Goal: Task Accomplishment & Management: Manage account settings

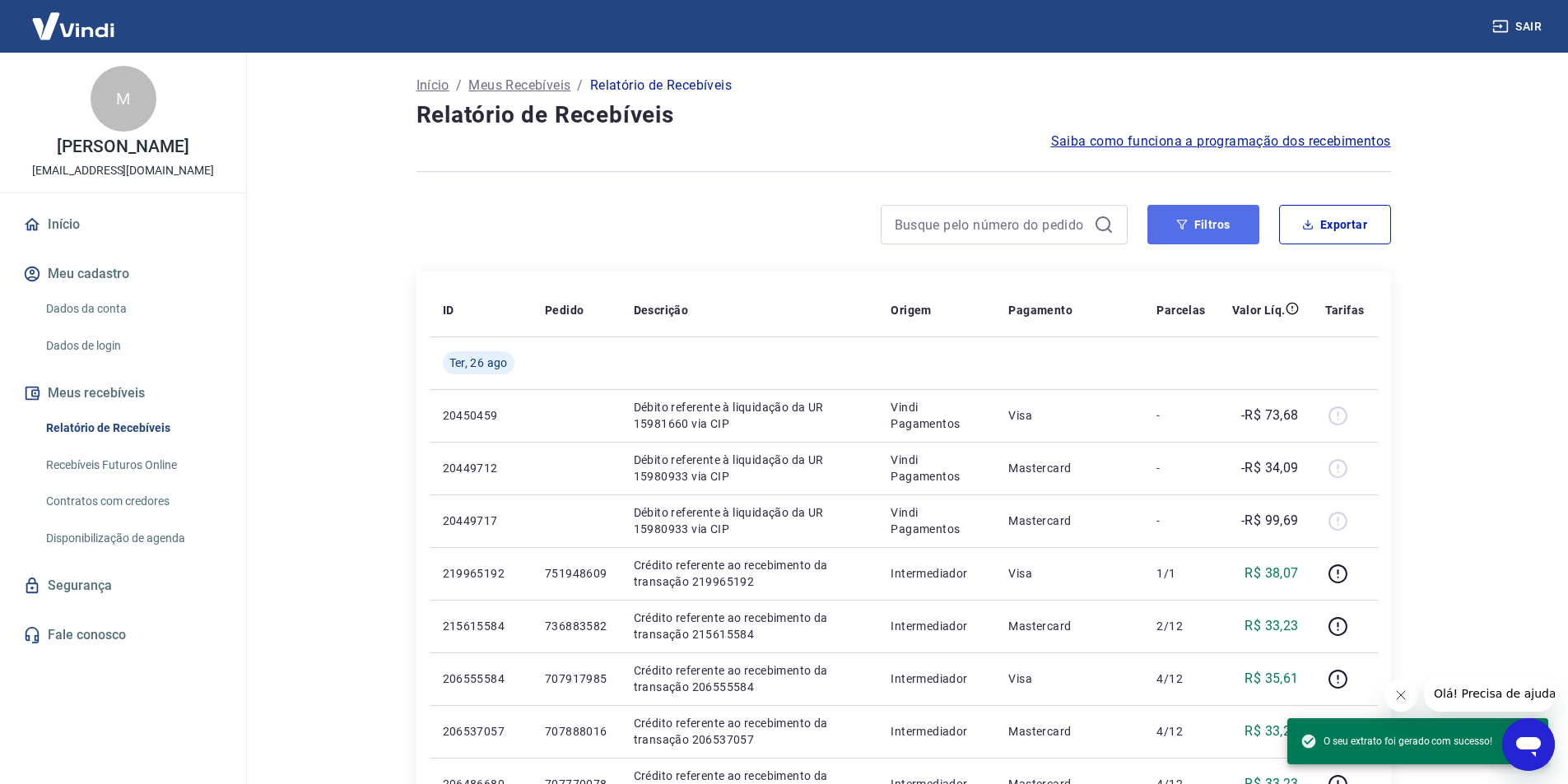
click at [1193, 216] on button "Filtros" at bounding box center [1203, 224] width 112 height 39
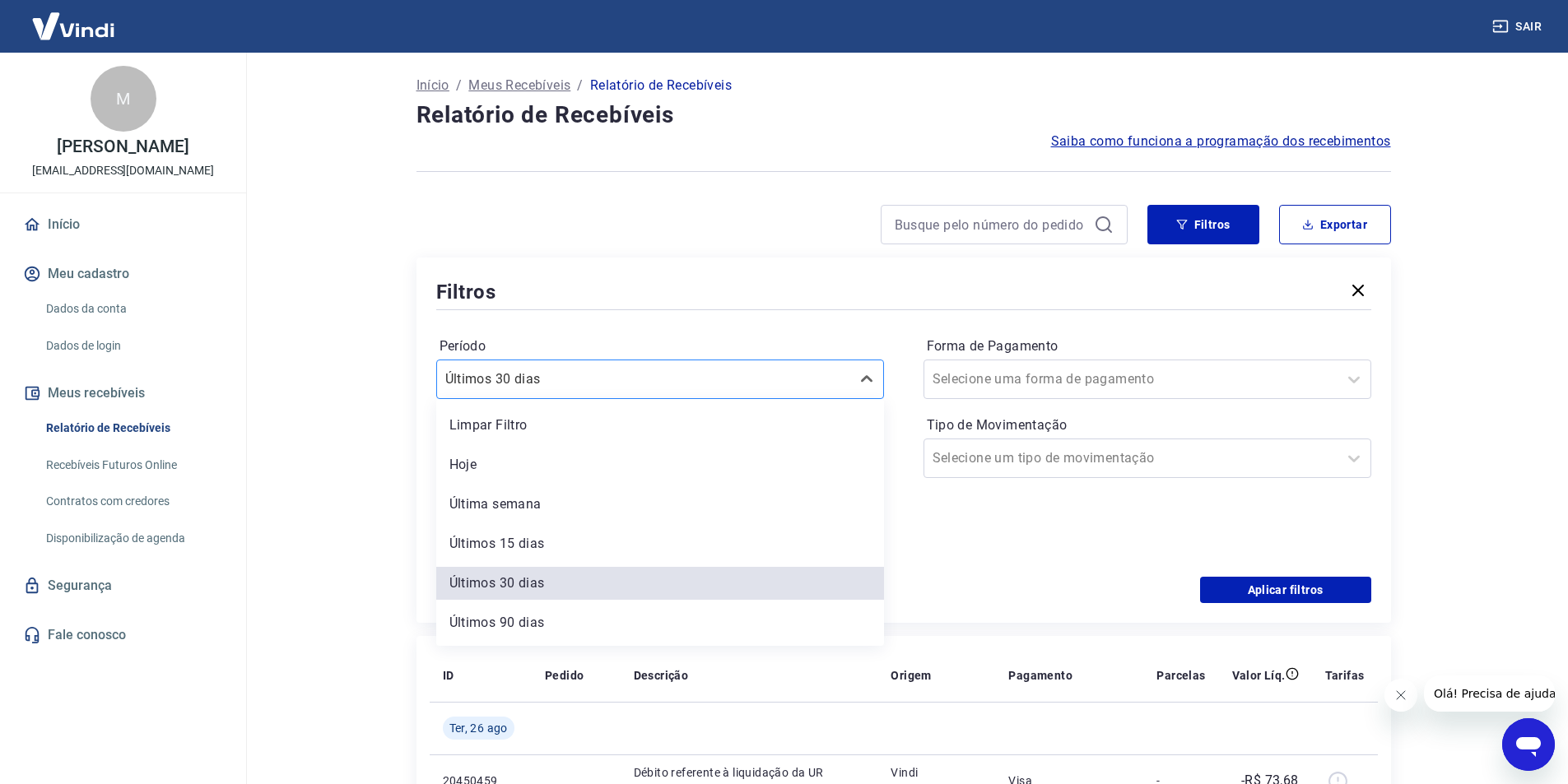
click at [646, 365] on div "Últimos 30 dias" at bounding box center [643, 379] width 414 height 30
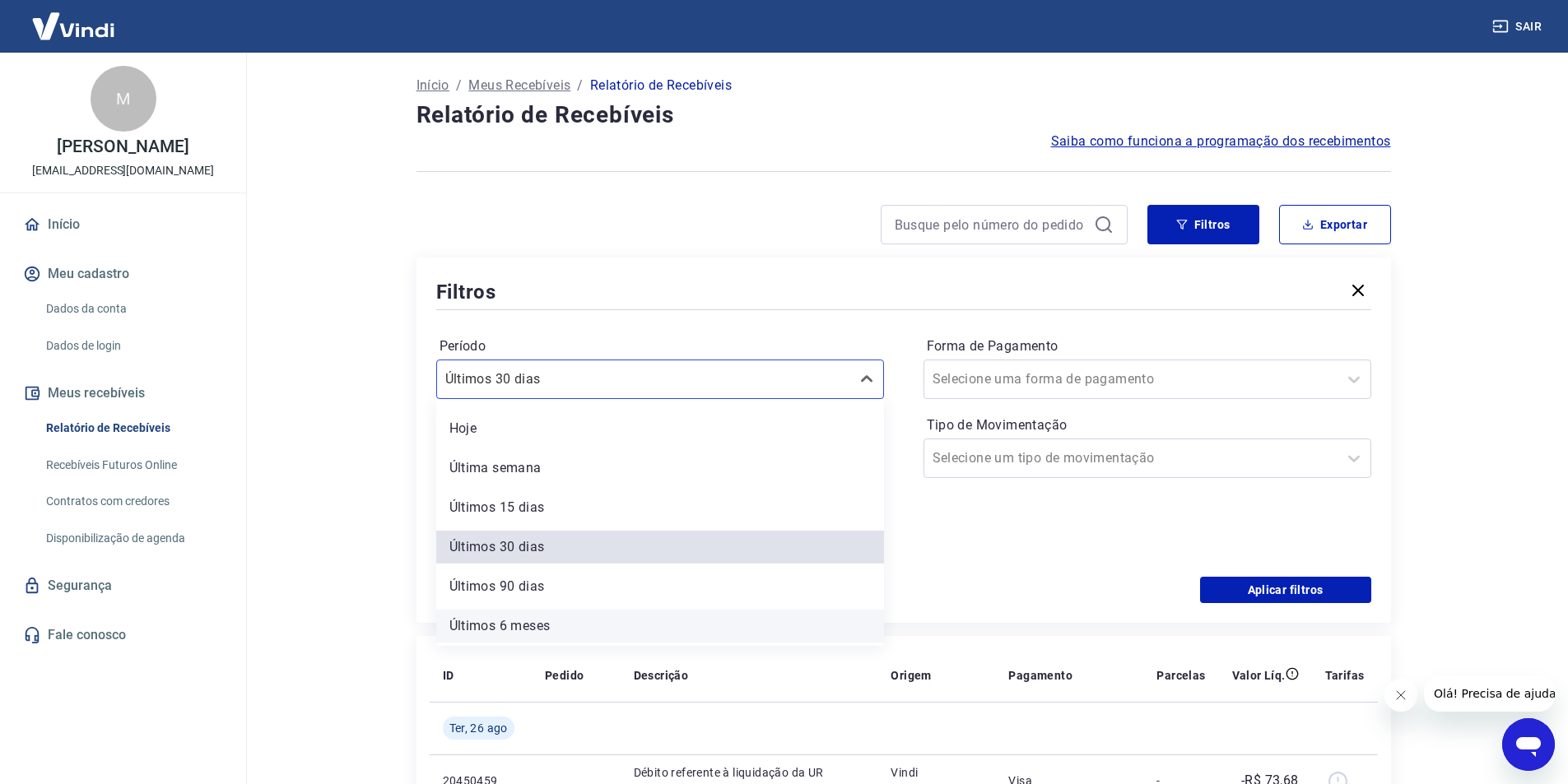
click at [545, 618] on div "Últimos 6 meses" at bounding box center [660, 627] width 448 height 33
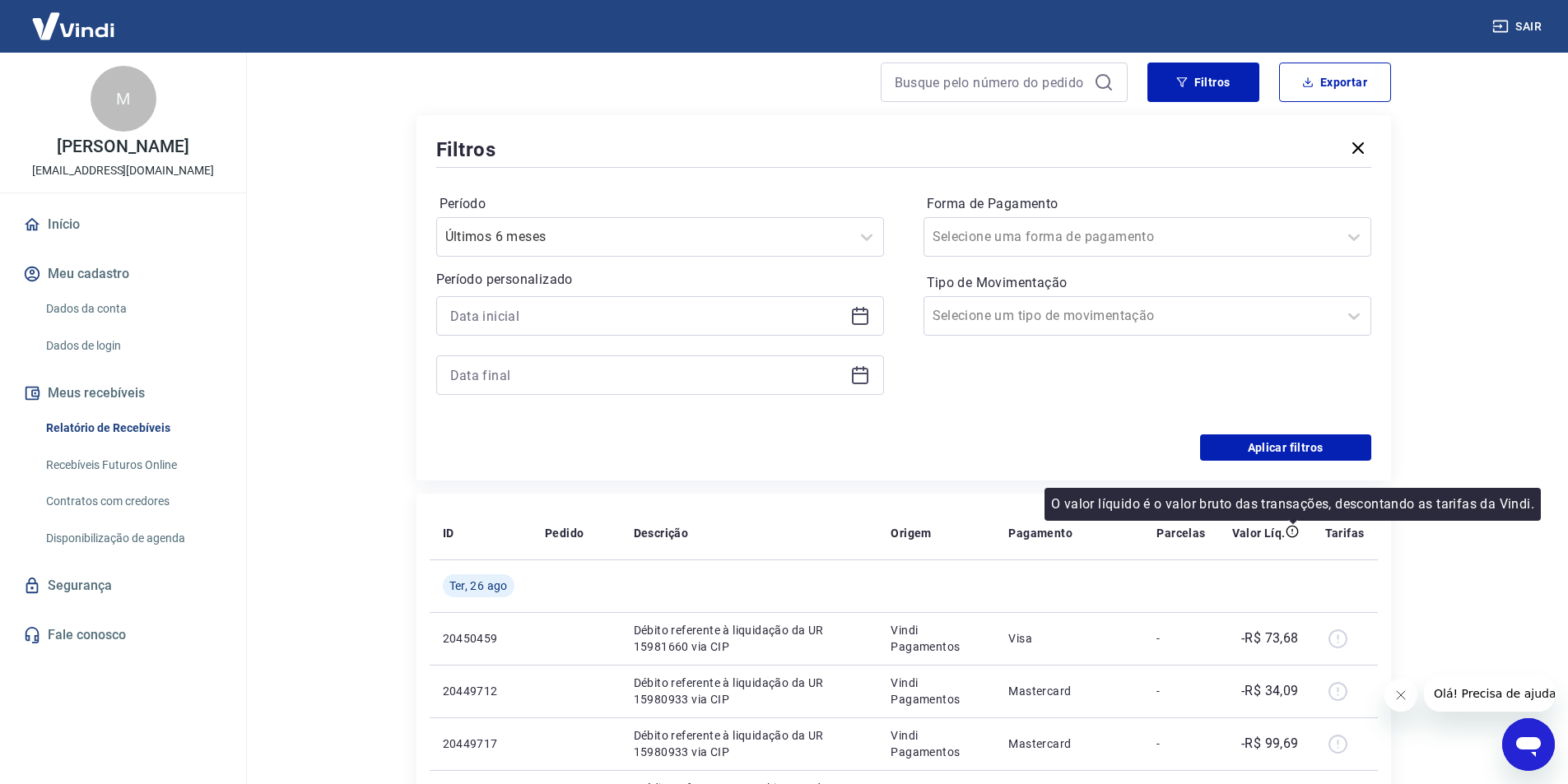
scroll to position [164, 0]
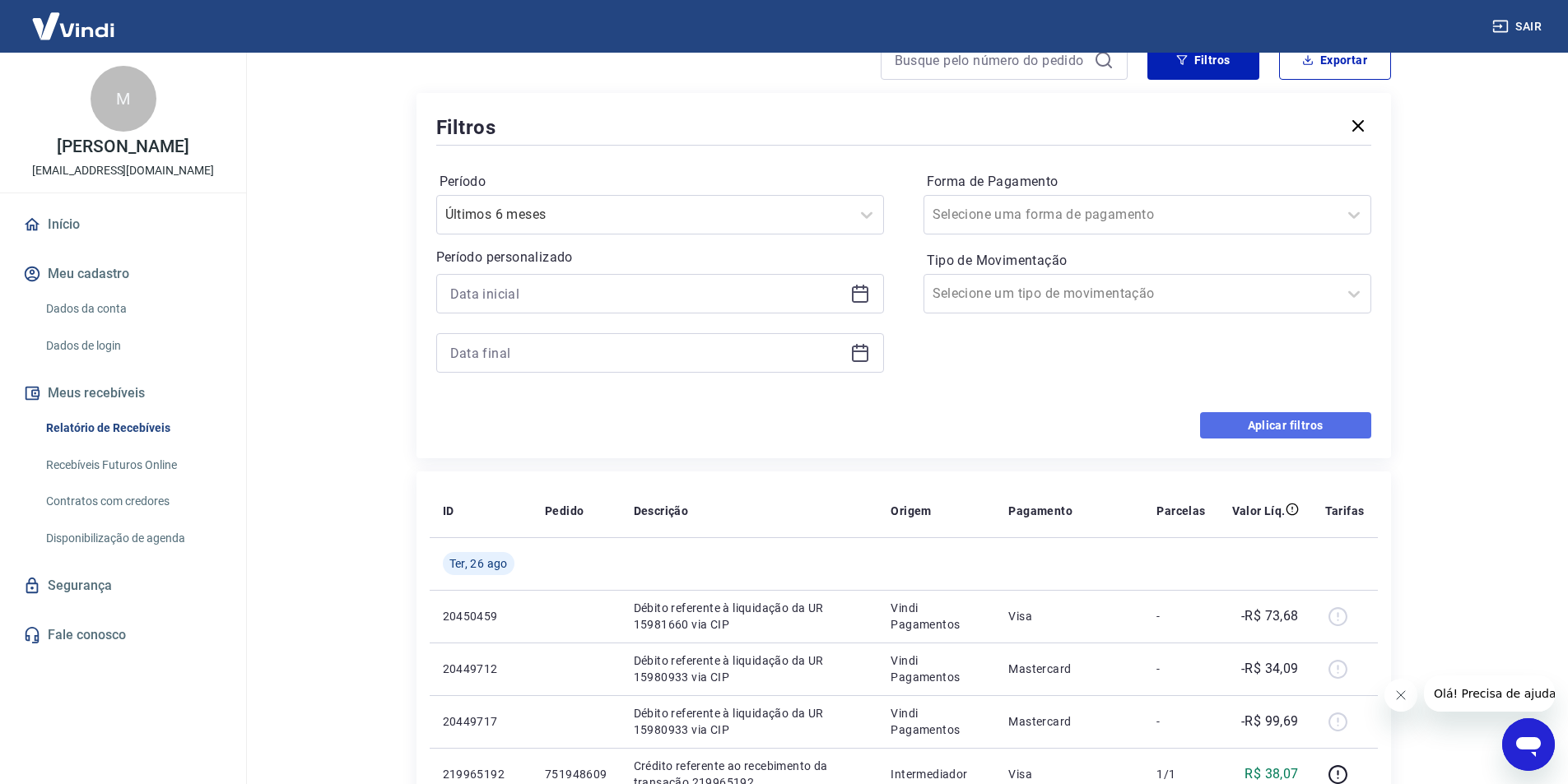
click at [1304, 418] on button "Aplicar filtros" at bounding box center [1285, 426] width 172 height 26
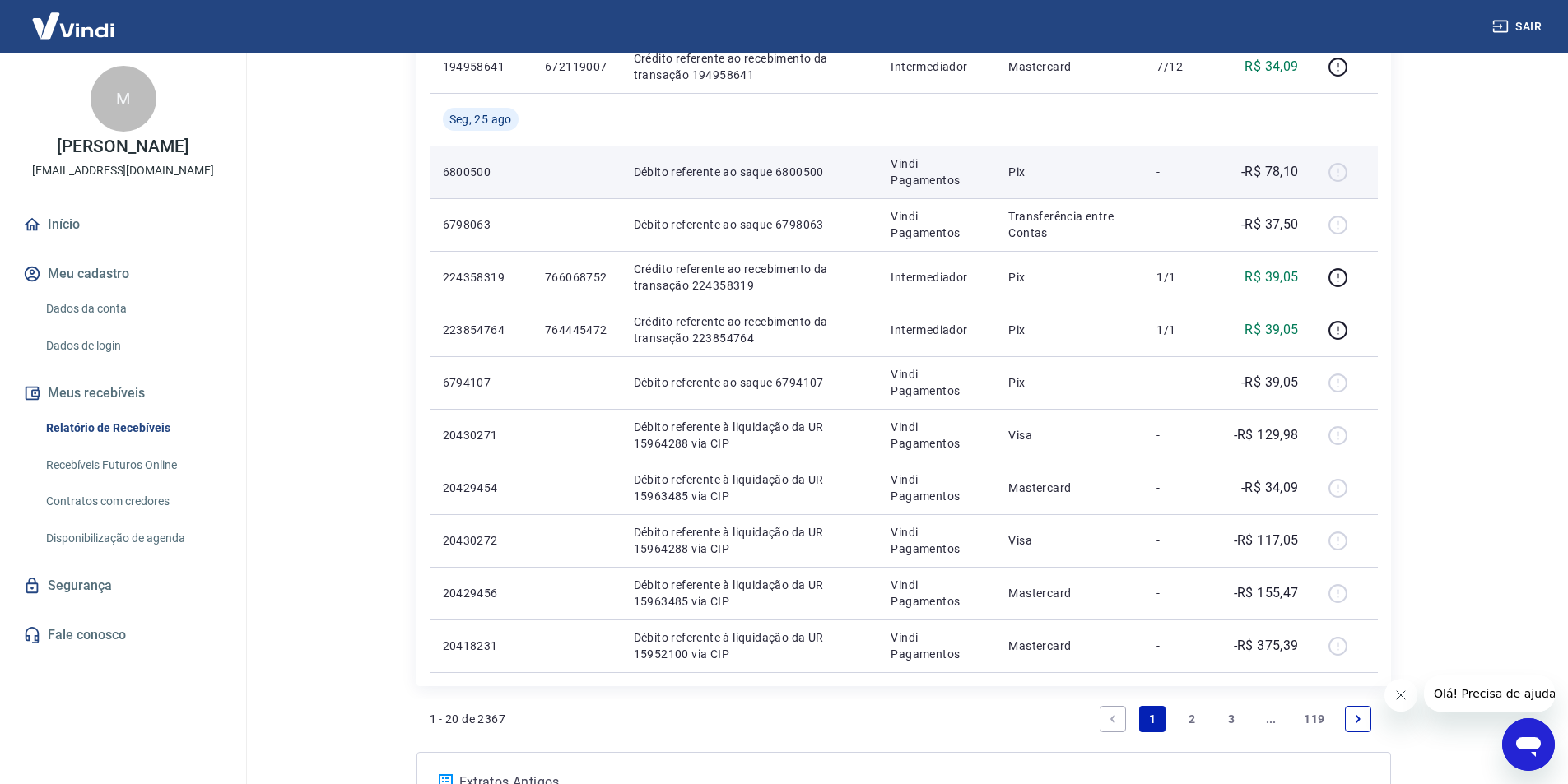
scroll to position [982, 0]
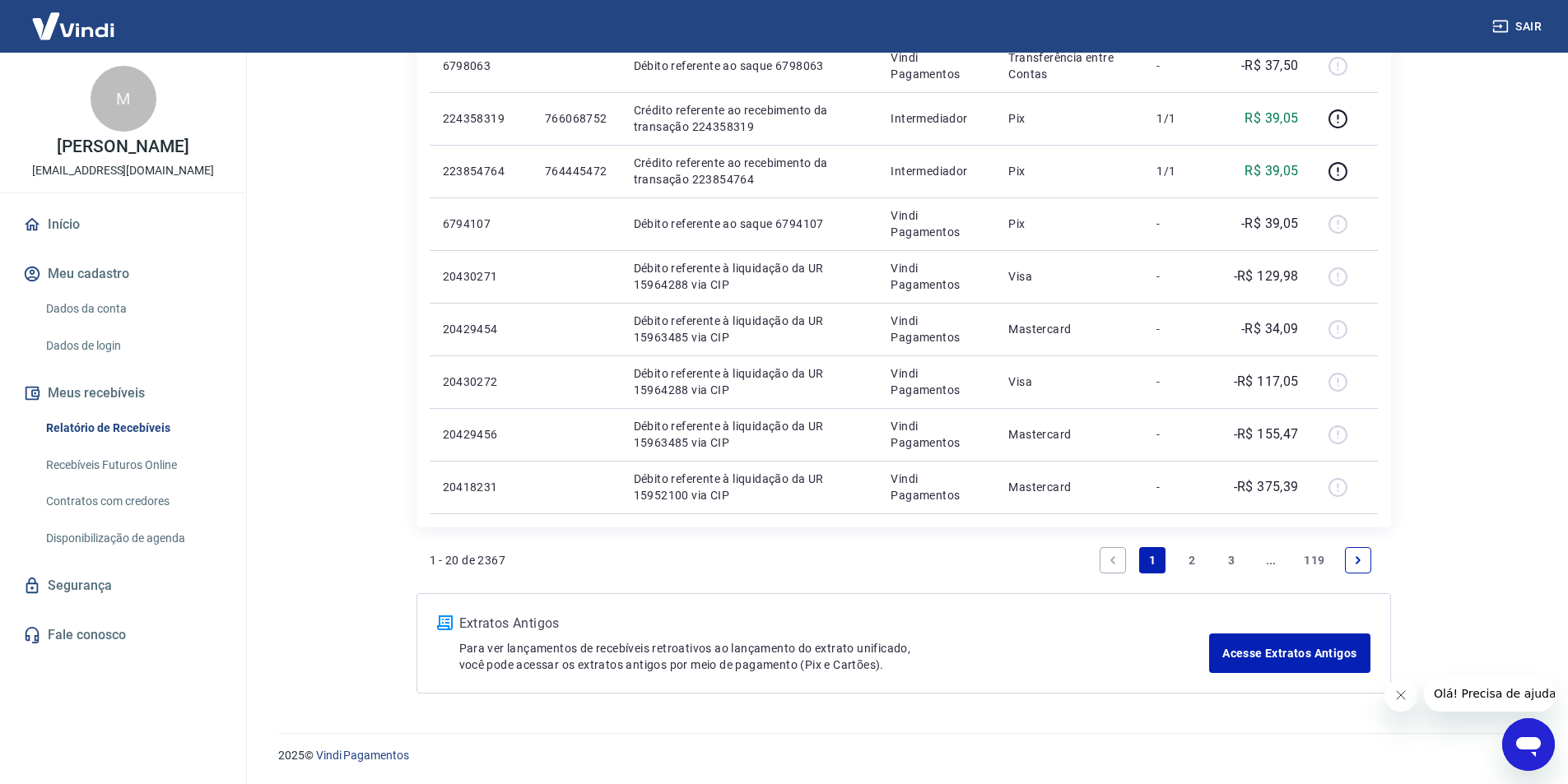
click at [1318, 553] on link "119" at bounding box center [1314, 560] width 34 height 26
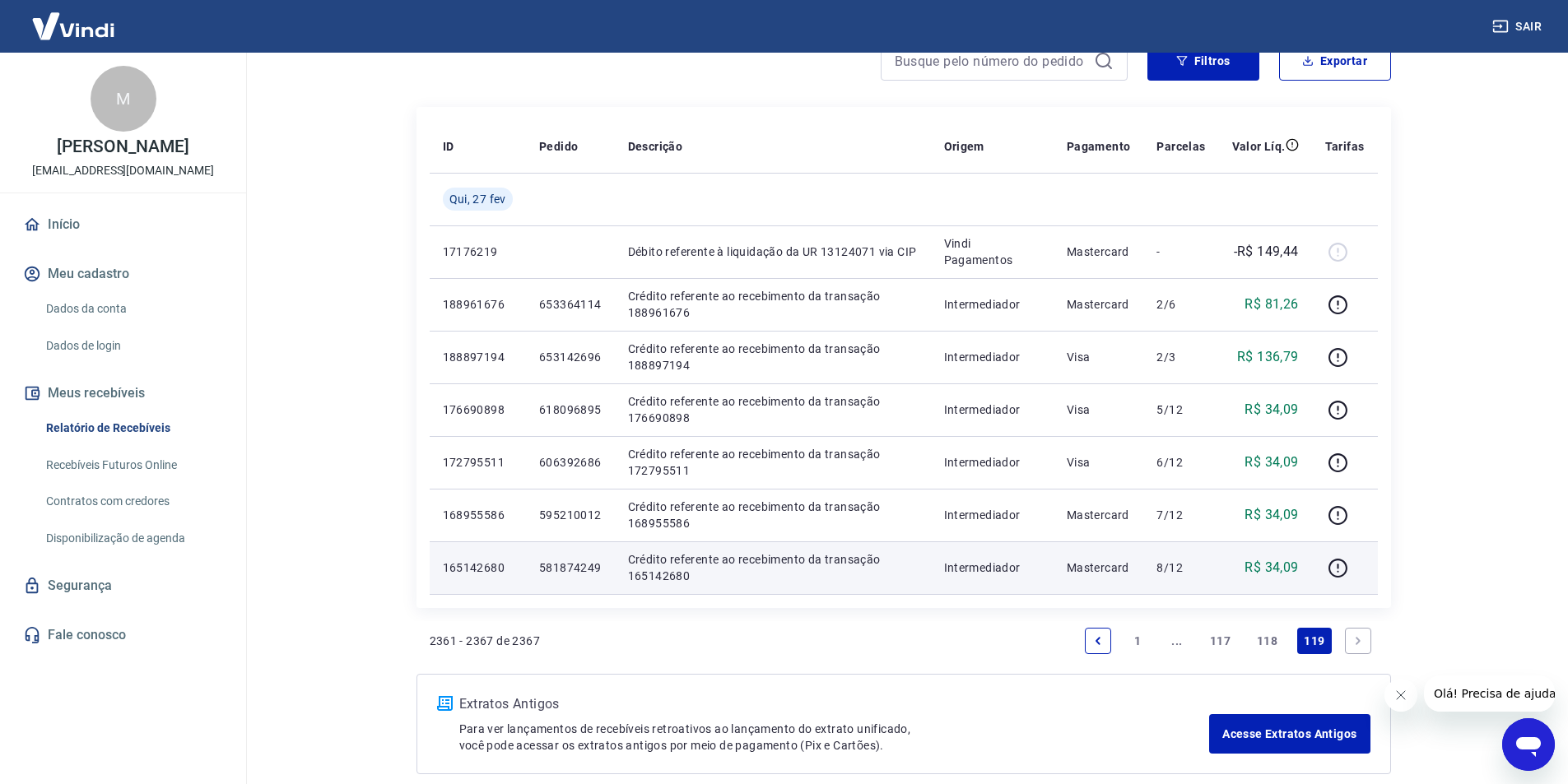
scroll to position [164, 0]
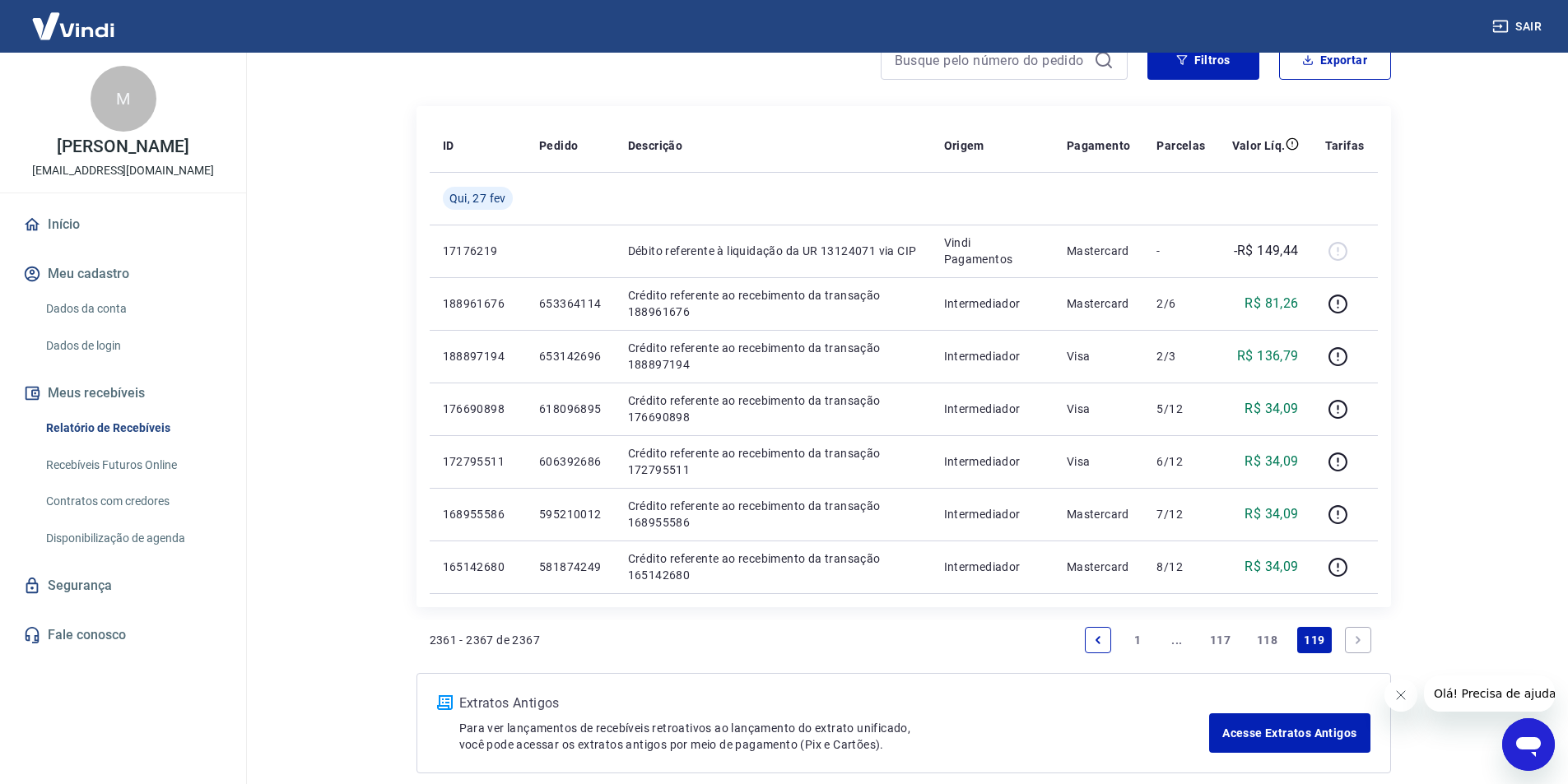
click at [1260, 640] on link "118" at bounding box center [1267, 640] width 34 height 26
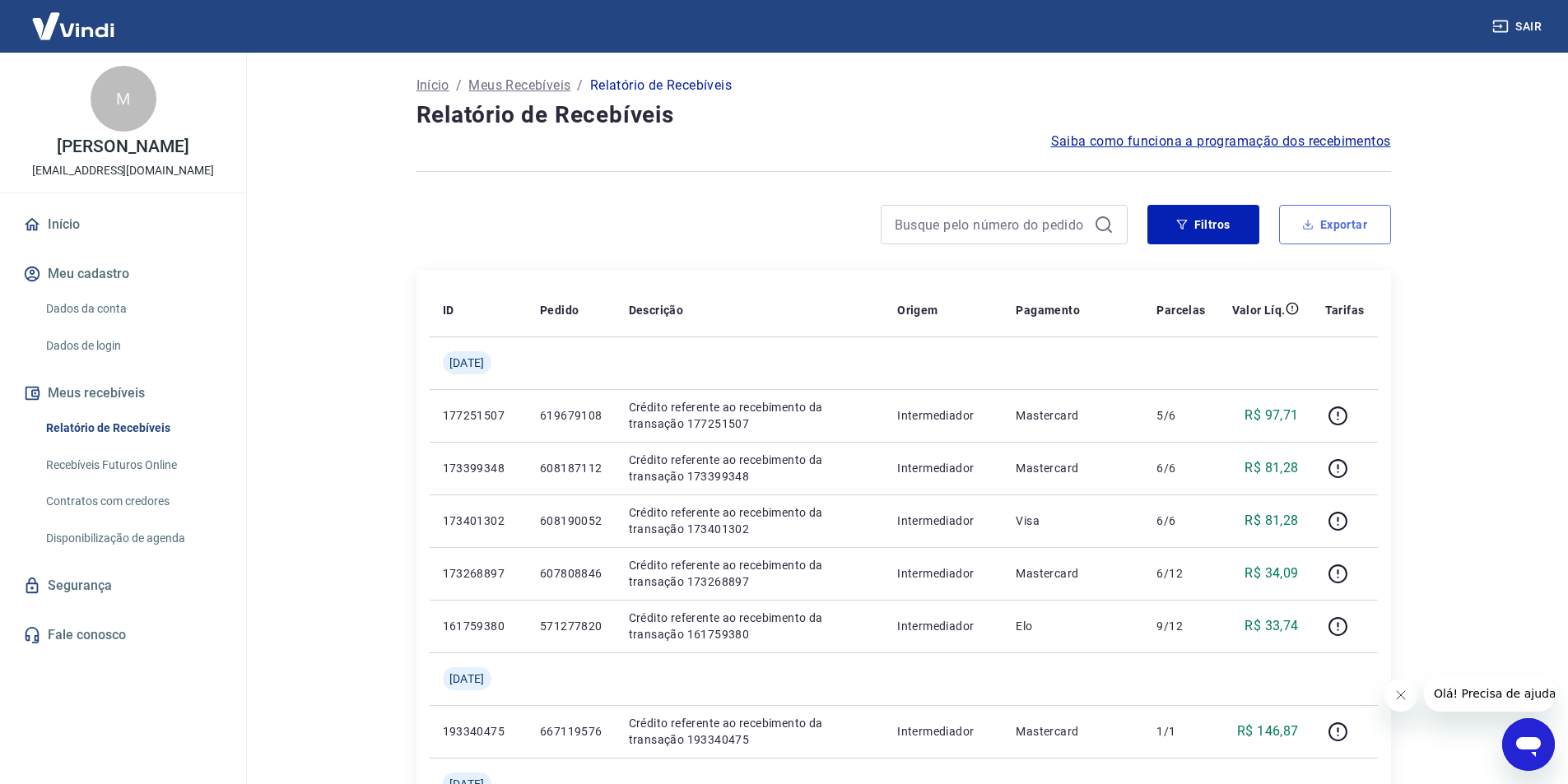
click at [1302, 231] on button "Exportar" at bounding box center [1335, 224] width 112 height 39
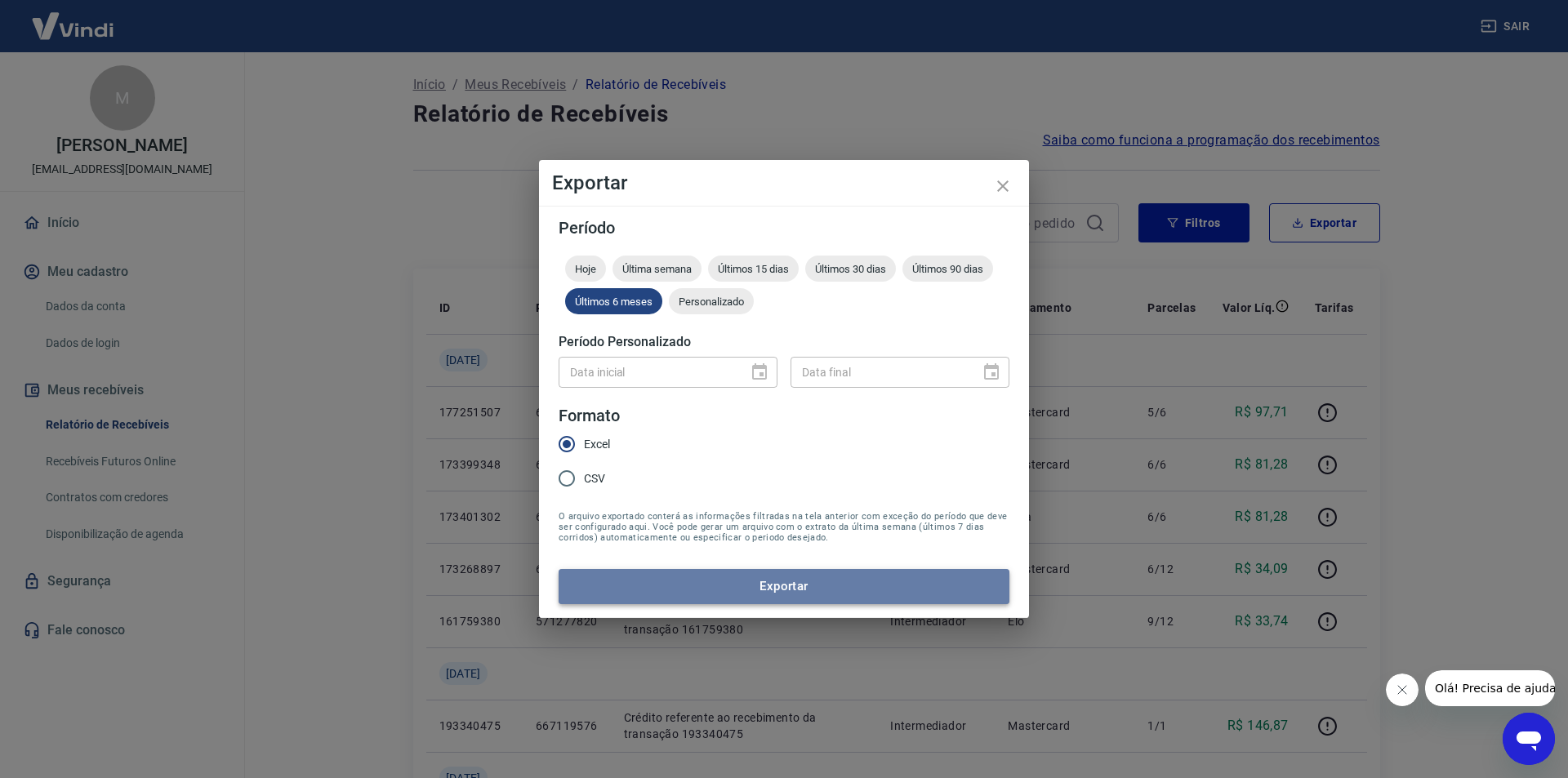
click at [678, 592] on button "Exportar" at bounding box center [784, 586] width 451 height 35
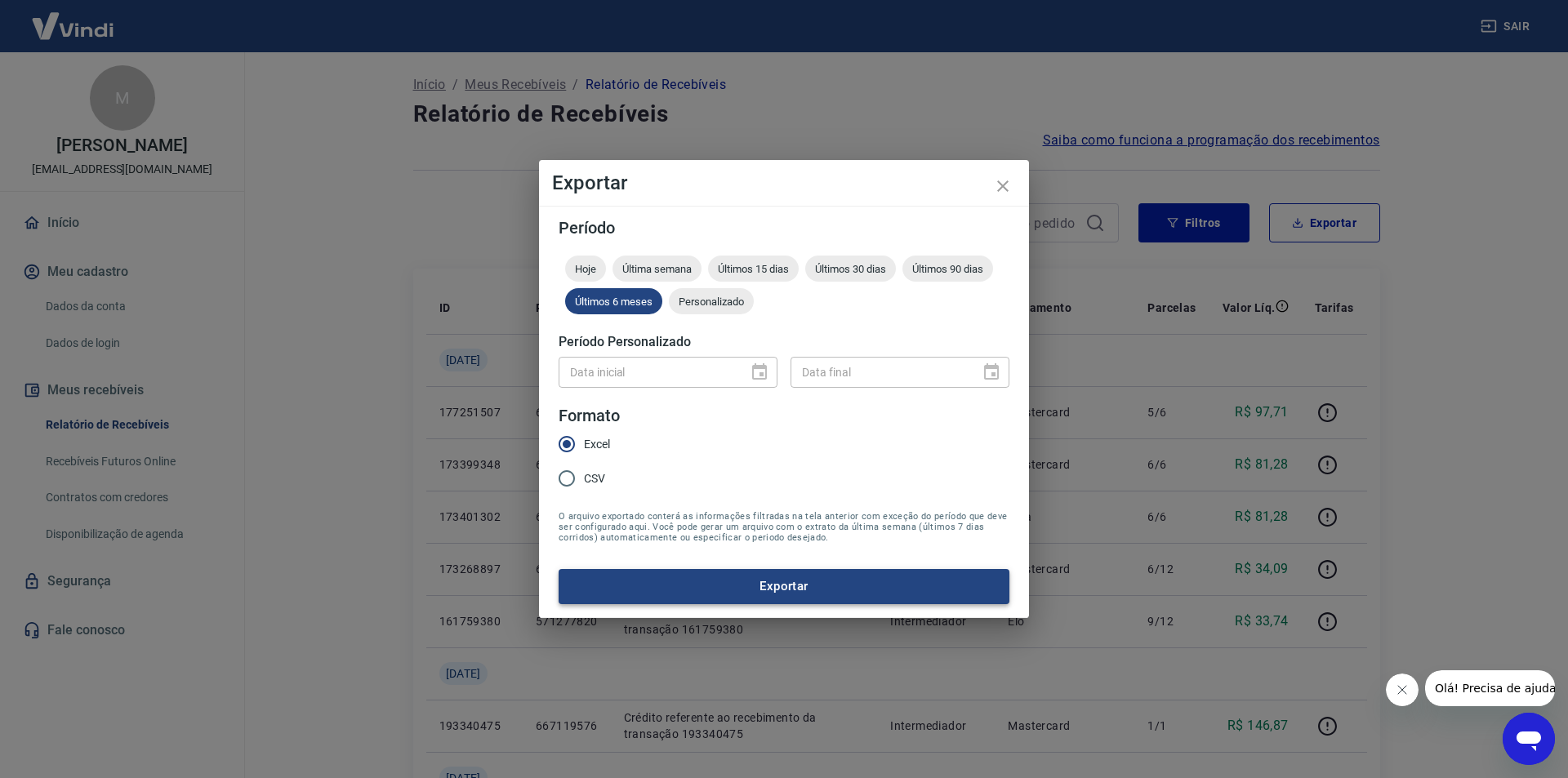
click at [777, 585] on button "Exportar" at bounding box center [784, 586] width 451 height 35
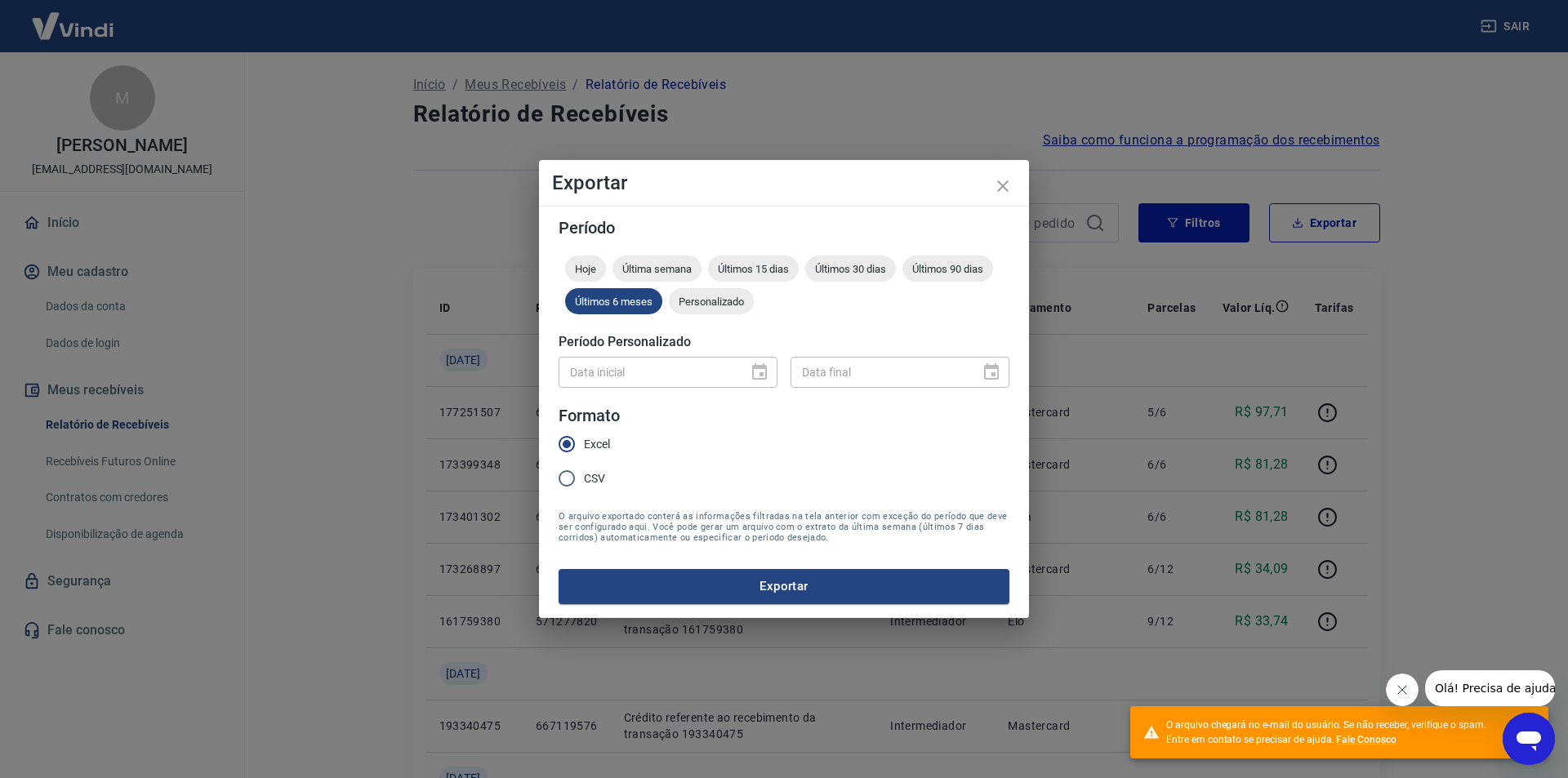
click at [1295, 308] on div "Exportar Período Hoje Última semana Últimos 15 dias Últimos 30 dias Últimos 90 …" at bounding box center [784, 389] width 1568 height 778
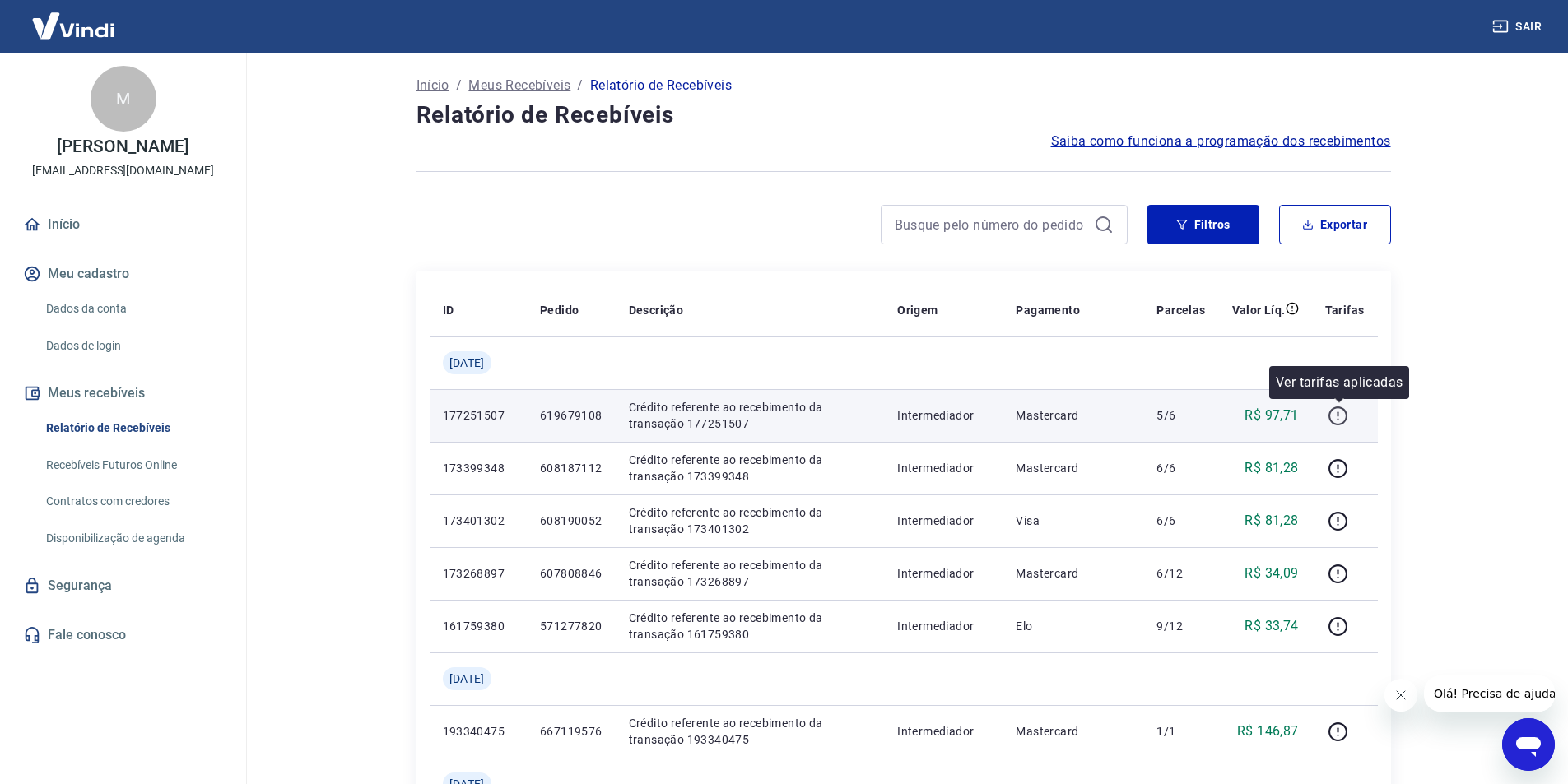
click at [1347, 419] on icon "button" at bounding box center [1338, 416] width 19 height 19
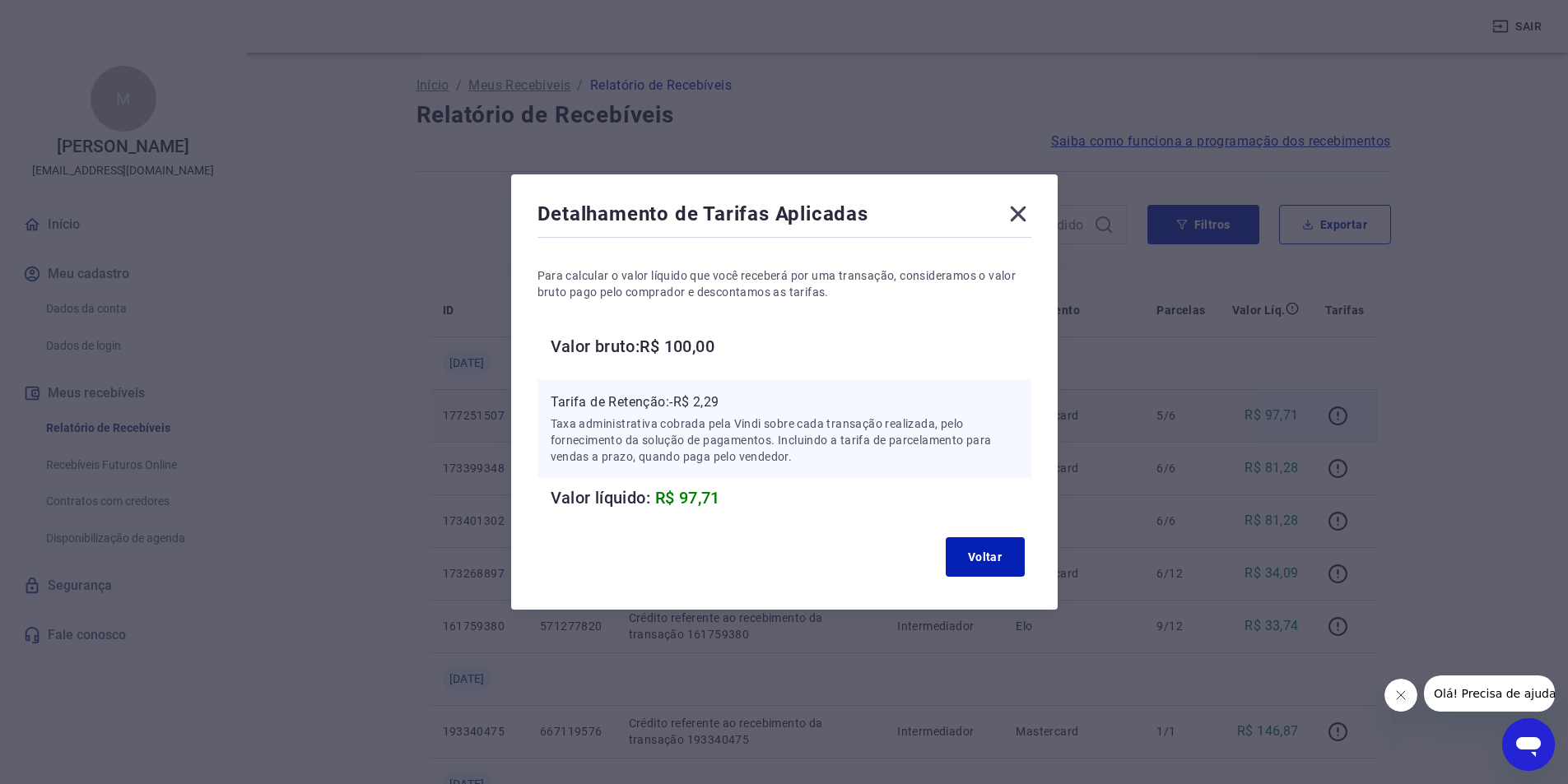
click at [1021, 211] on icon at bounding box center [1018, 214] width 16 height 16
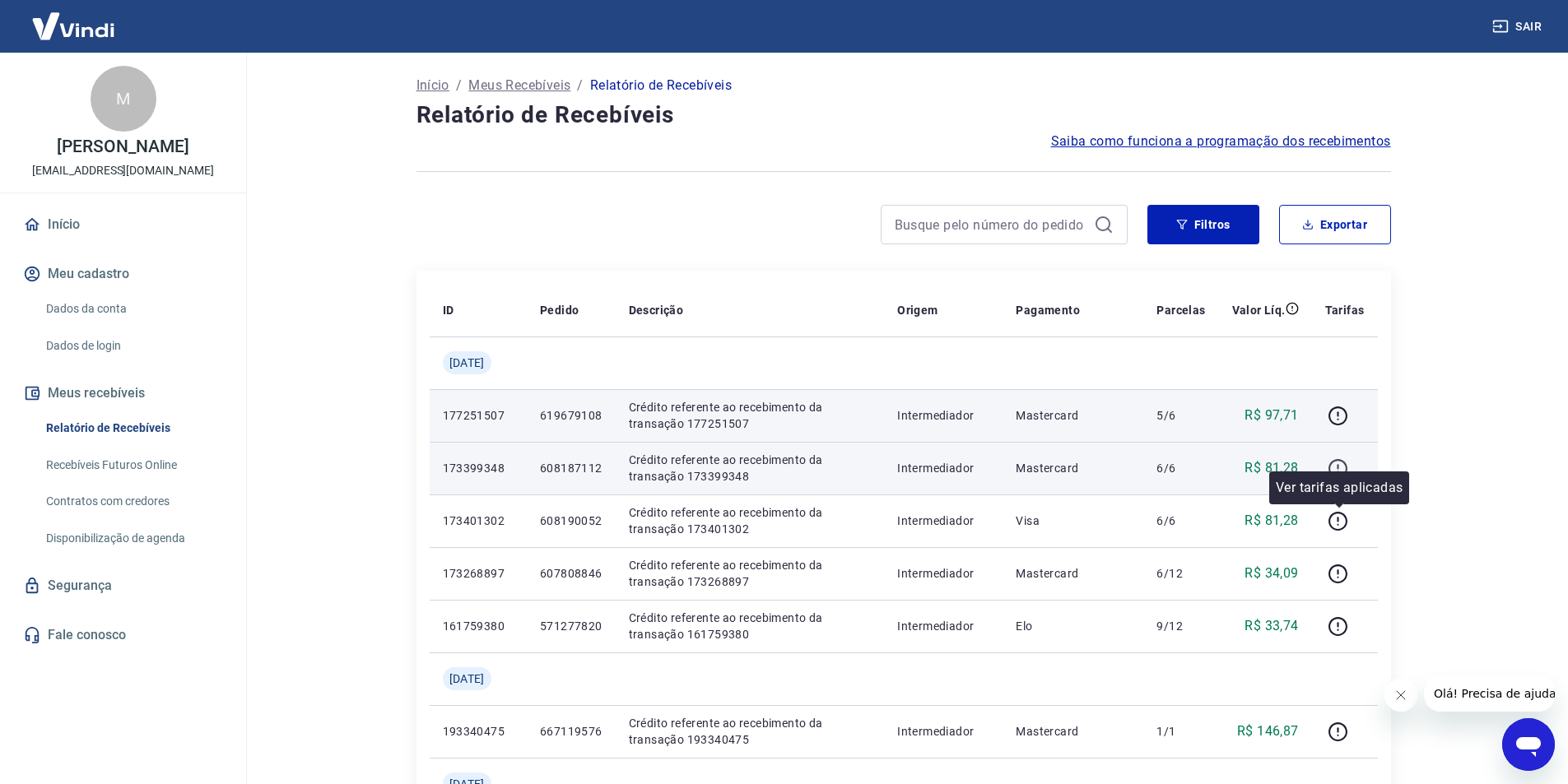
click at [1341, 464] on icon "button" at bounding box center [1338, 469] width 21 height 21
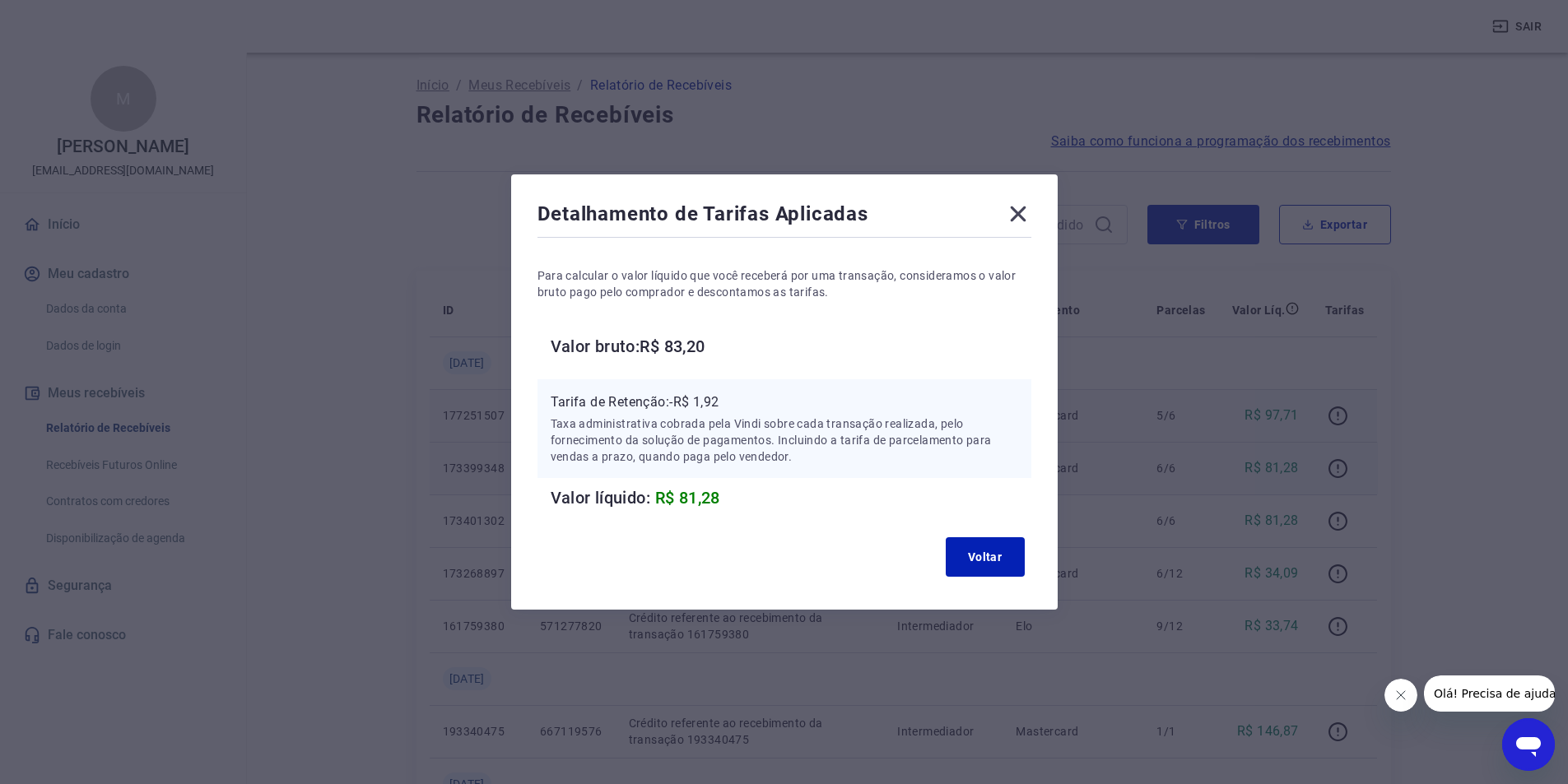
click at [1029, 204] on icon at bounding box center [1018, 214] width 26 height 26
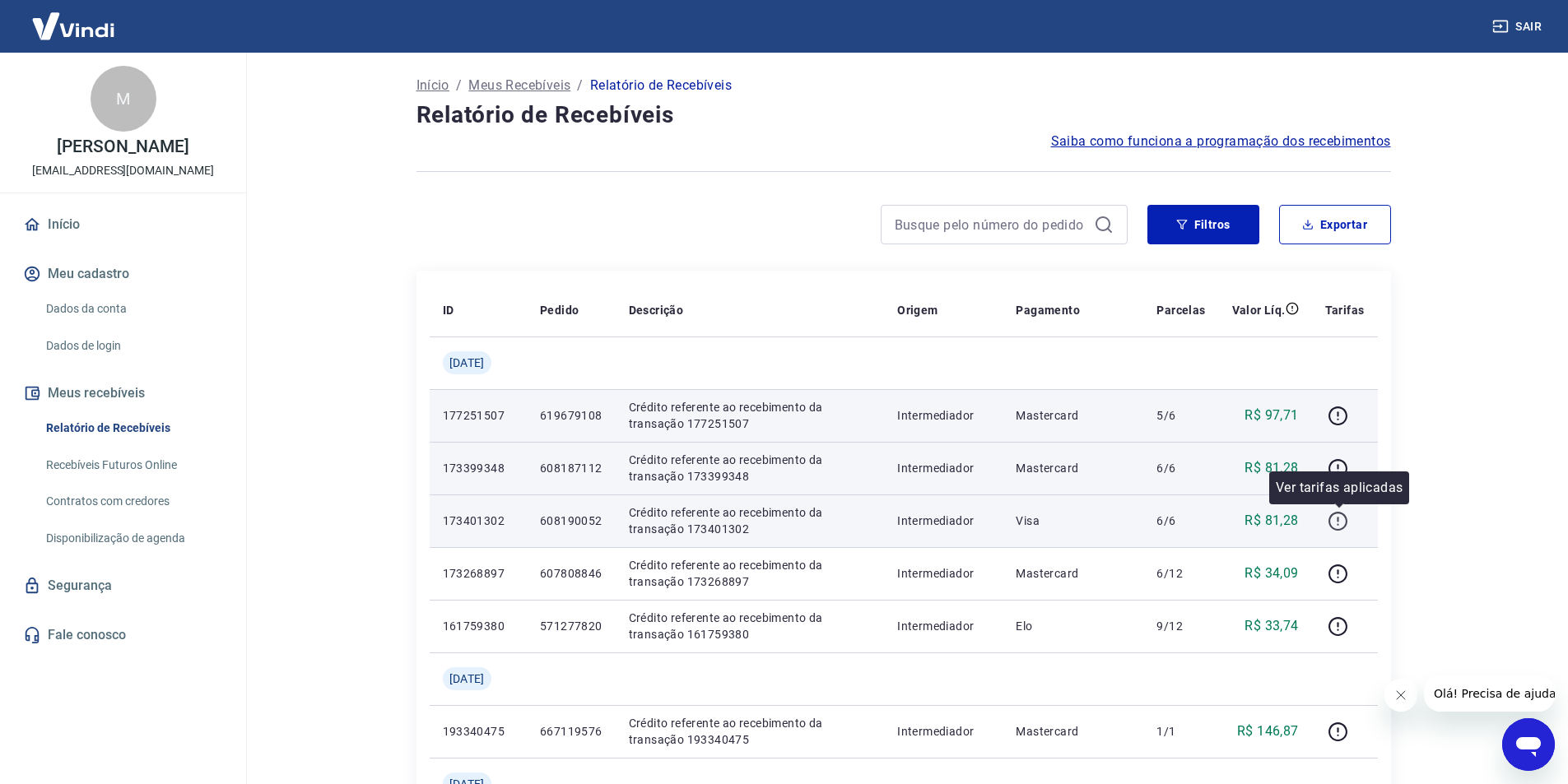
click at [1338, 513] on icon "button" at bounding box center [1338, 521] width 21 height 21
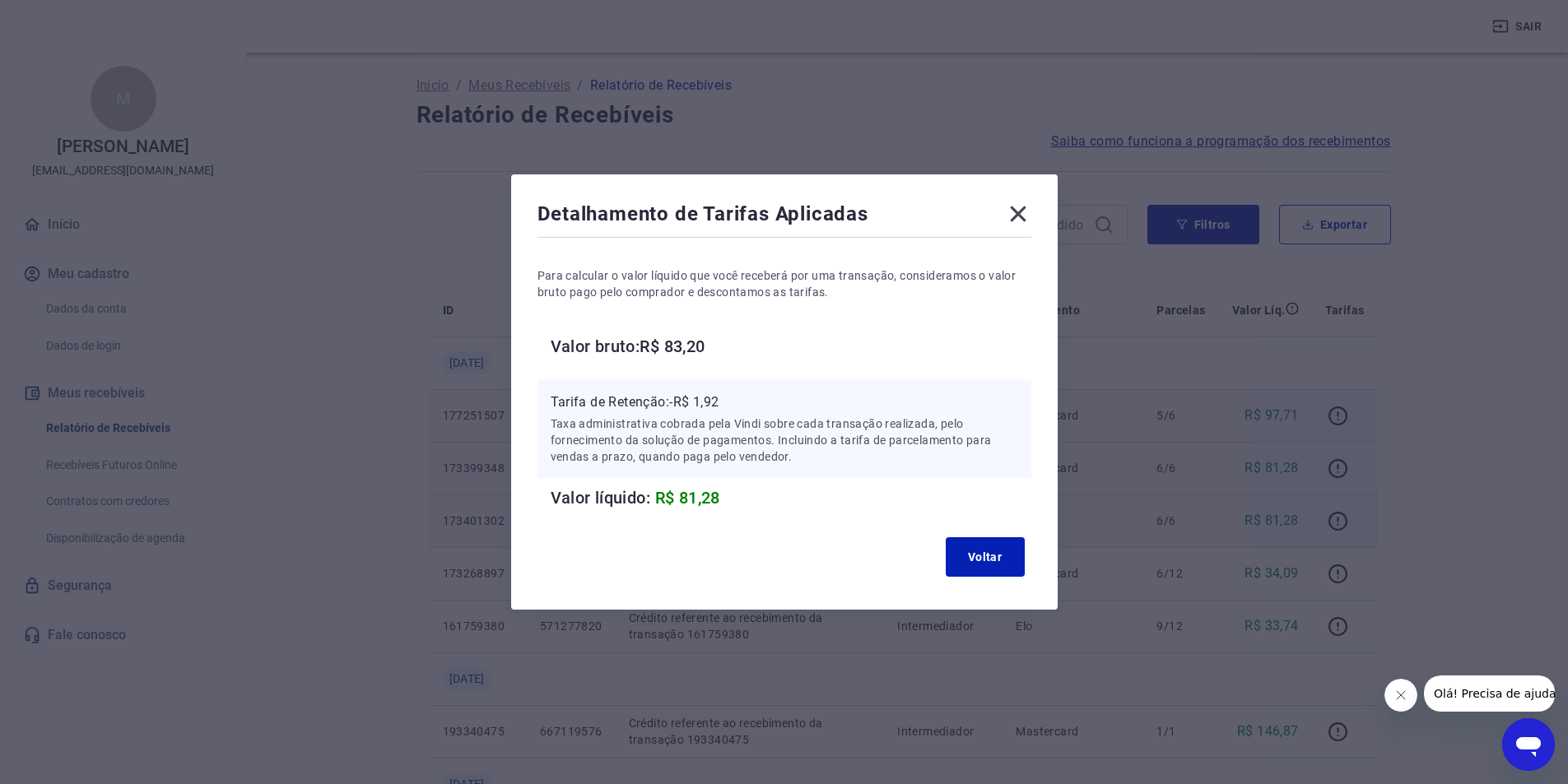
click at [1020, 221] on icon at bounding box center [1018, 214] width 26 height 26
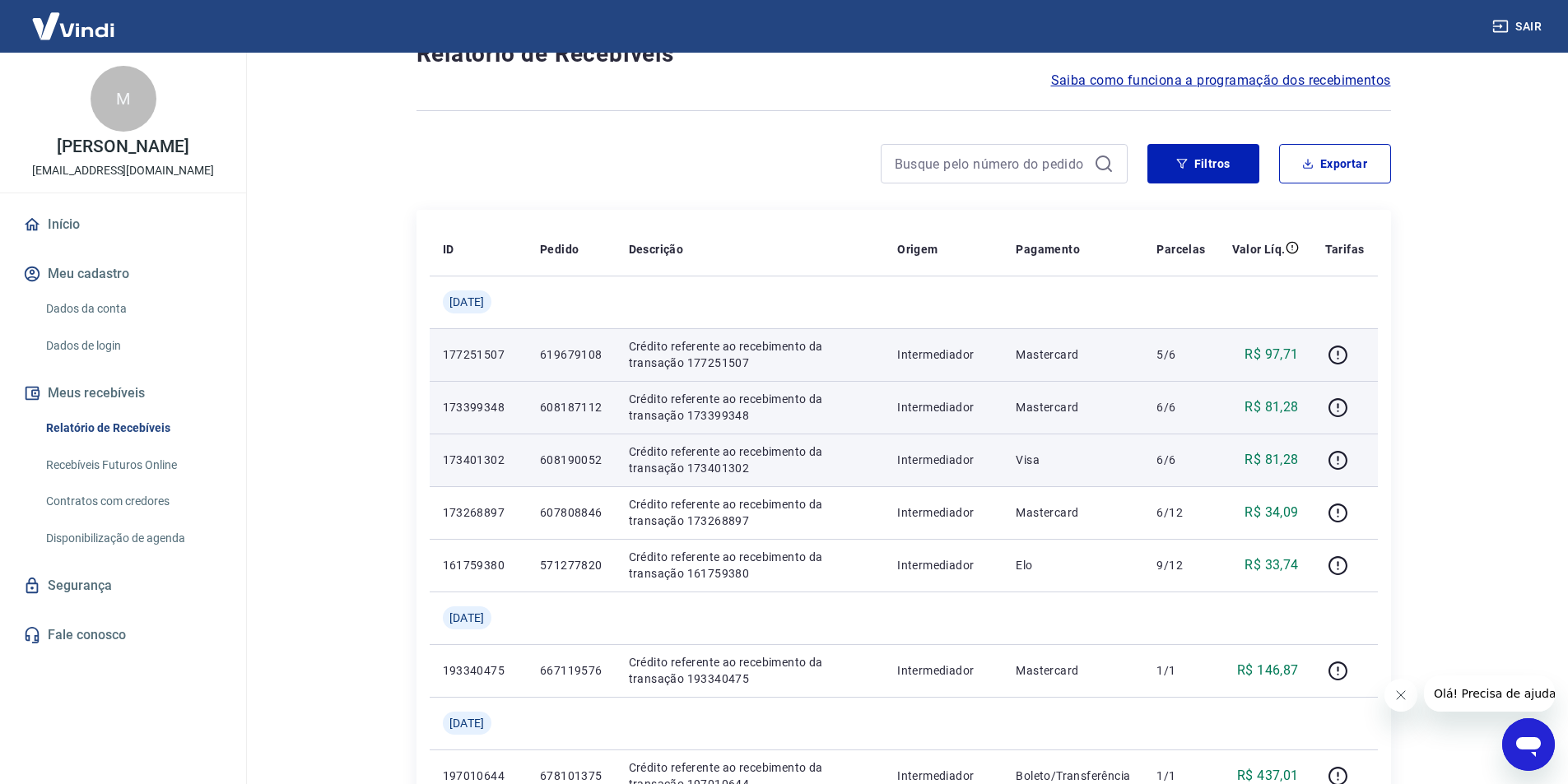
scroll to position [247, 0]
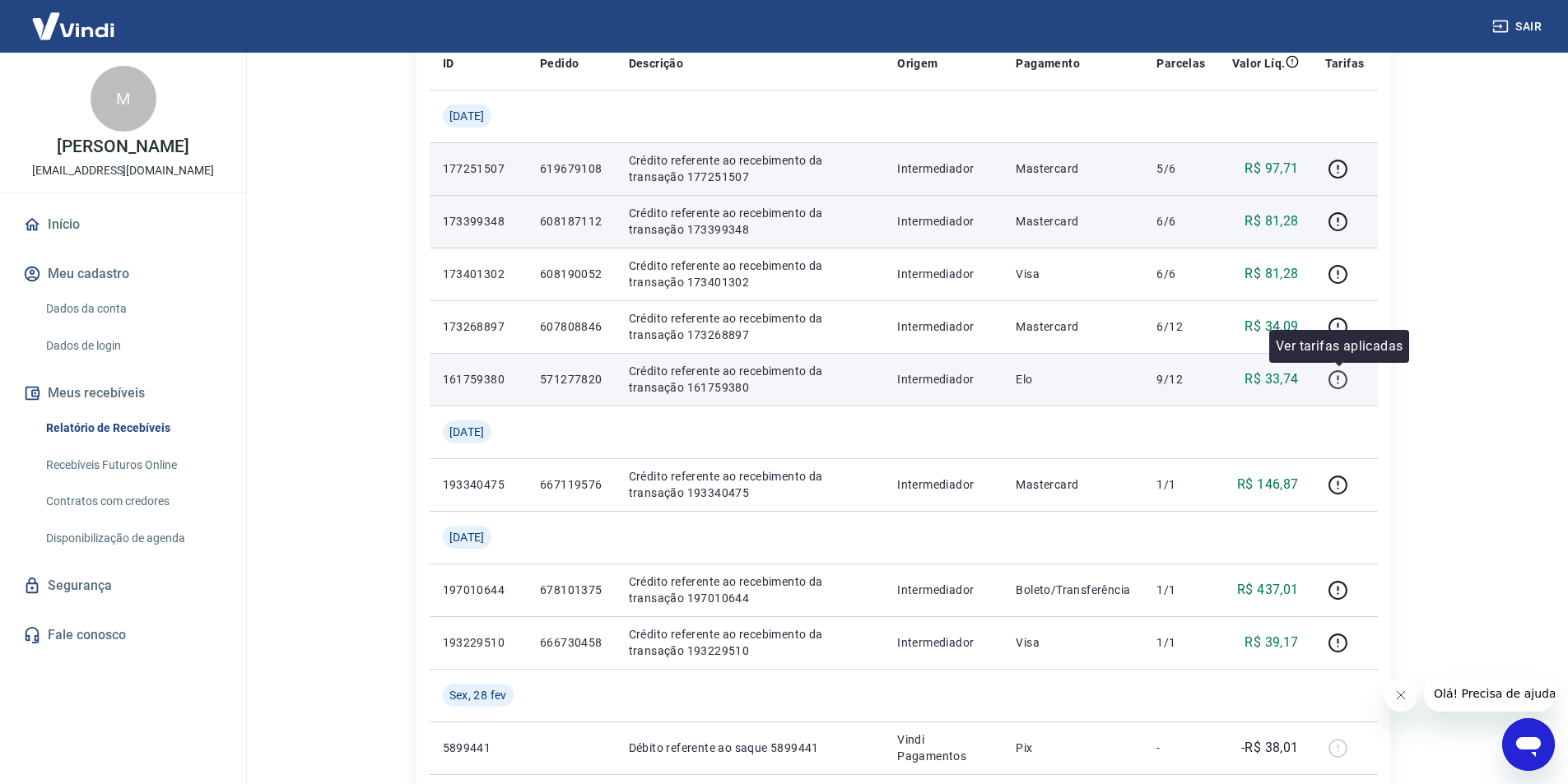
click at [1327, 384] on button "button" at bounding box center [1338, 379] width 26 height 26
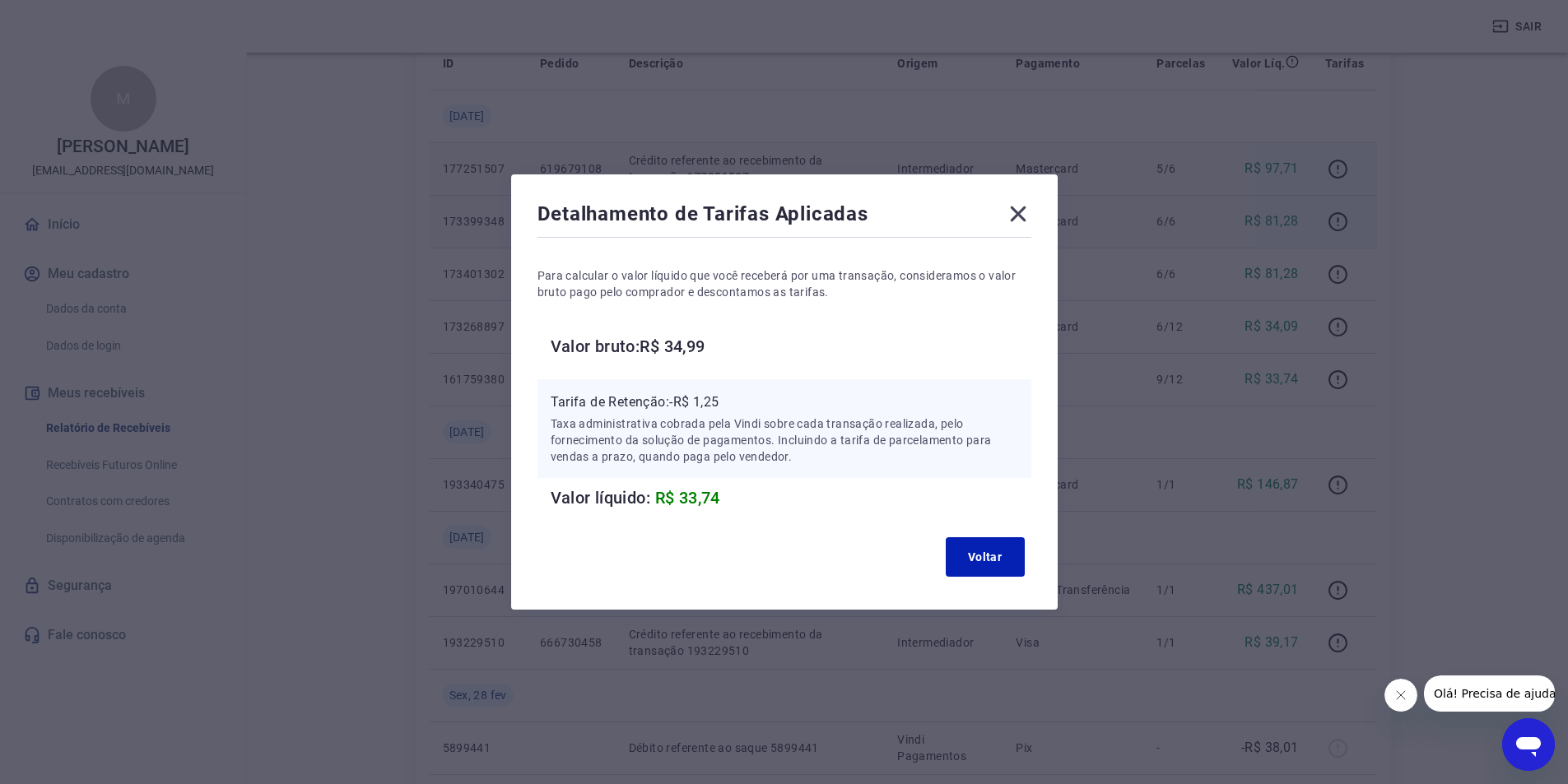
click at [1026, 214] on icon at bounding box center [1018, 214] width 26 height 26
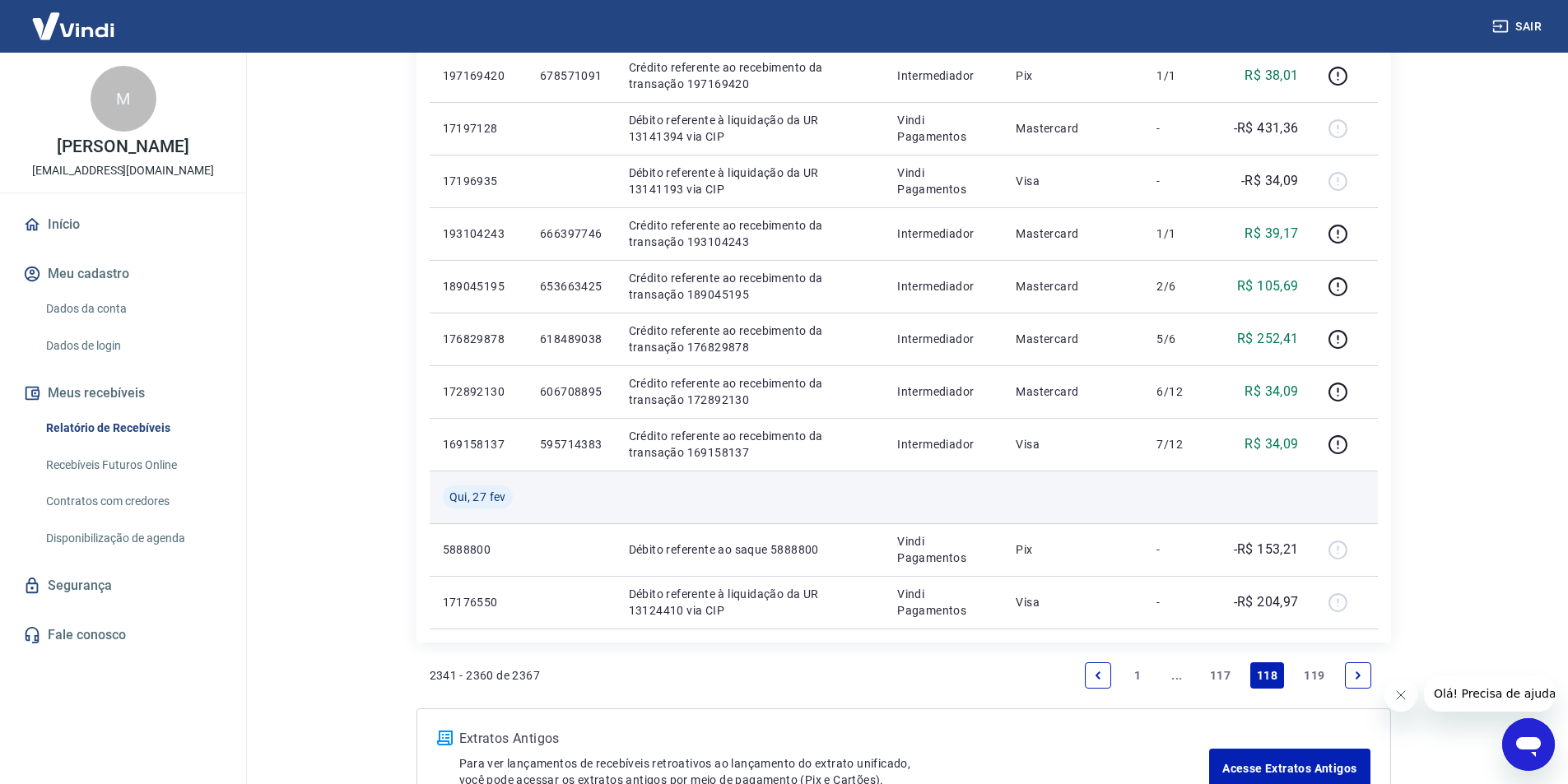
scroll to position [1139, 0]
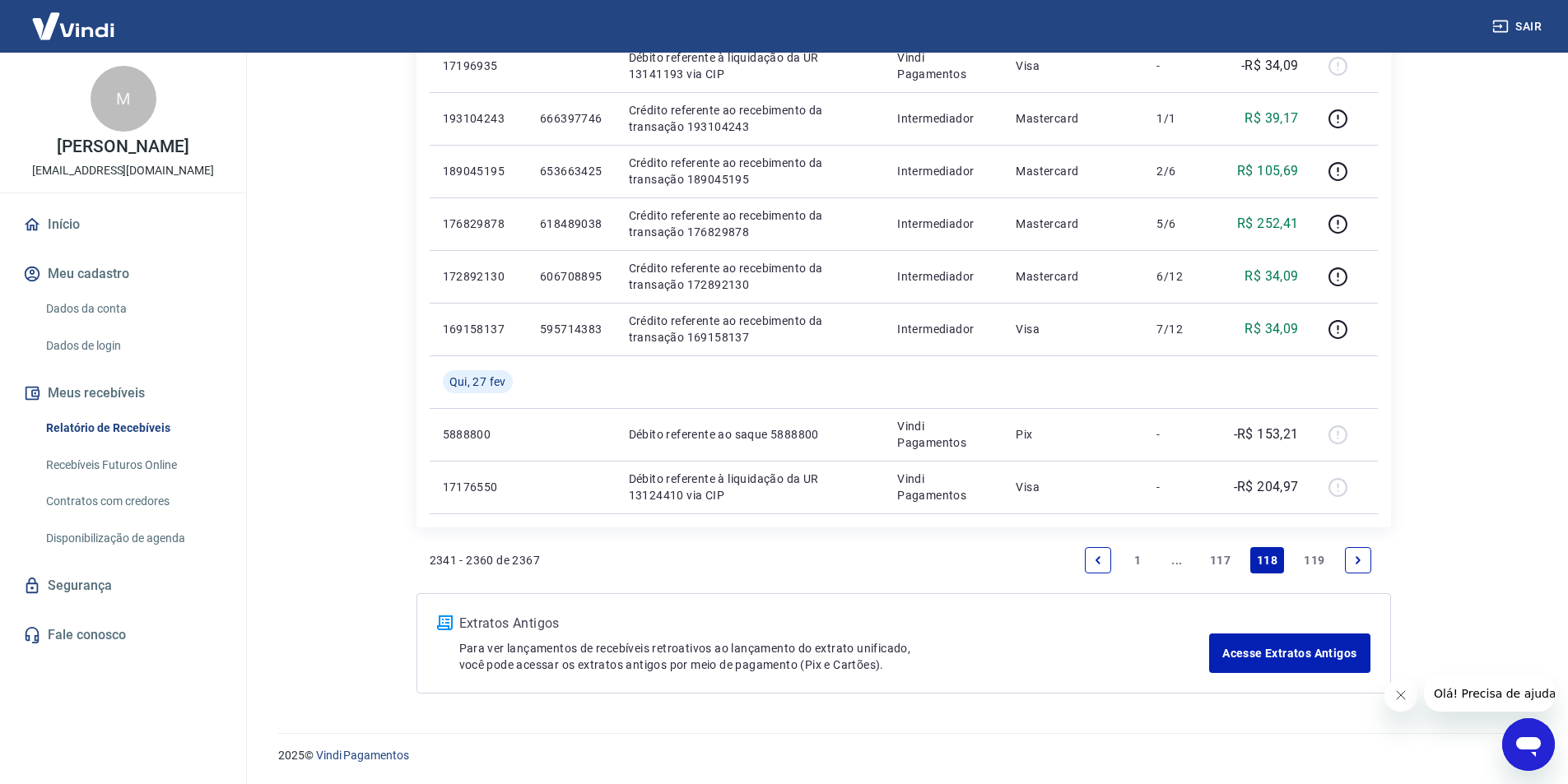
click at [1215, 561] on link "117" at bounding box center [1220, 560] width 34 height 26
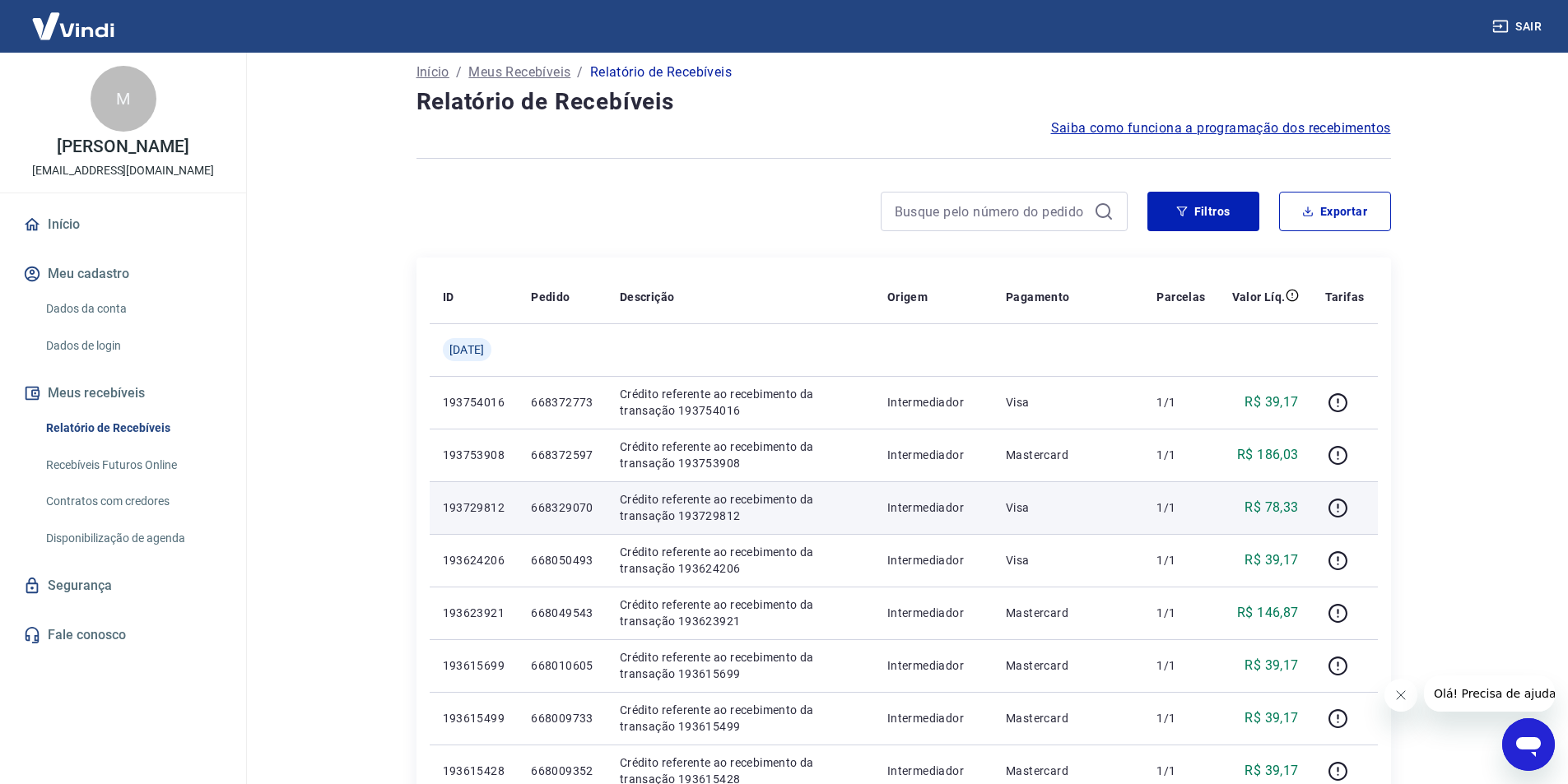
scroll to position [247, 0]
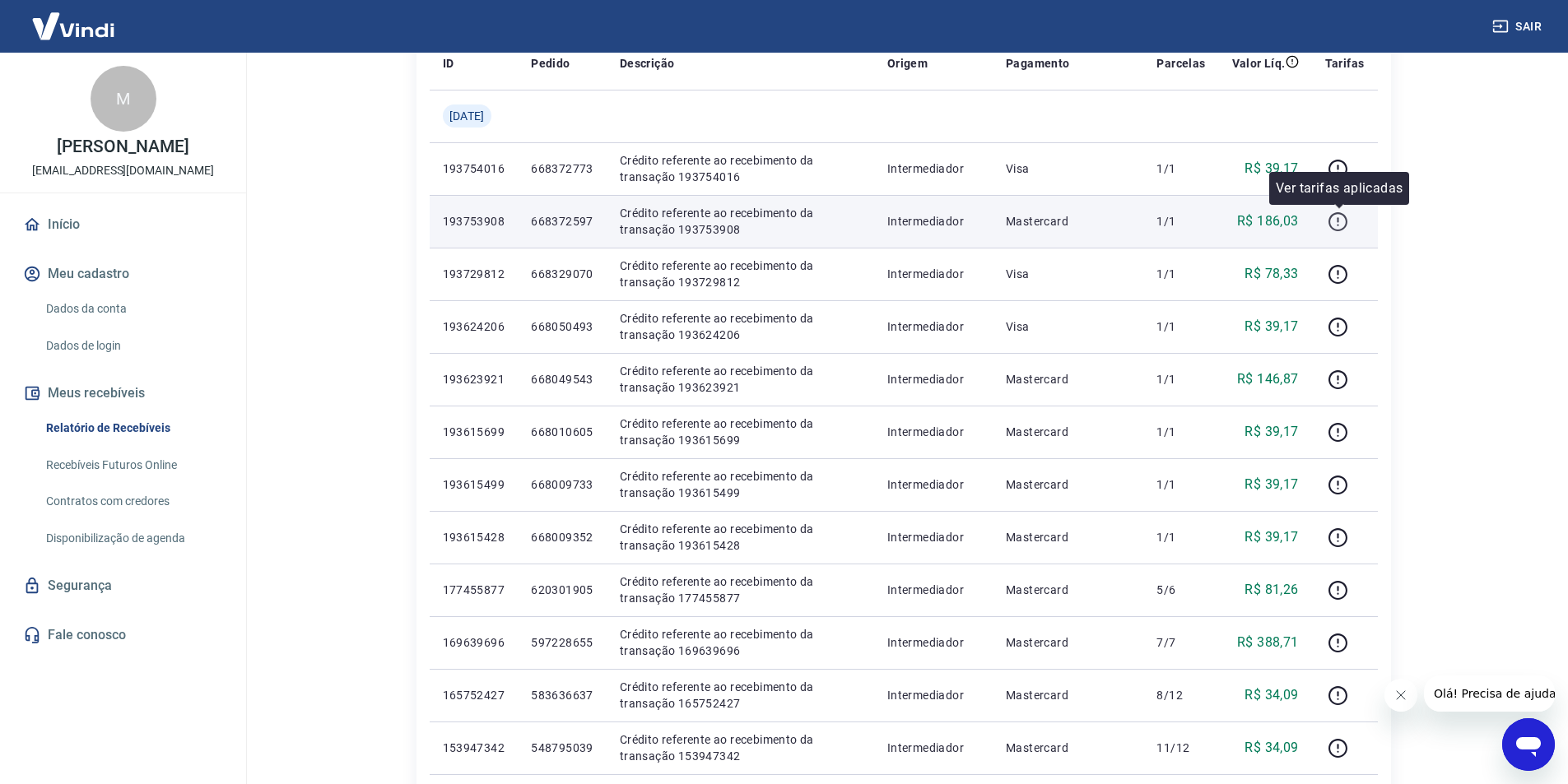
click at [1338, 222] on icon "button" at bounding box center [1338, 222] width 21 height 21
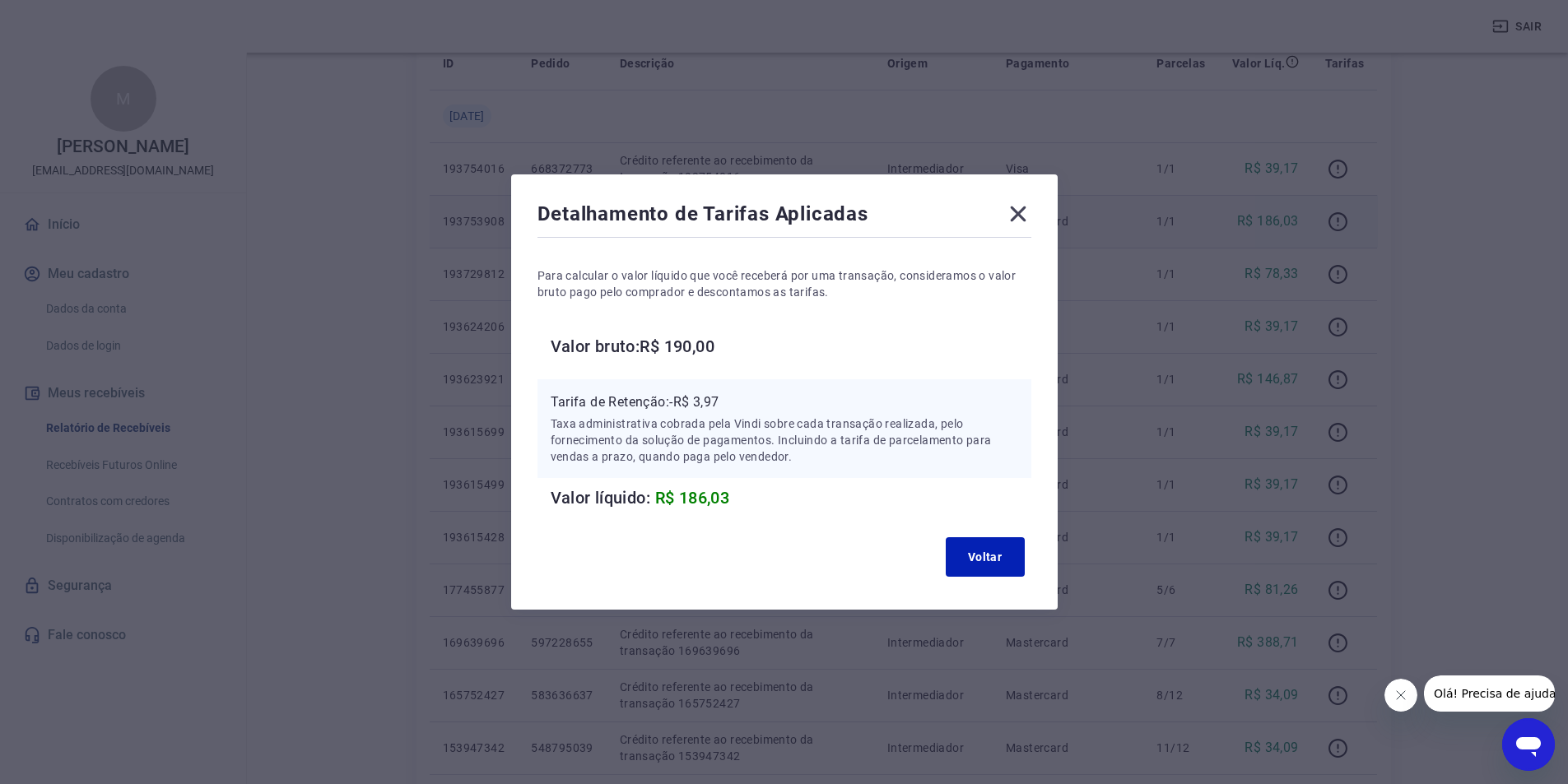
click at [1018, 213] on icon at bounding box center [1018, 214] width 26 height 26
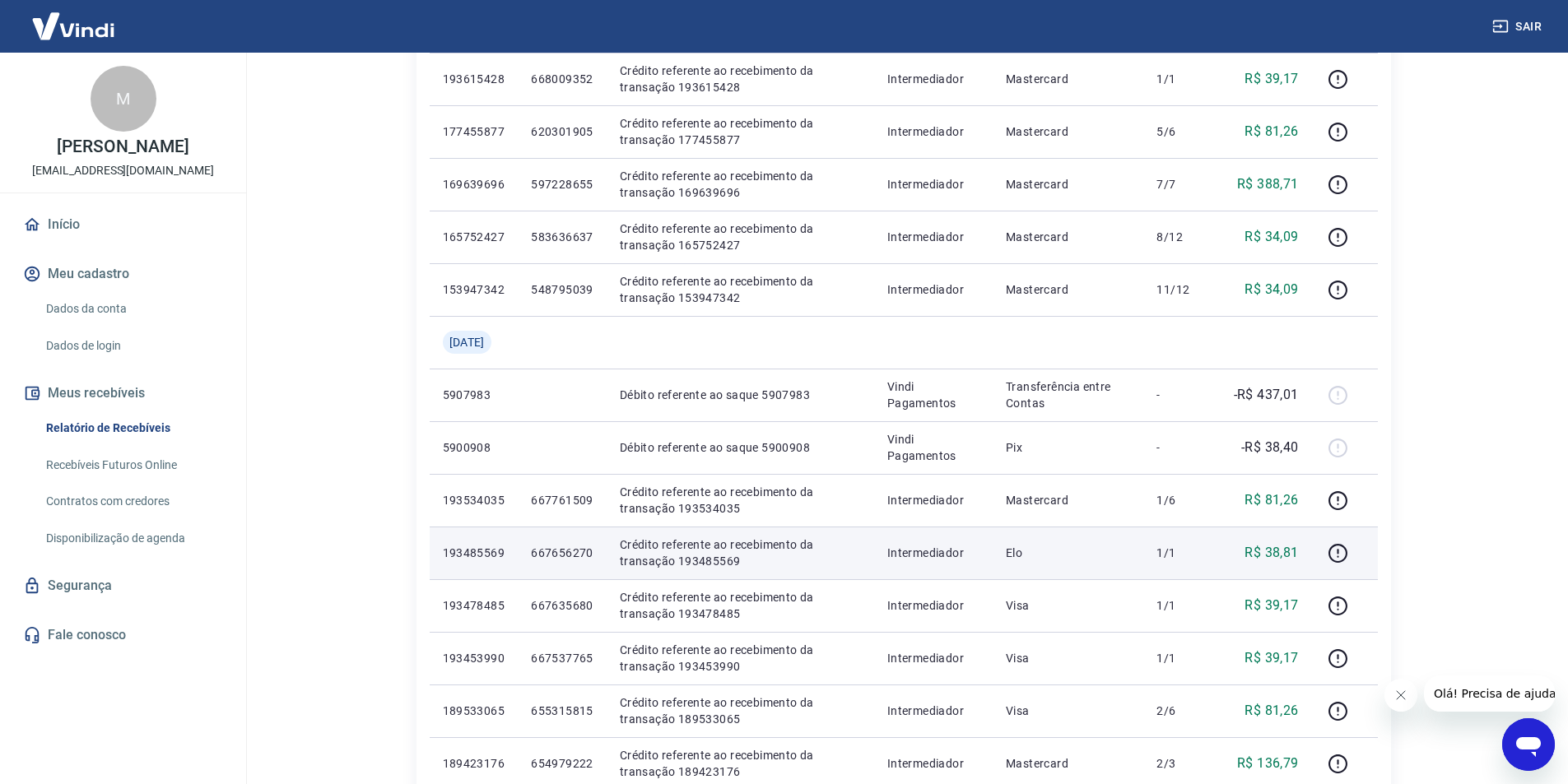
scroll to position [982, 0]
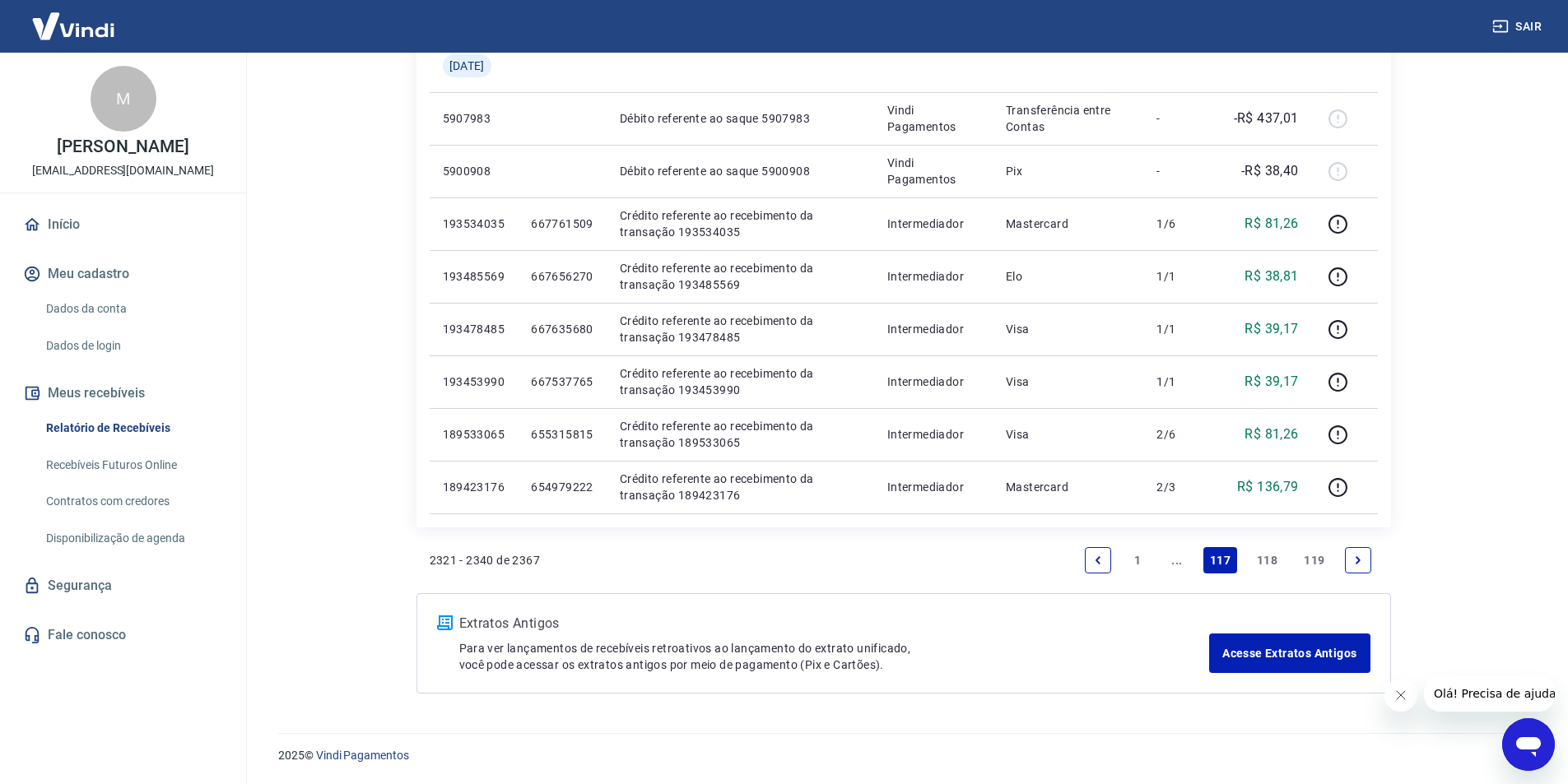
click at [1133, 562] on link "1" at bounding box center [1137, 560] width 26 height 26
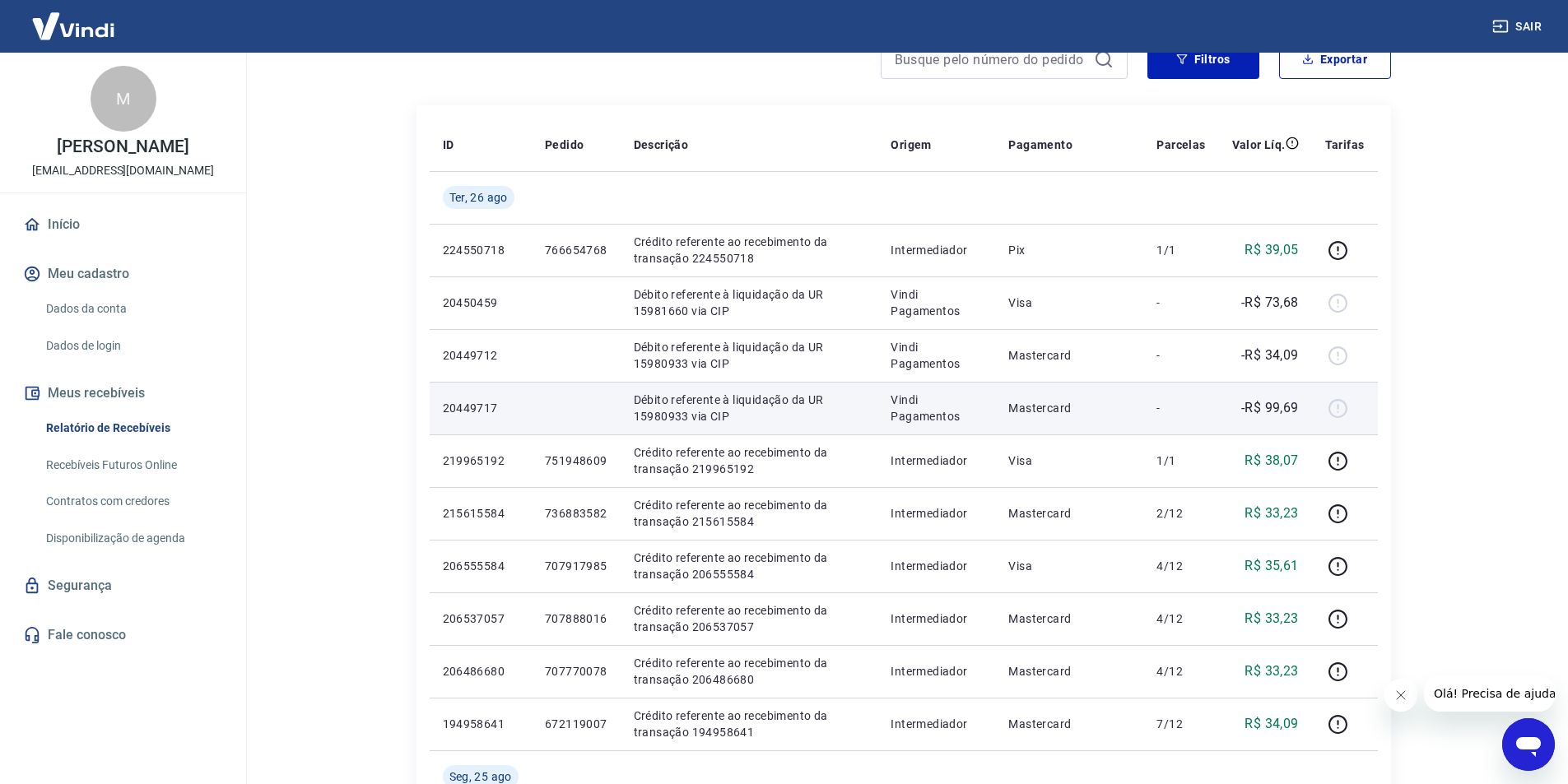
scroll to position [493, 0]
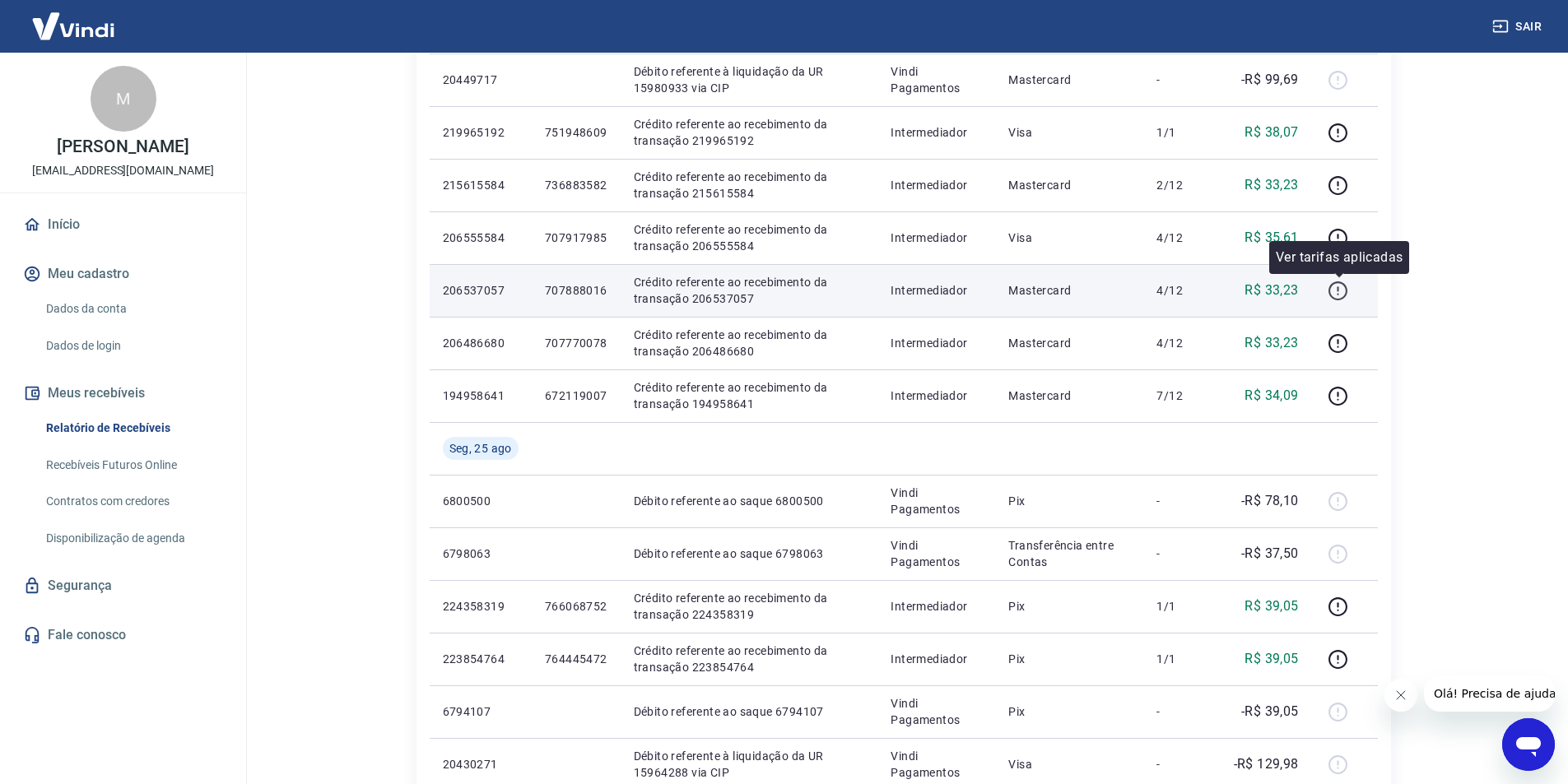
click at [1345, 299] on icon "button" at bounding box center [1338, 291] width 21 height 21
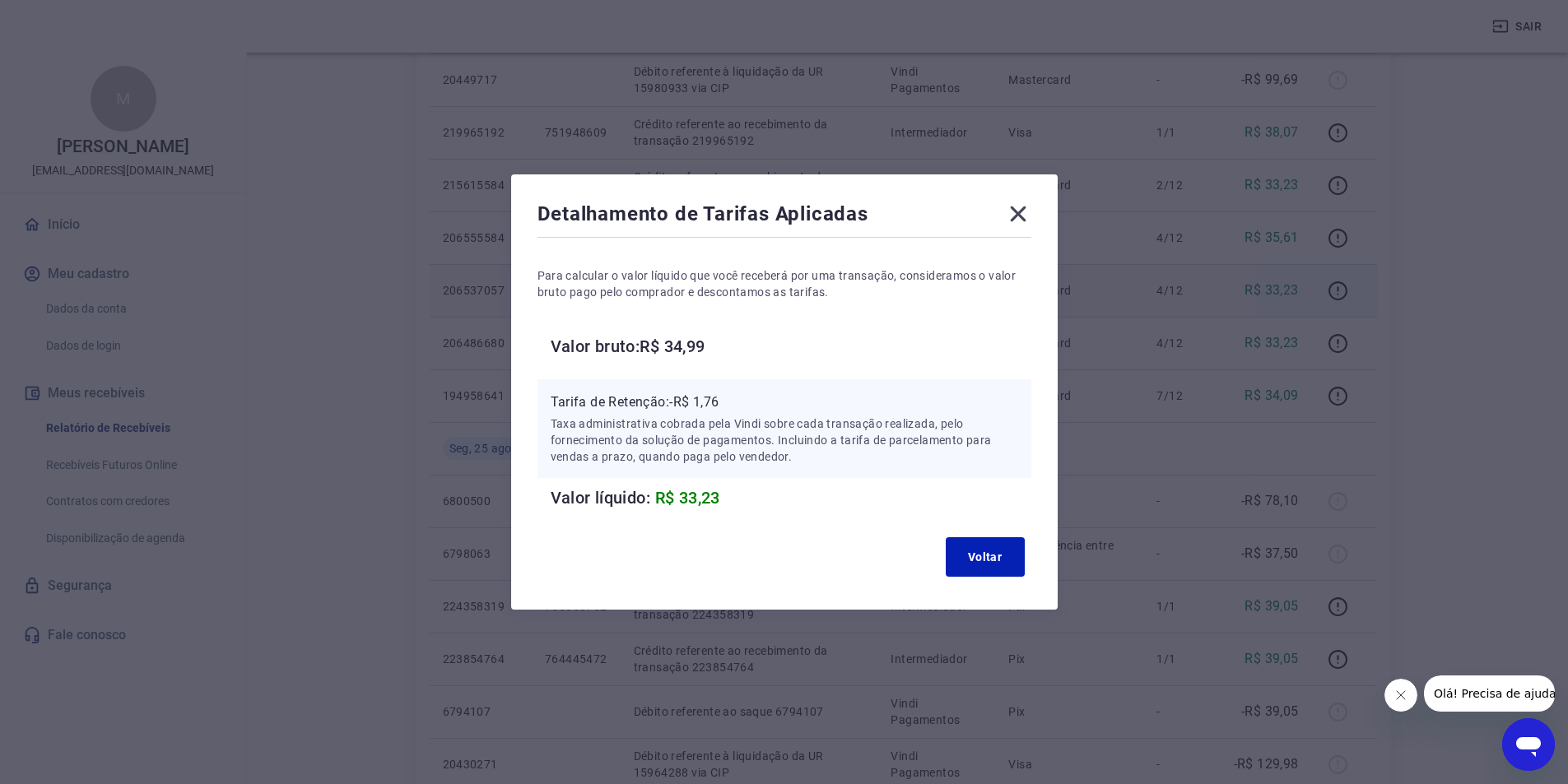
click at [1031, 210] on icon at bounding box center [1018, 214] width 26 height 26
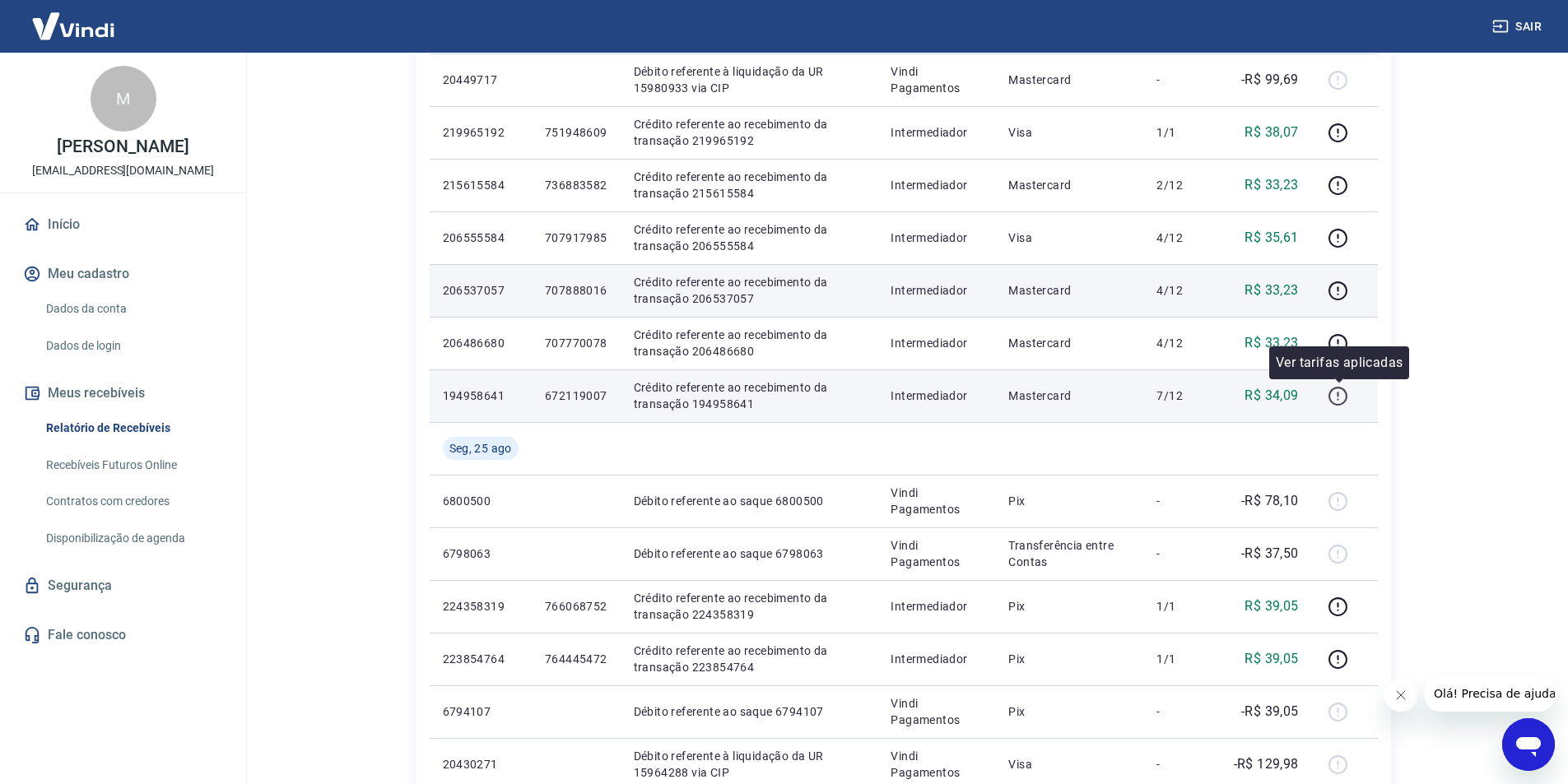
click at [1346, 393] on icon "button" at bounding box center [1338, 396] width 21 height 21
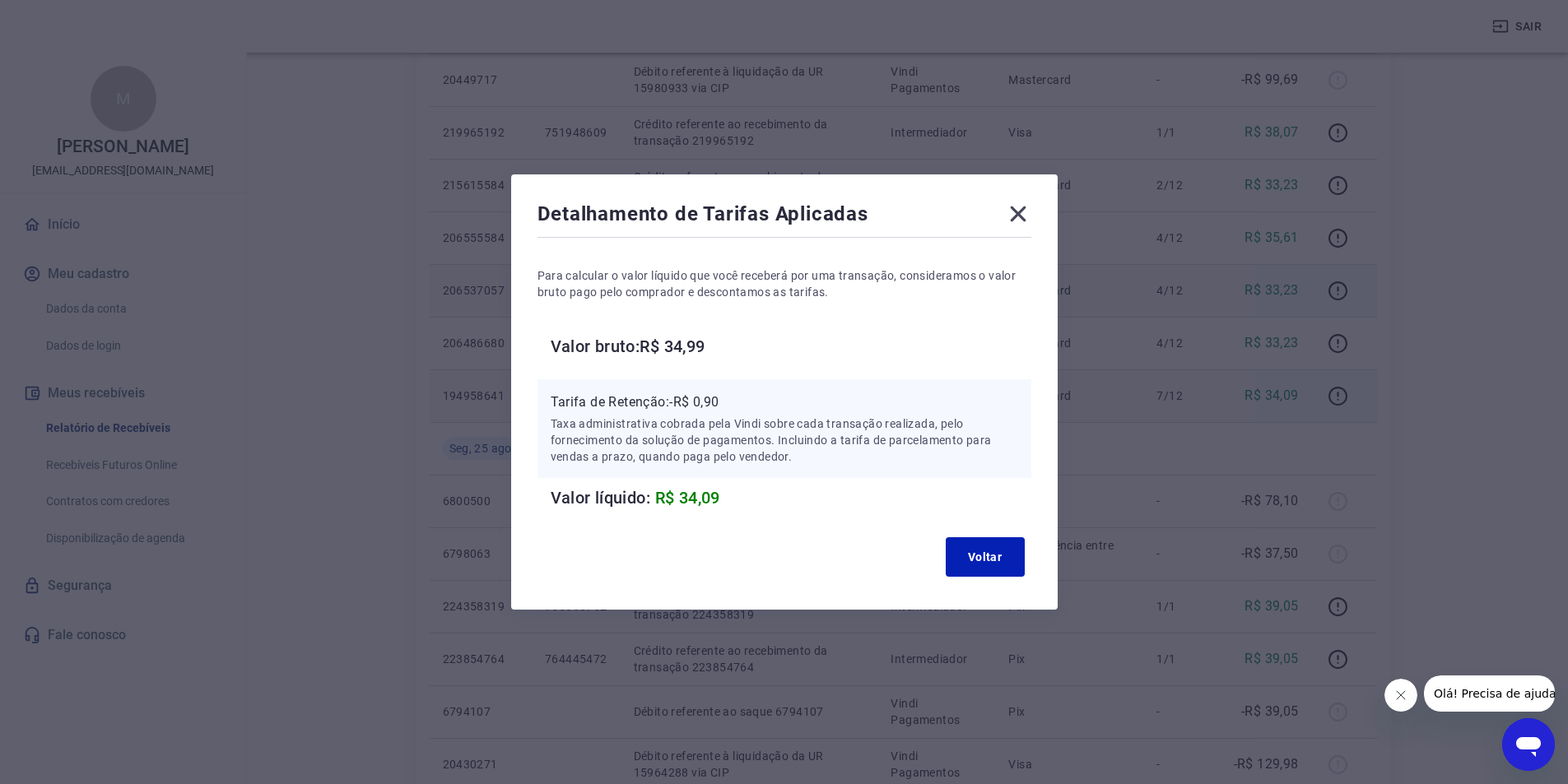
click at [1031, 218] on icon at bounding box center [1018, 214] width 26 height 26
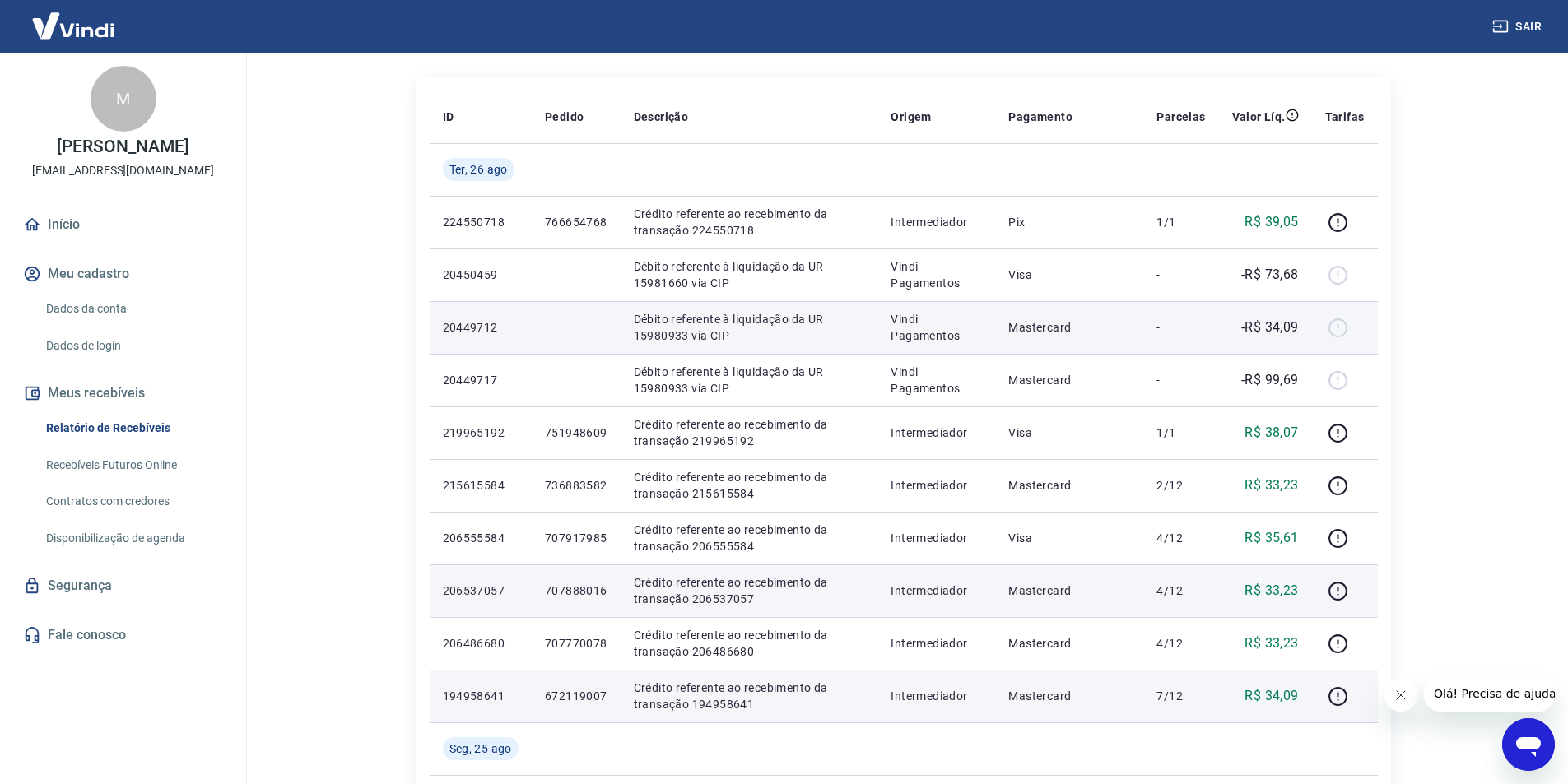
scroll to position [164, 0]
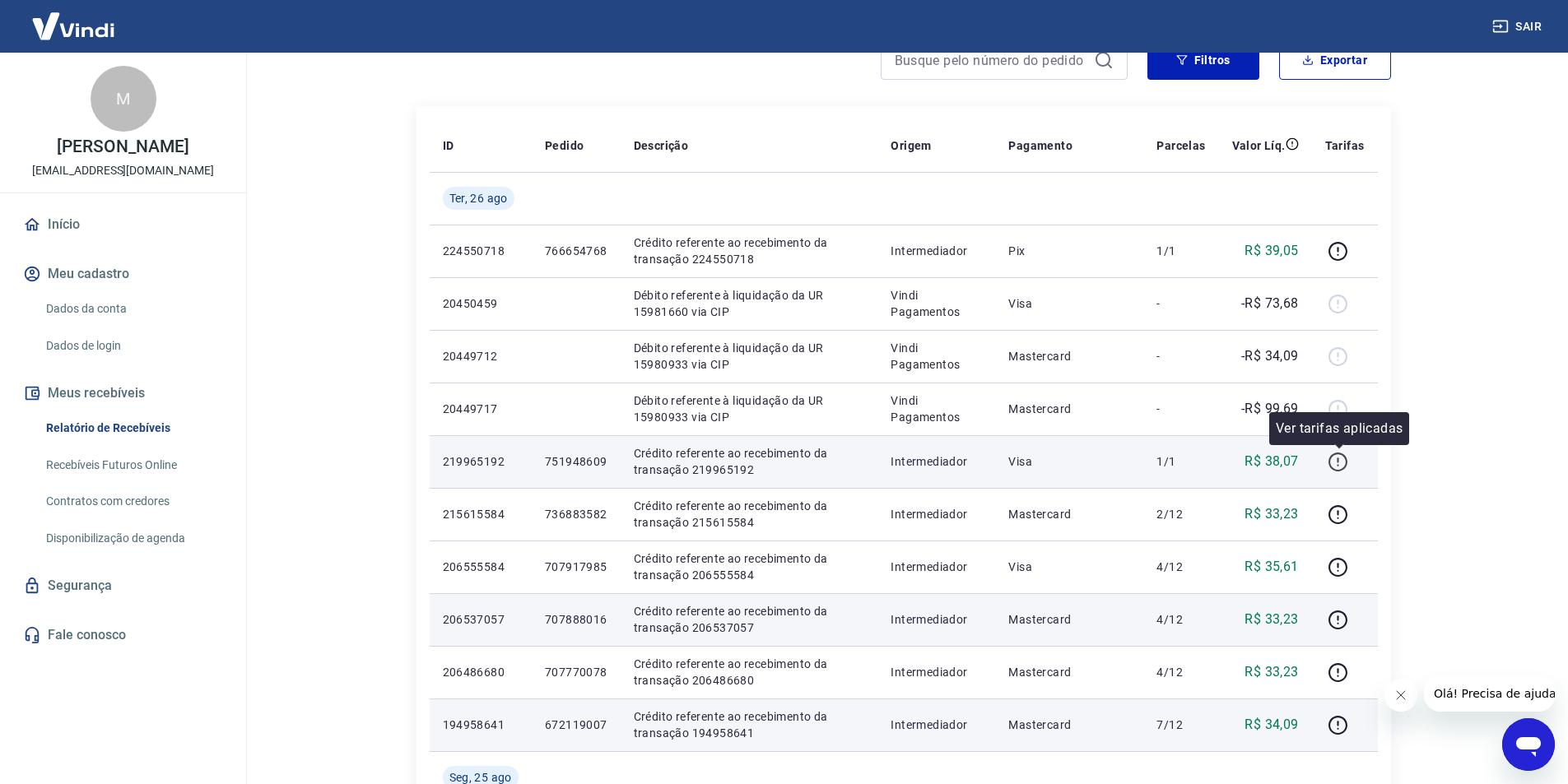
click at [1331, 464] on icon "button" at bounding box center [1338, 462] width 19 height 19
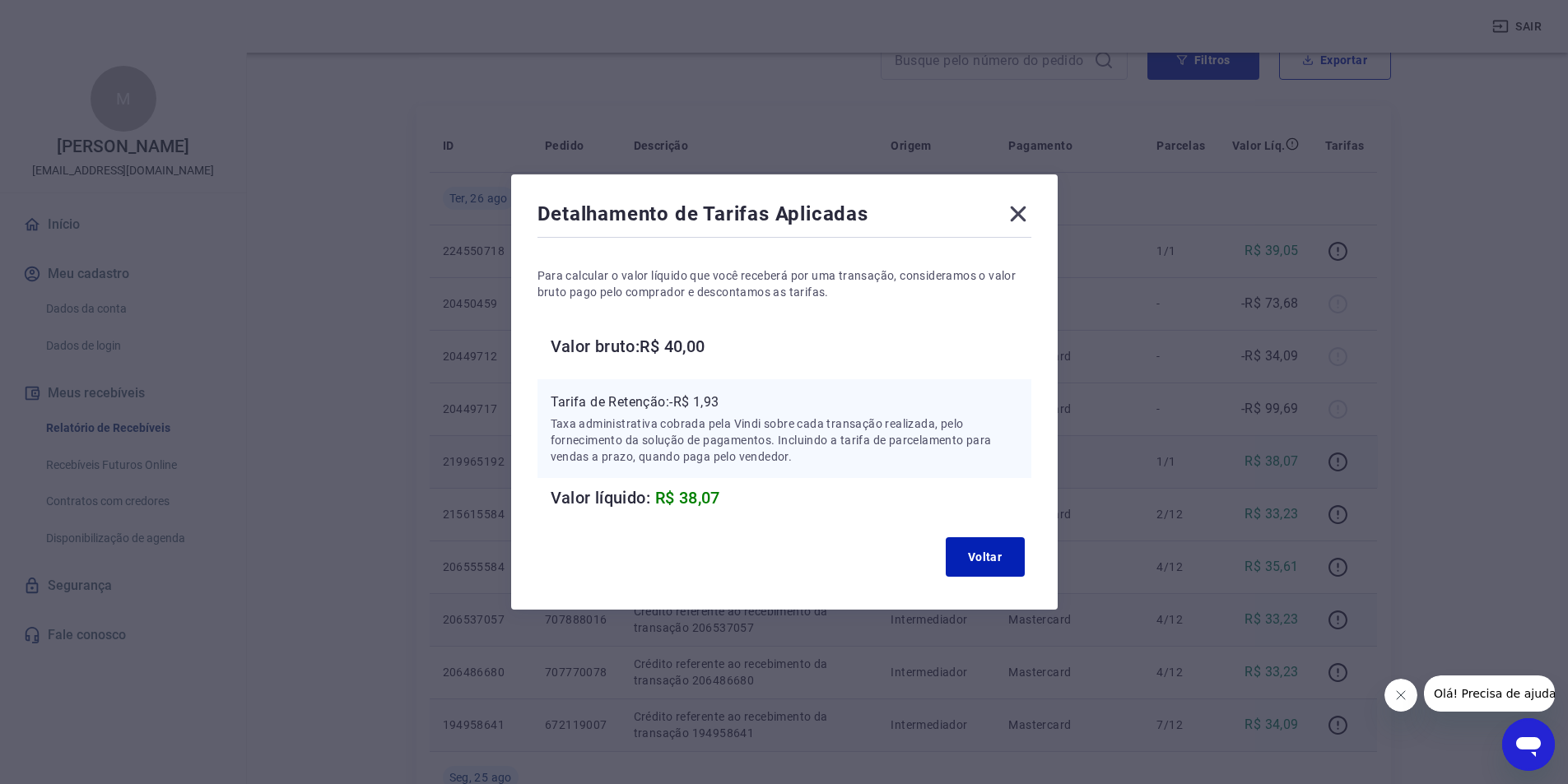
click at [1030, 214] on icon at bounding box center [1018, 214] width 26 height 26
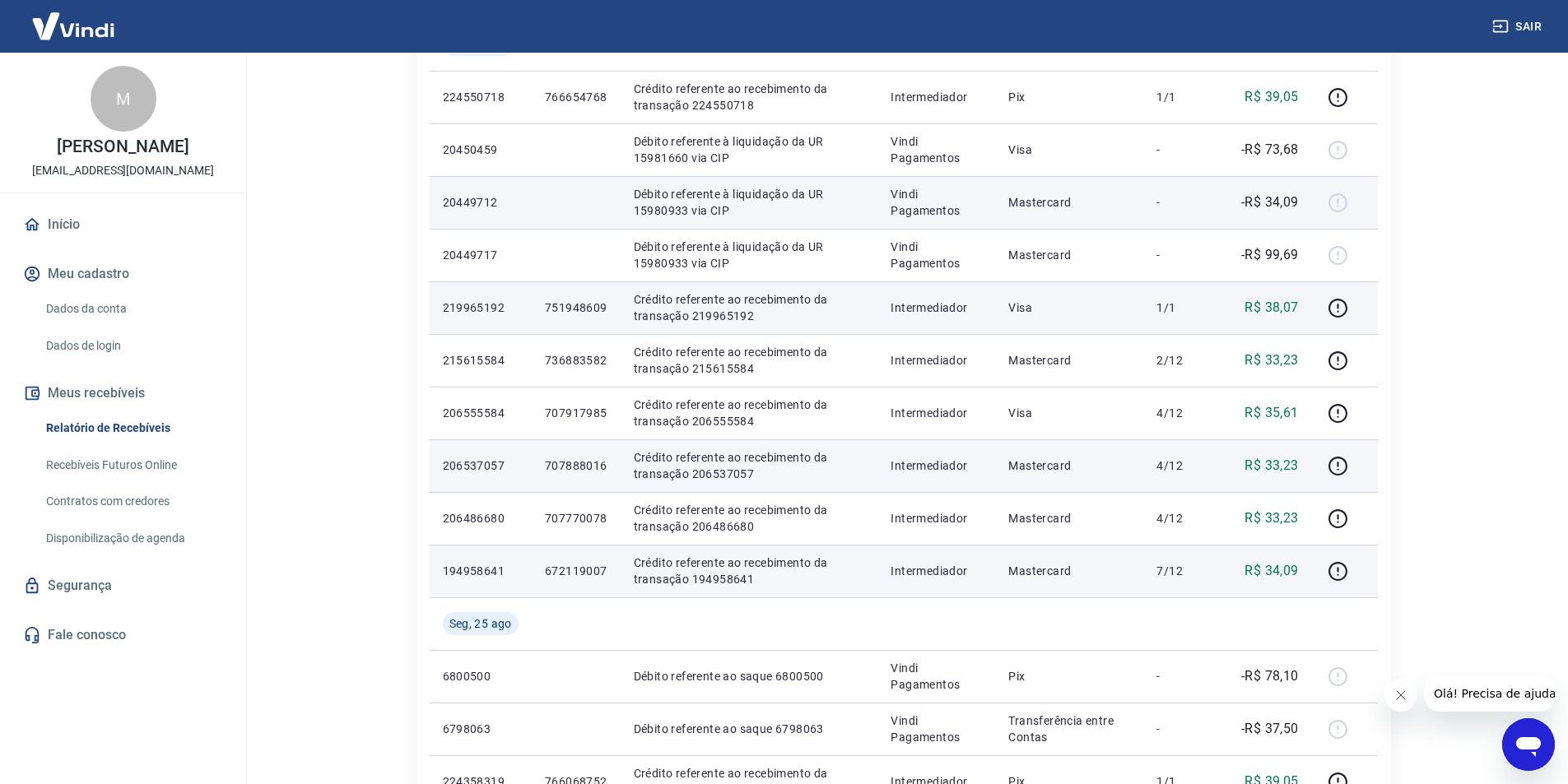
scroll to position [329, 0]
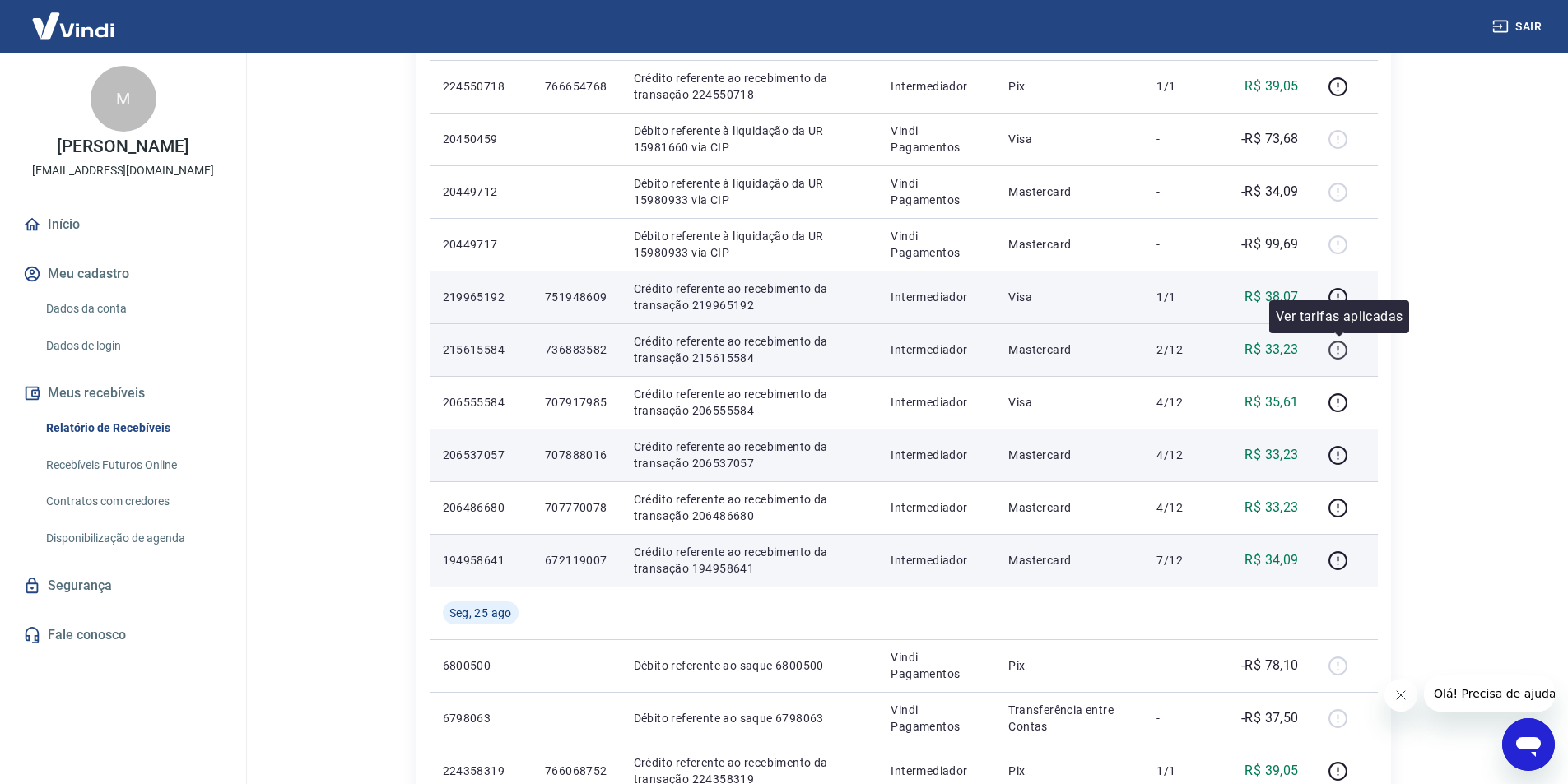
click at [1332, 347] on icon "button" at bounding box center [1338, 350] width 19 height 19
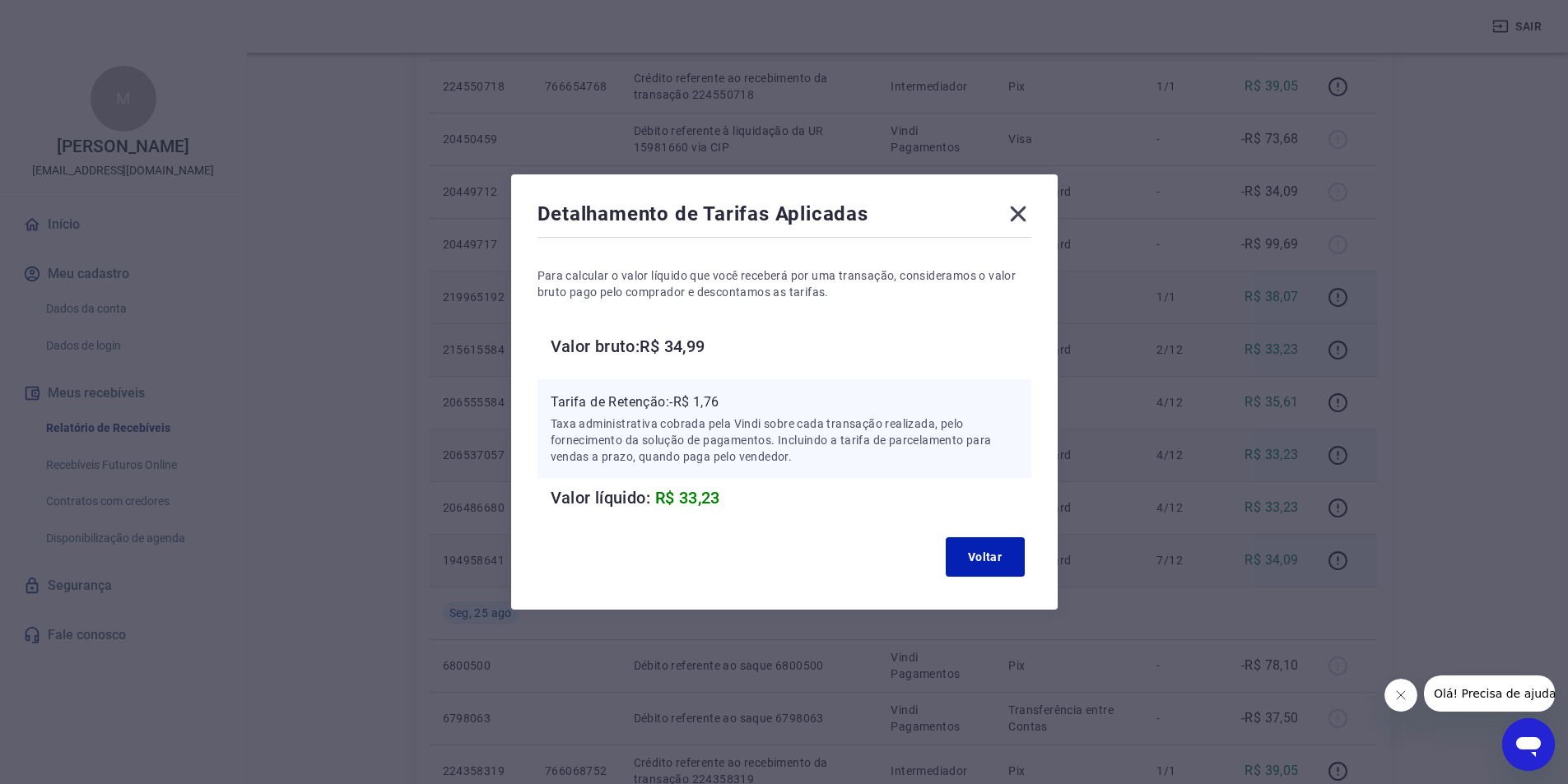
click at [1026, 218] on icon at bounding box center [1018, 214] width 26 height 26
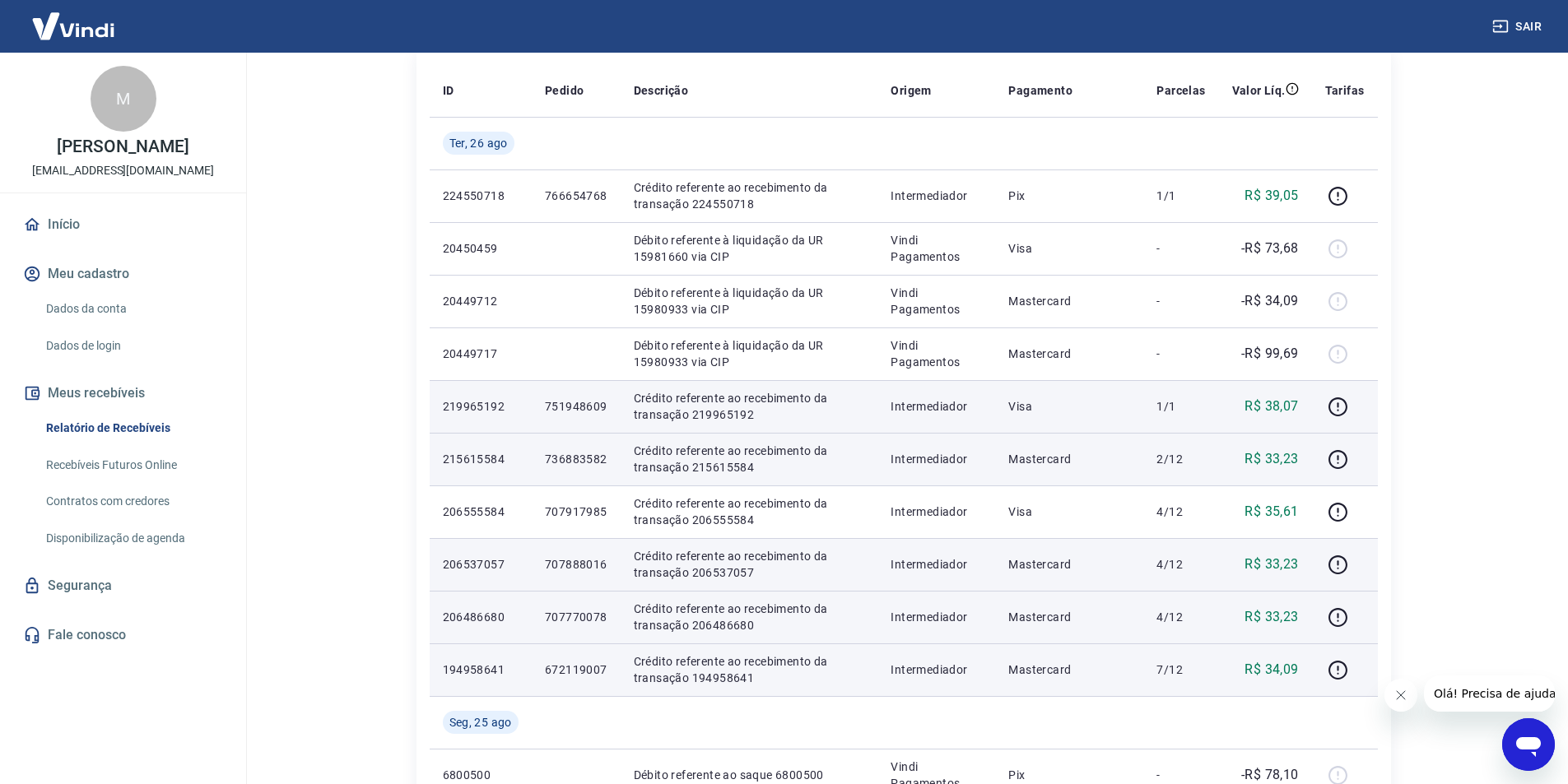
scroll to position [158, 0]
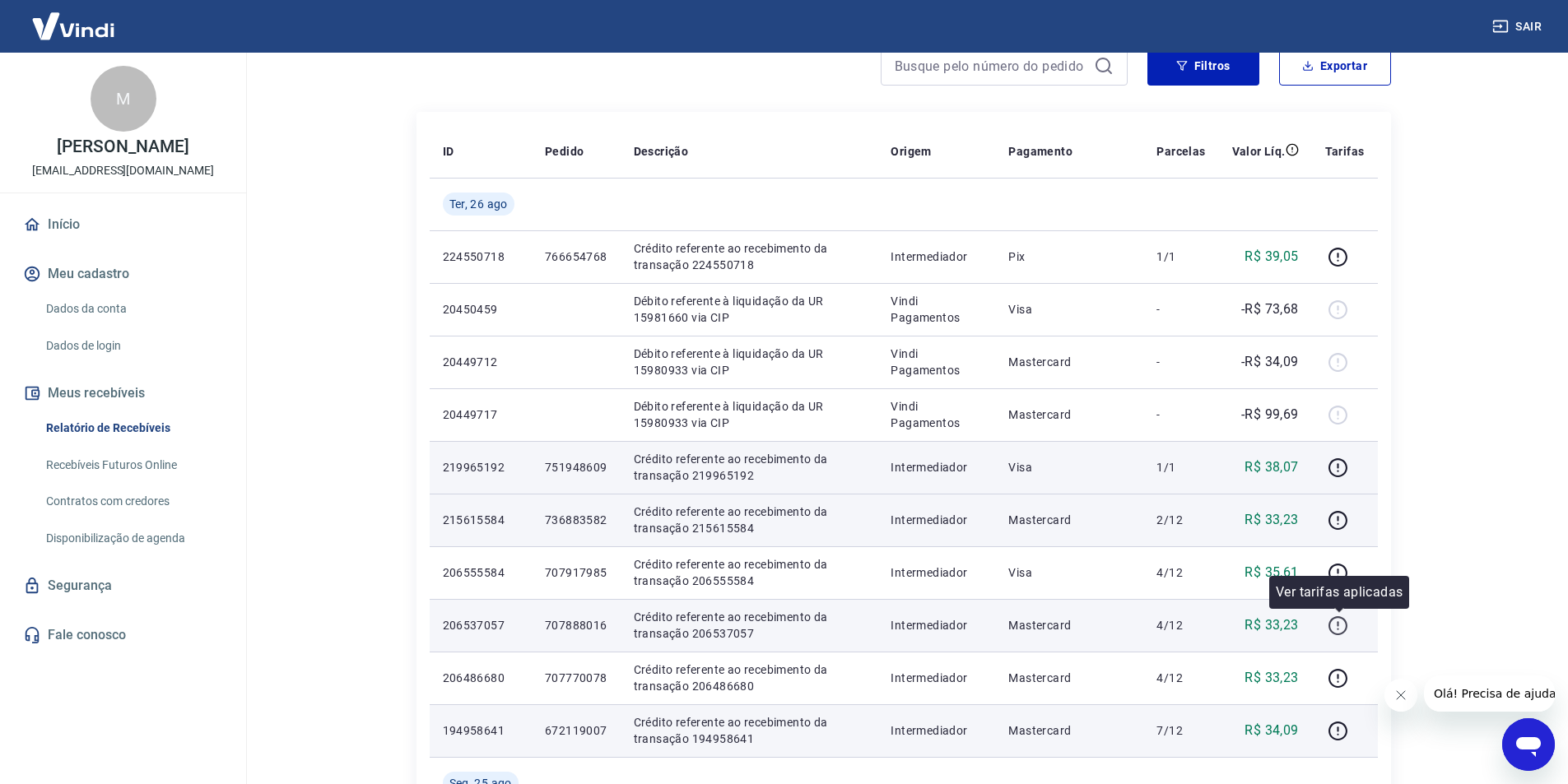
click at [1333, 624] on icon "button" at bounding box center [1338, 626] width 21 height 21
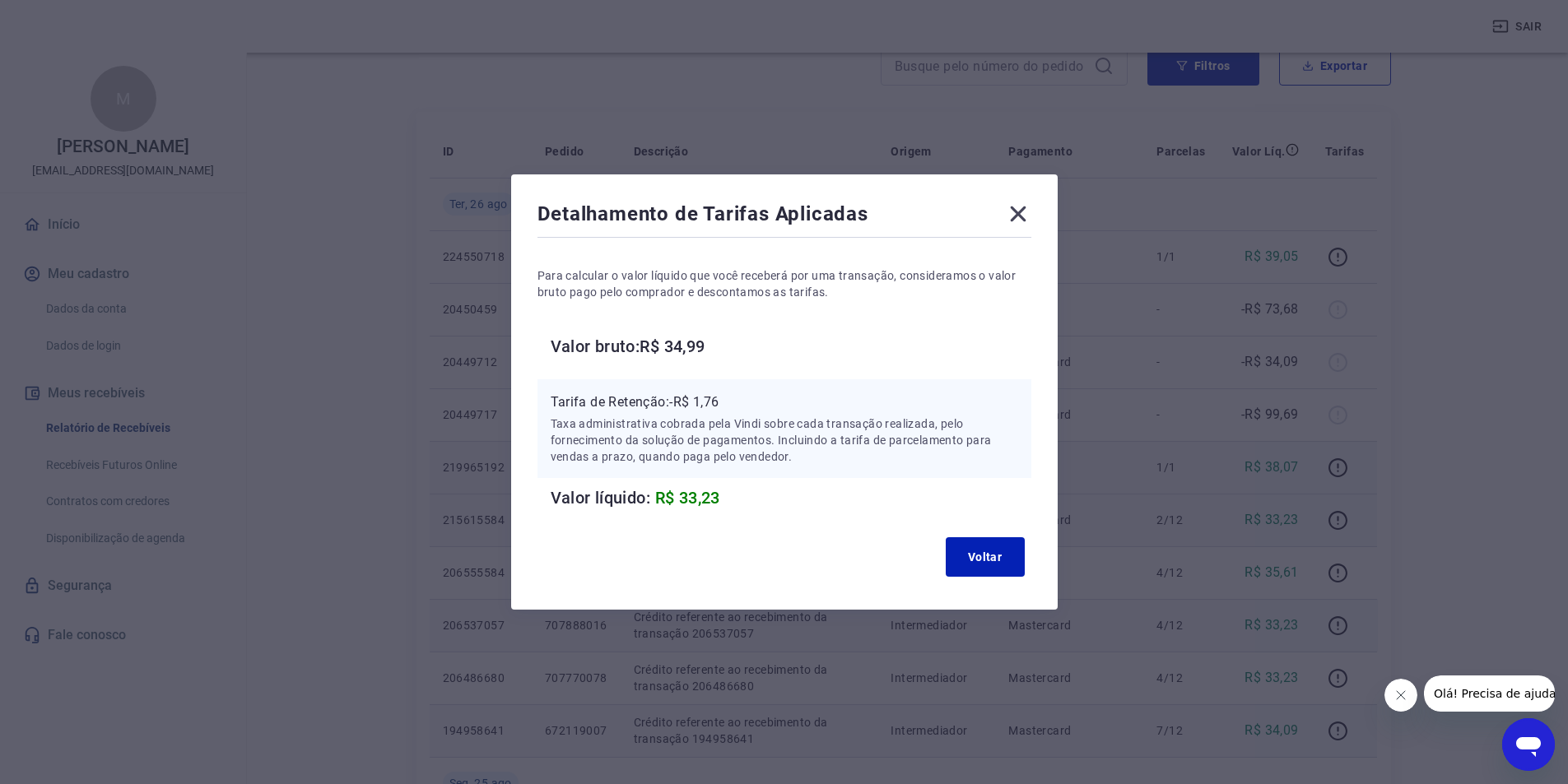
click at [1027, 204] on div "Detalhamento de Tarifas Aplicadas Para calcular o valor líquido que você recebe…" at bounding box center [784, 392] width 547 height 435
click at [1026, 211] on icon at bounding box center [1018, 214] width 16 height 16
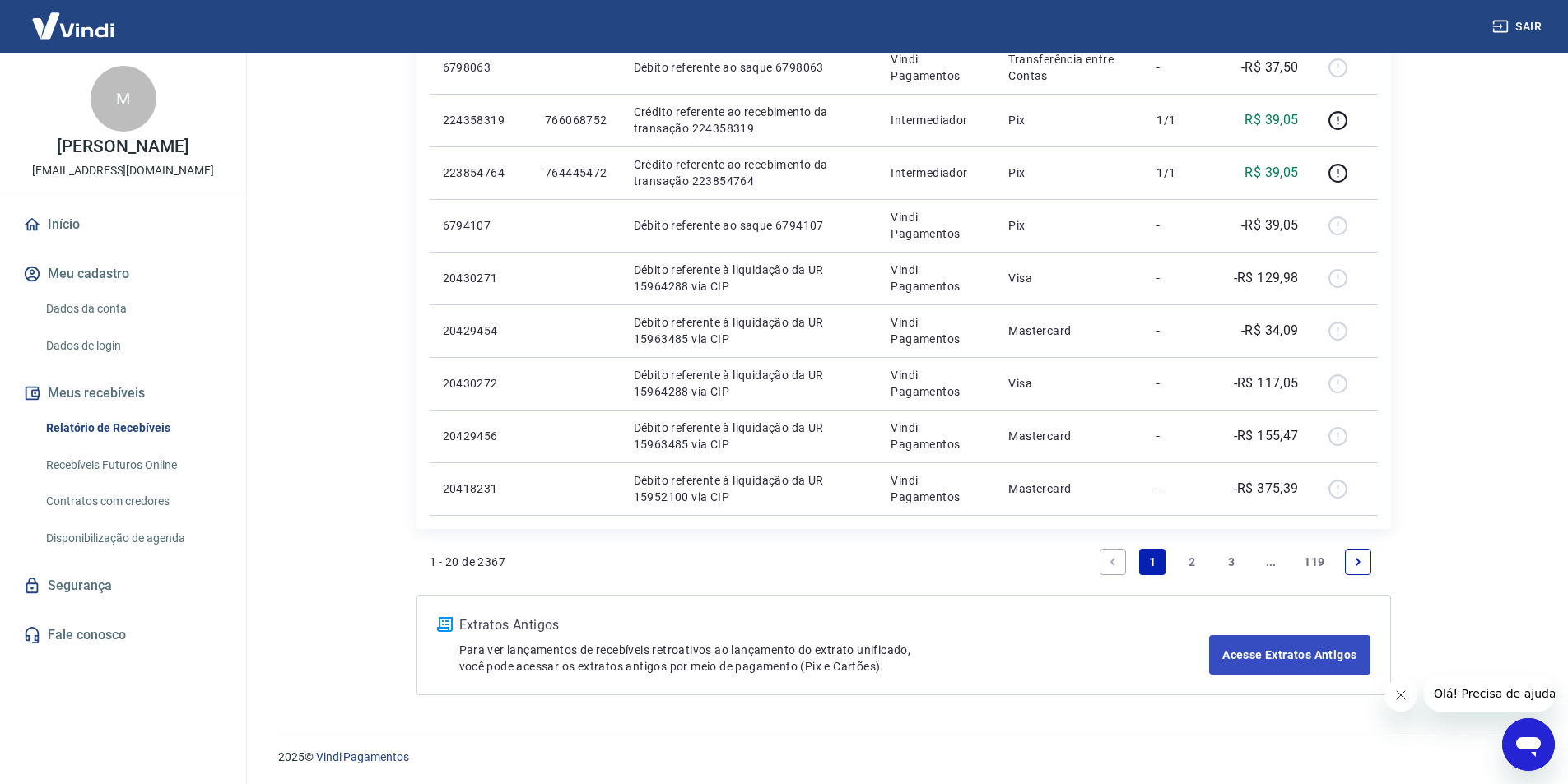
scroll to position [982, 0]
click at [1190, 558] on link "2" at bounding box center [1192, 560] width 26 height 26
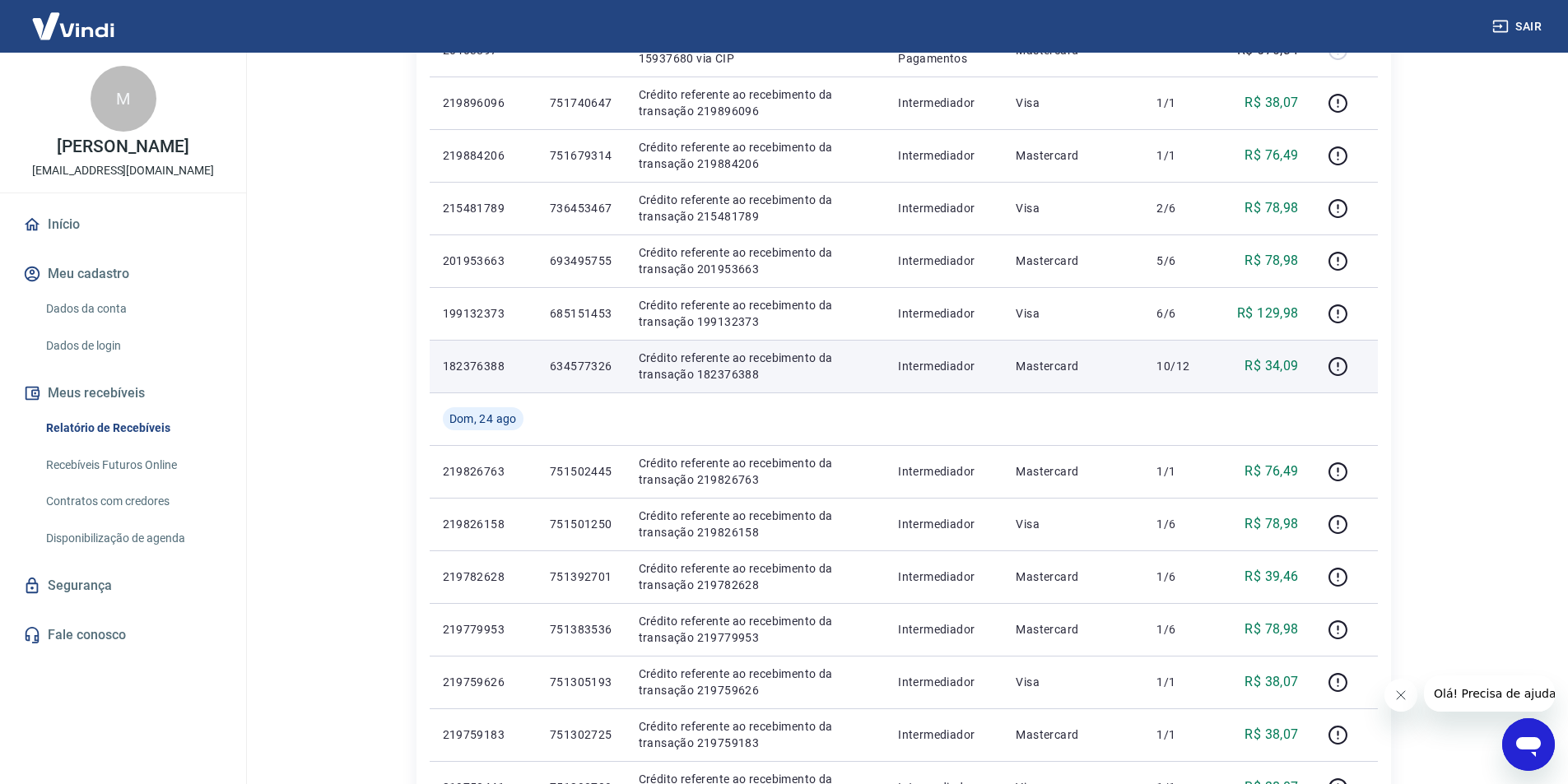
scroll to position [493, 0]
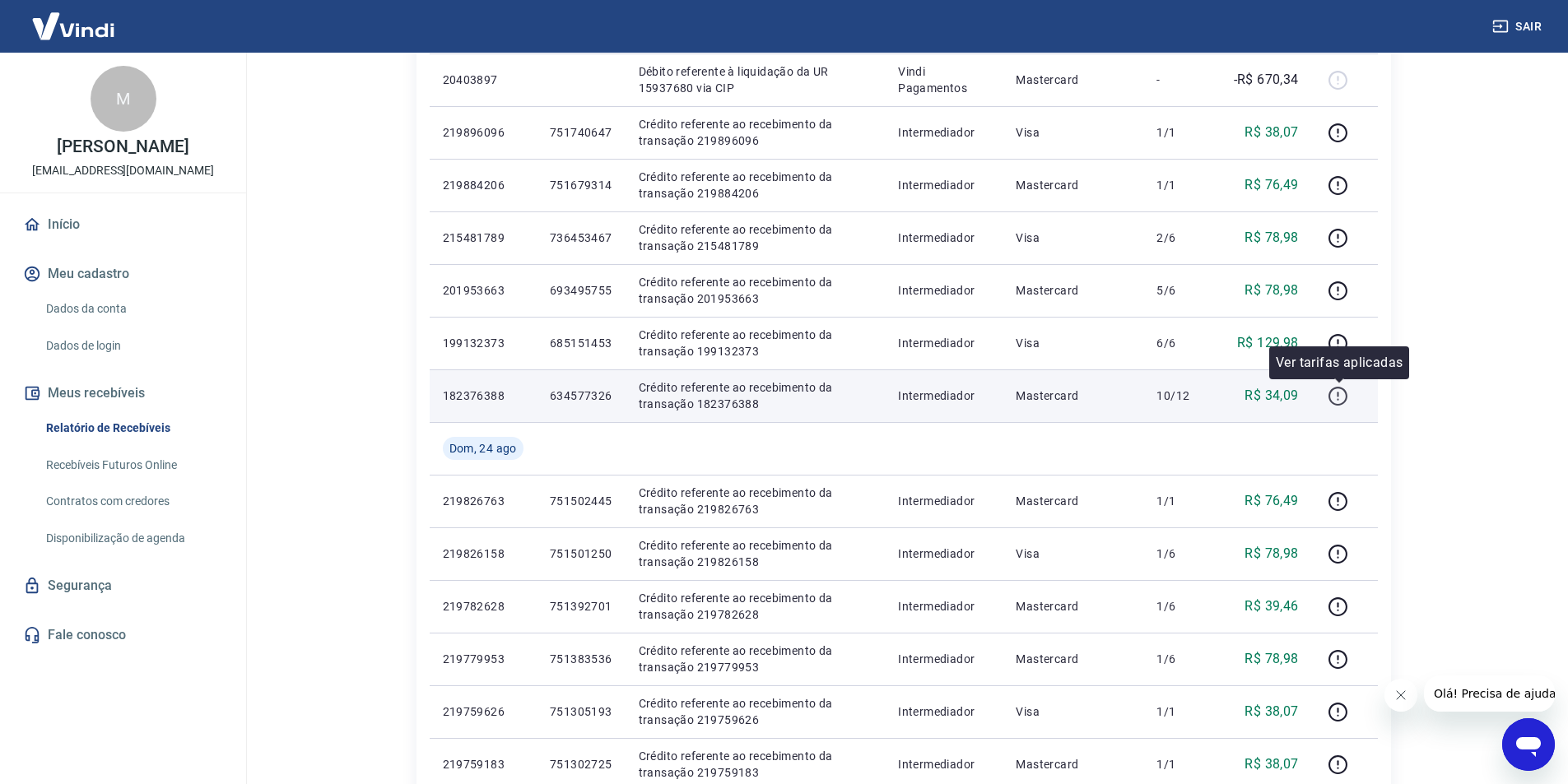
click at [1342, 397] on icon "button" at bounding box center [1338, 396] width 21 height 21
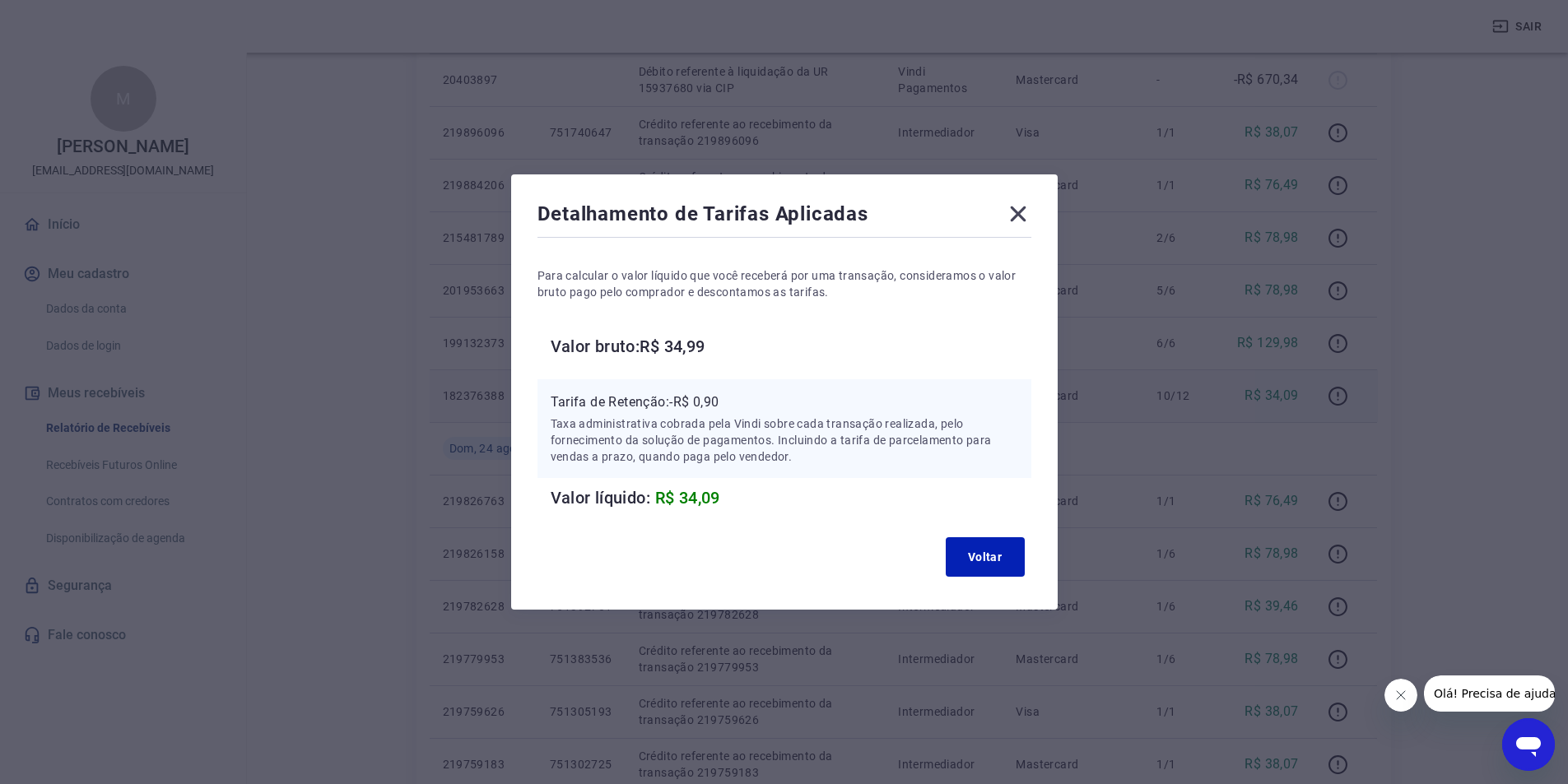
click at [1026, 219] on icon at bounding box center [1018, 214] width 16 height 16
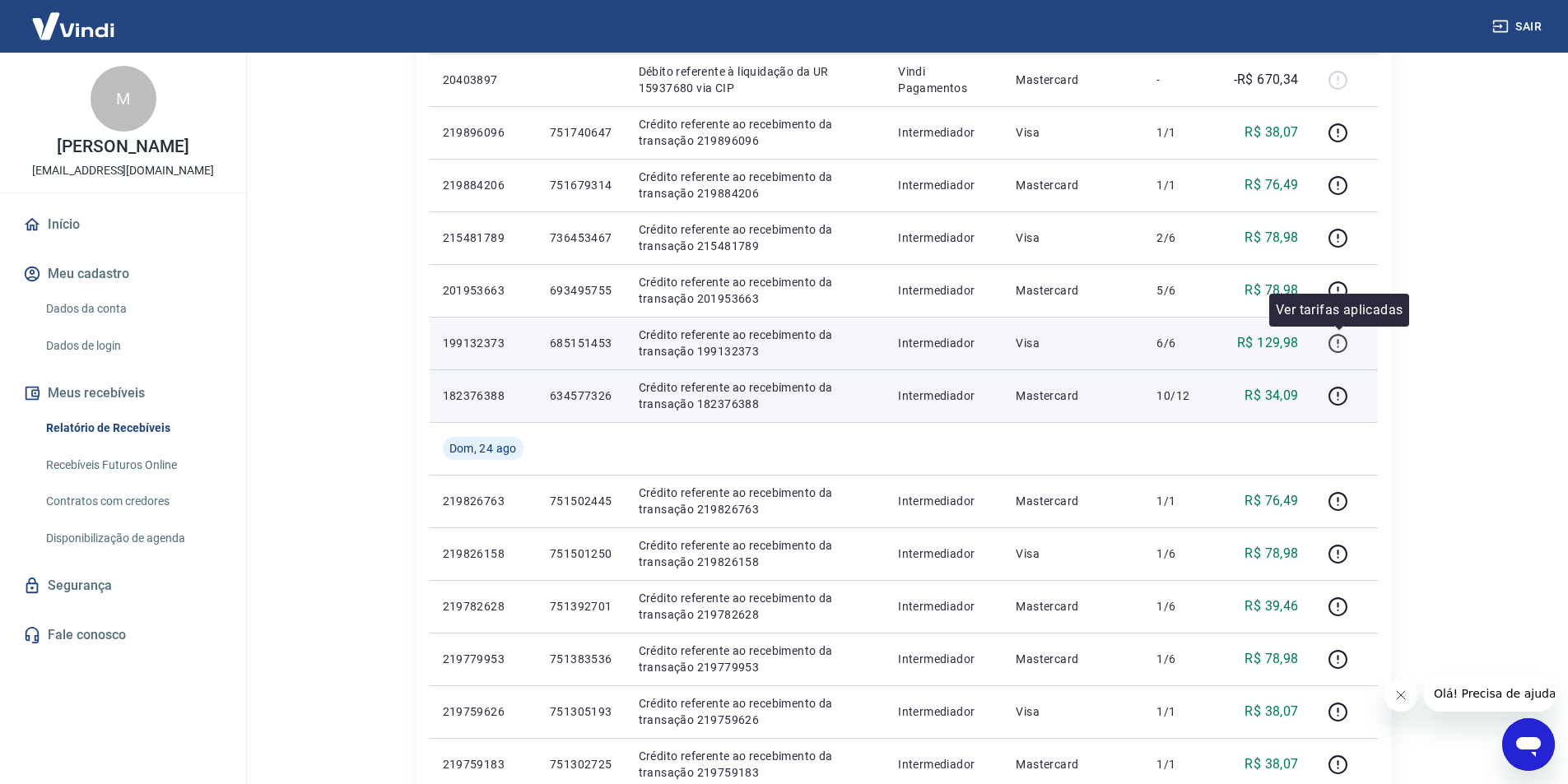
click at [1332, 334] on icon "button" at bounding box center [1338, 344] width 21 height 21
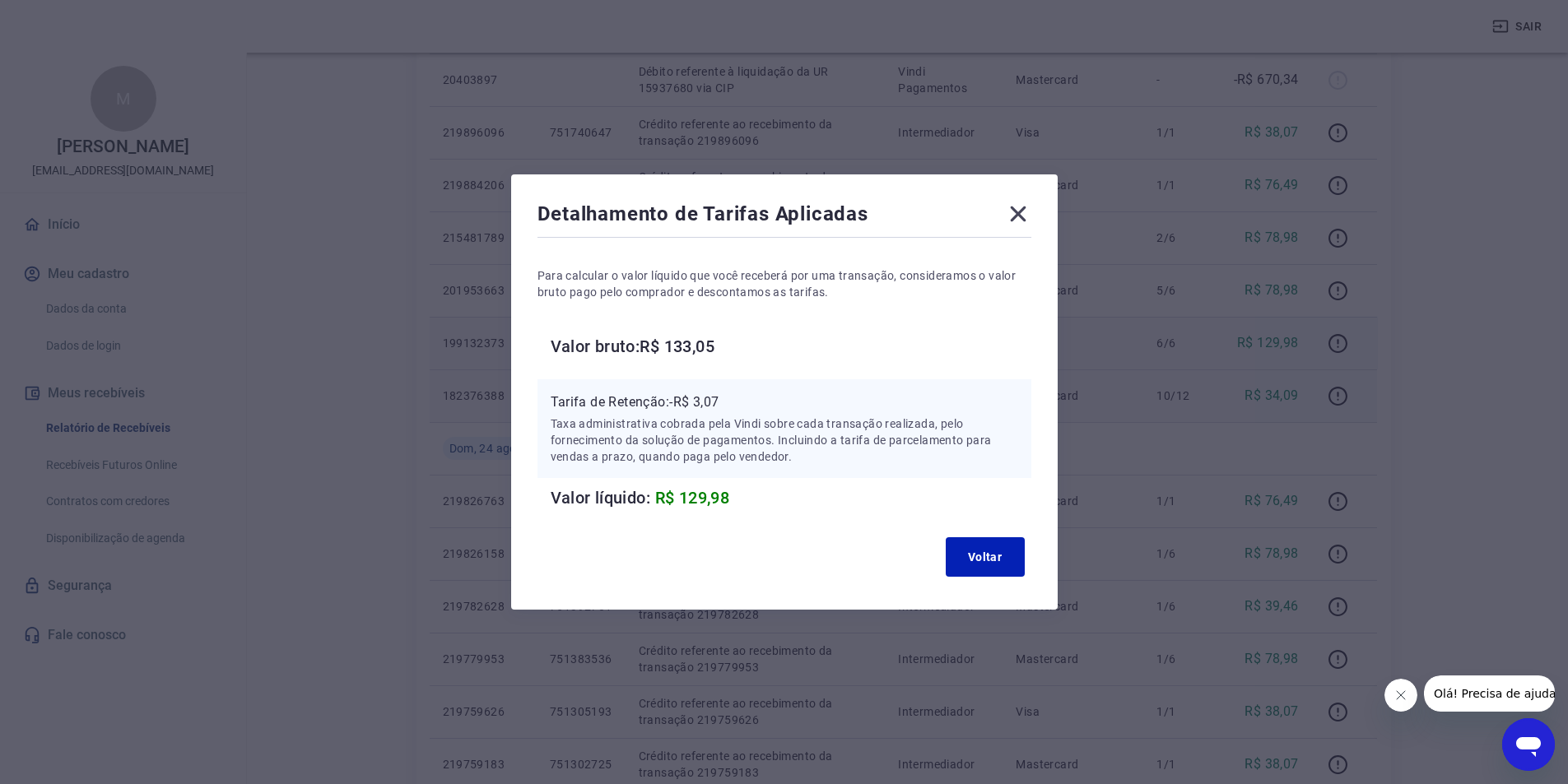
click at [1021, 221] on icon at bounding box center [1018, 214] width 26 height 26
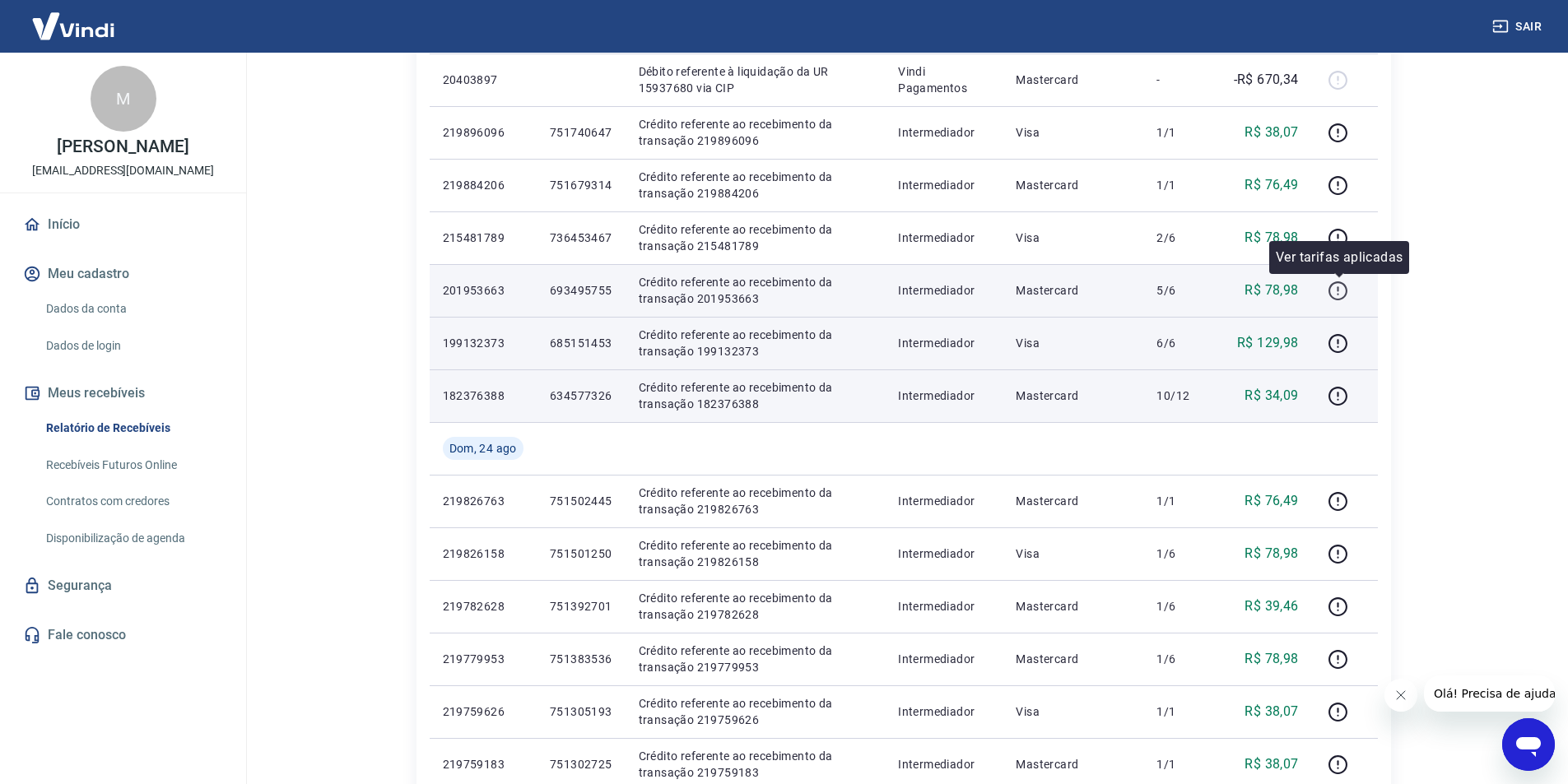
click at [1337, 290] on icon "button" at bounding box center [1338, 291] width 21 height 21
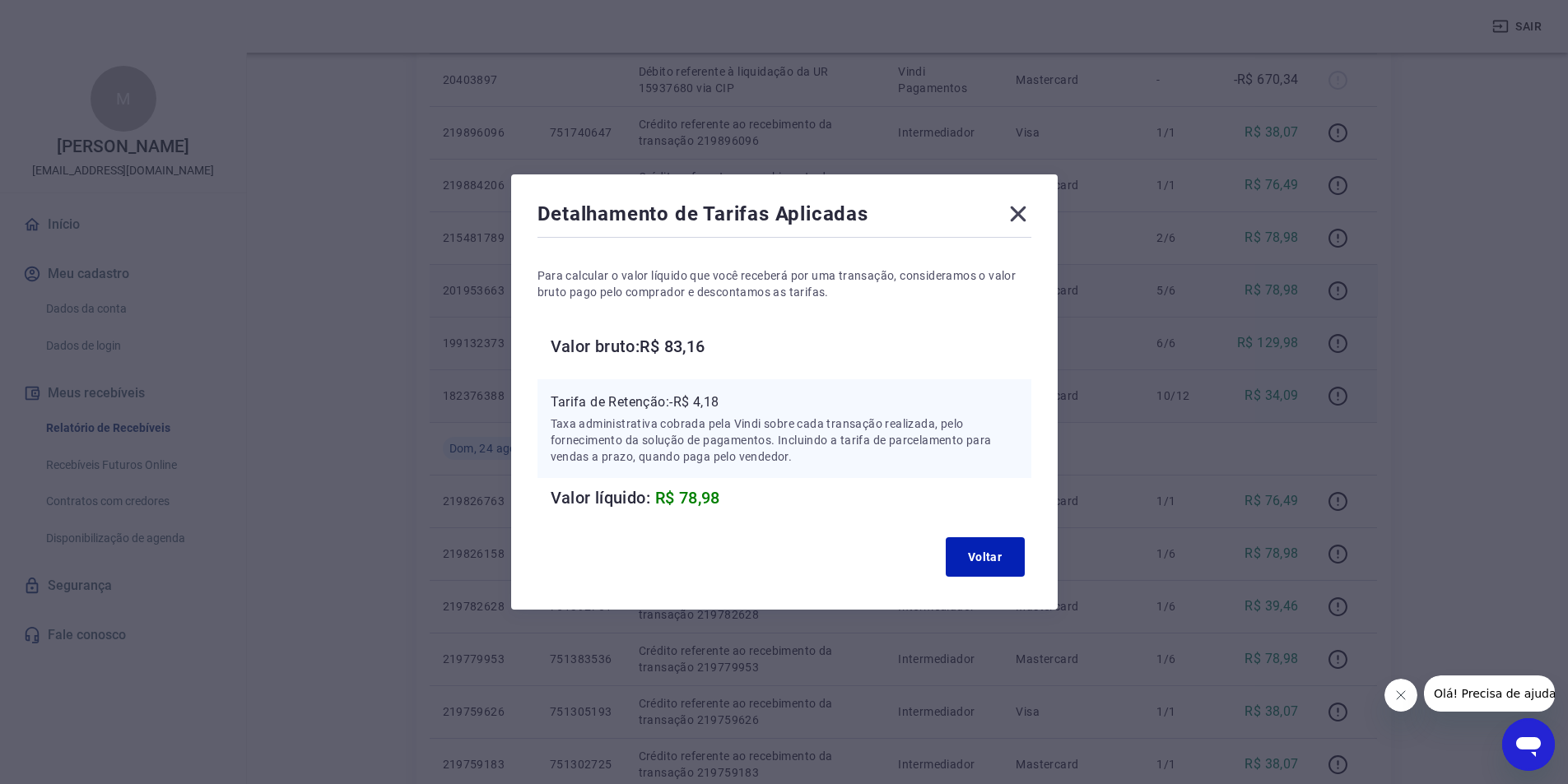
click at [1039, 206] on div "Detalhamento de Tarifas Aplicadas Para calcular o valor líquido que você recebe…" at bounding box center [784, 392] width 547 height 435
click at [1032, 213] on icon at bounding box center [1018, 214] width 26 height 26
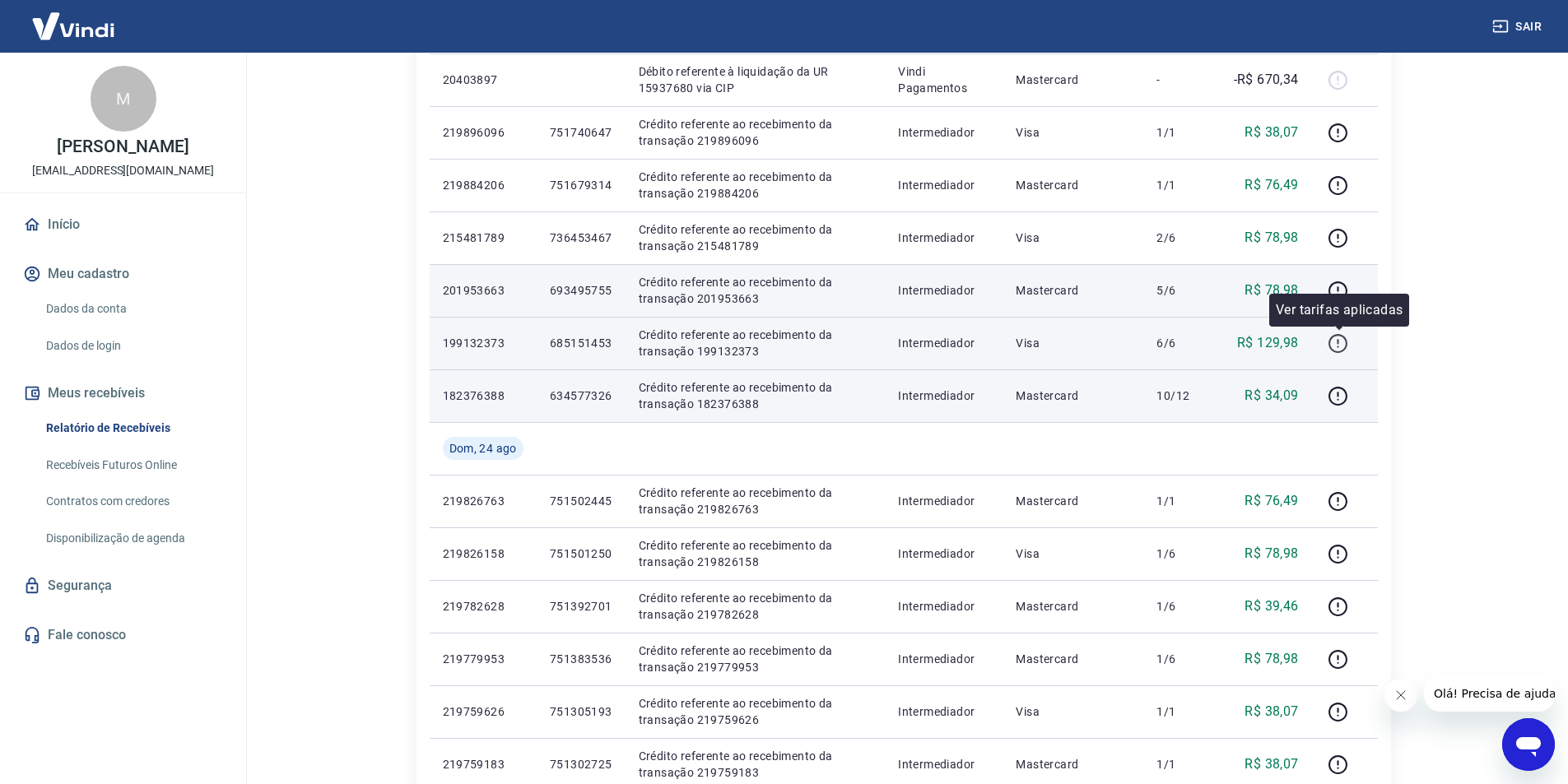
click at [1329, 345] on icon "button" at bounding box center [1338, 344] width 21 height 21
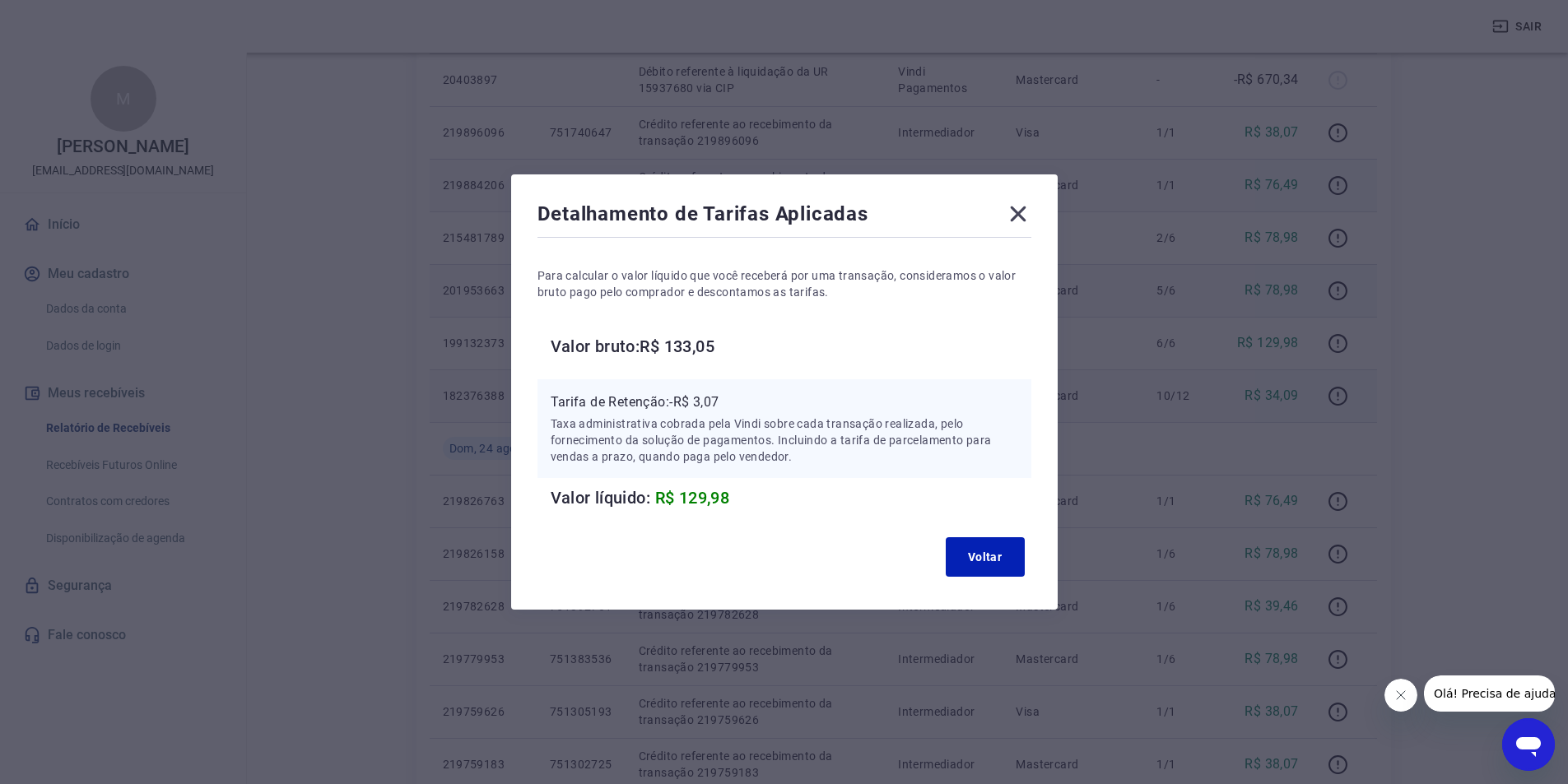
click at [1026, 208] on icon at bounding box center [1018, 214] width 26 height 26
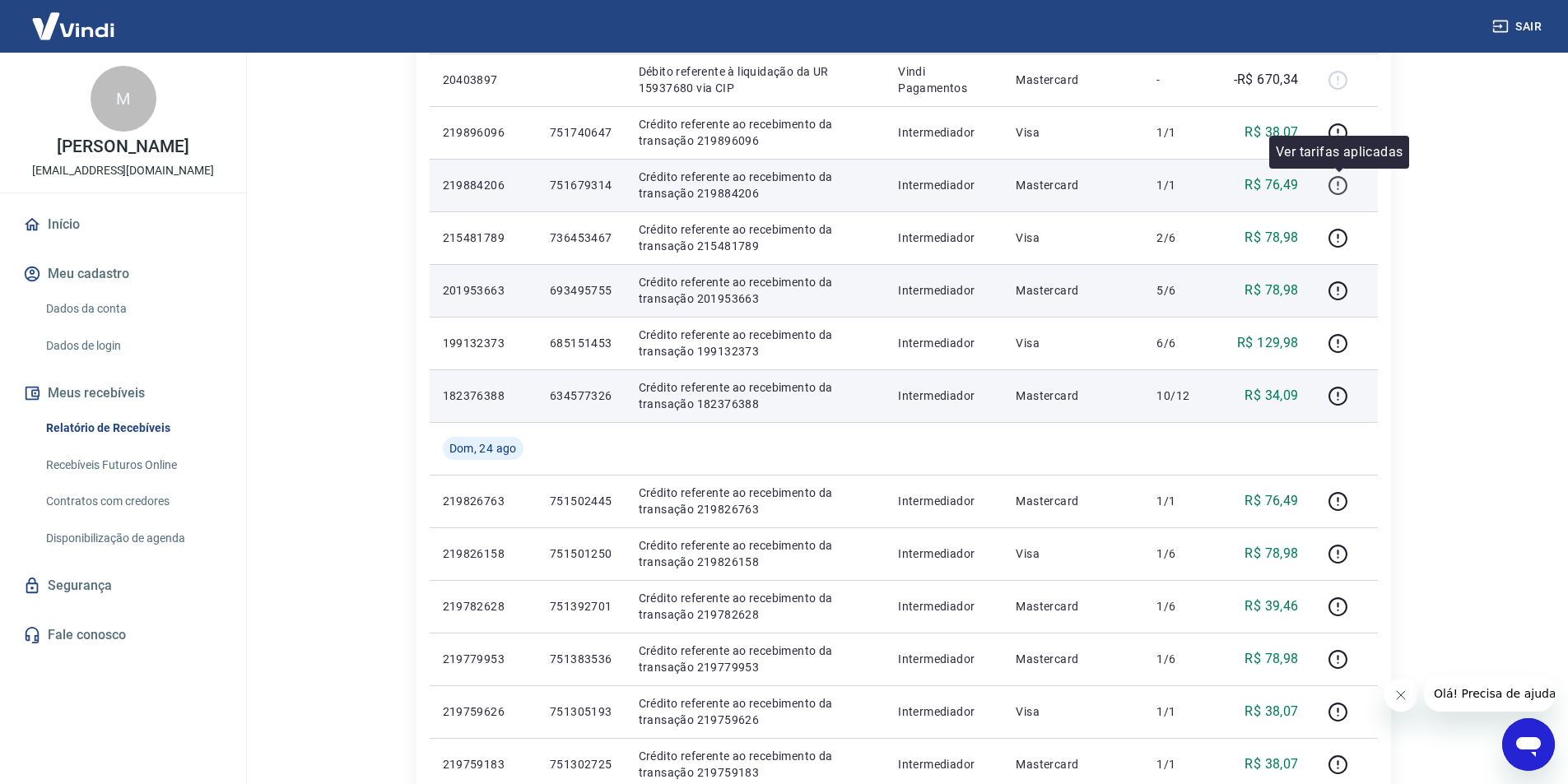
click at [1334, 184] on icon "button" at bounding box center [1338, 185] width 21 height 21
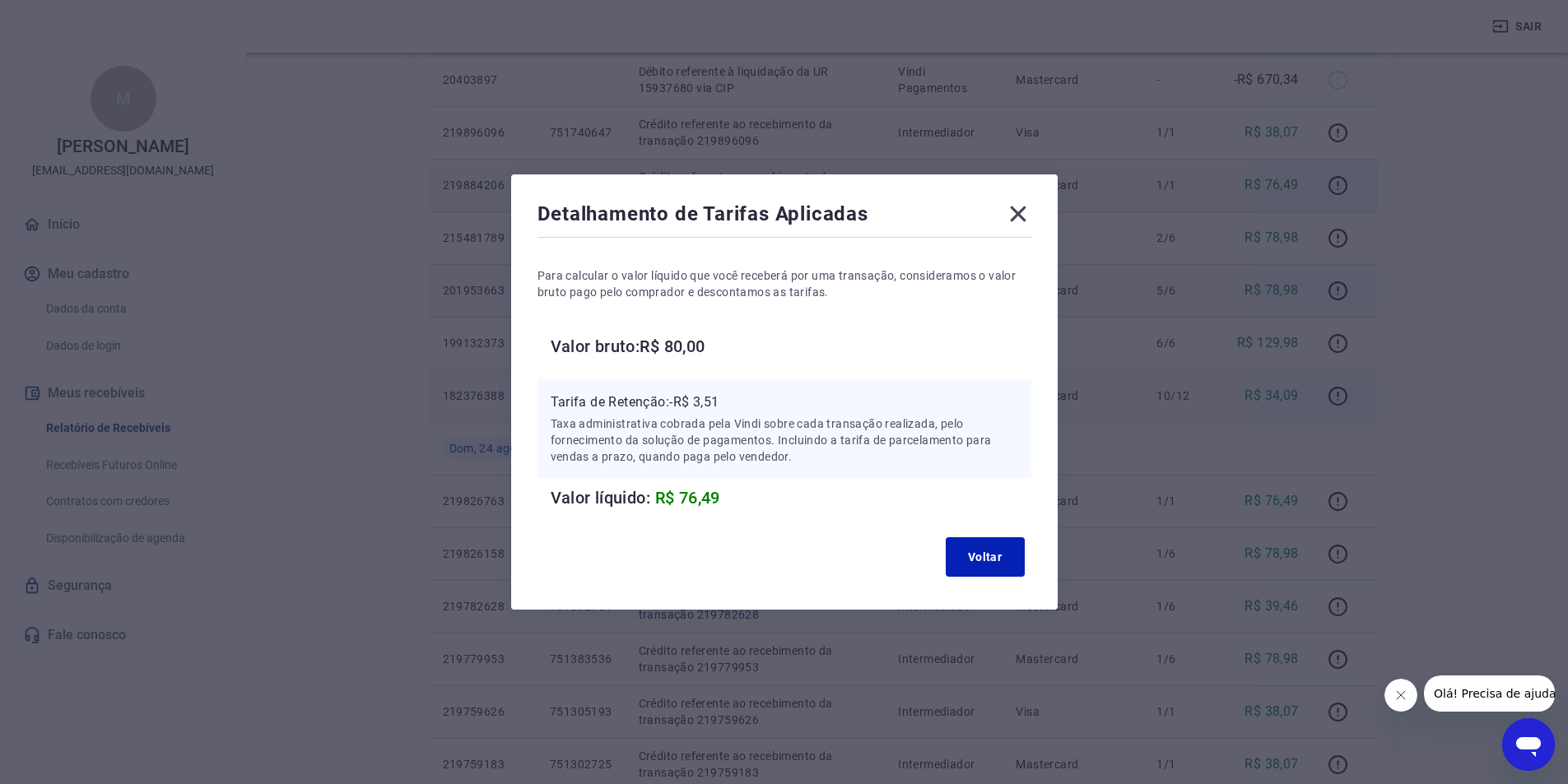
click at [1029, 214] on icon at bounding box center [1018, 214] width 26 height 26
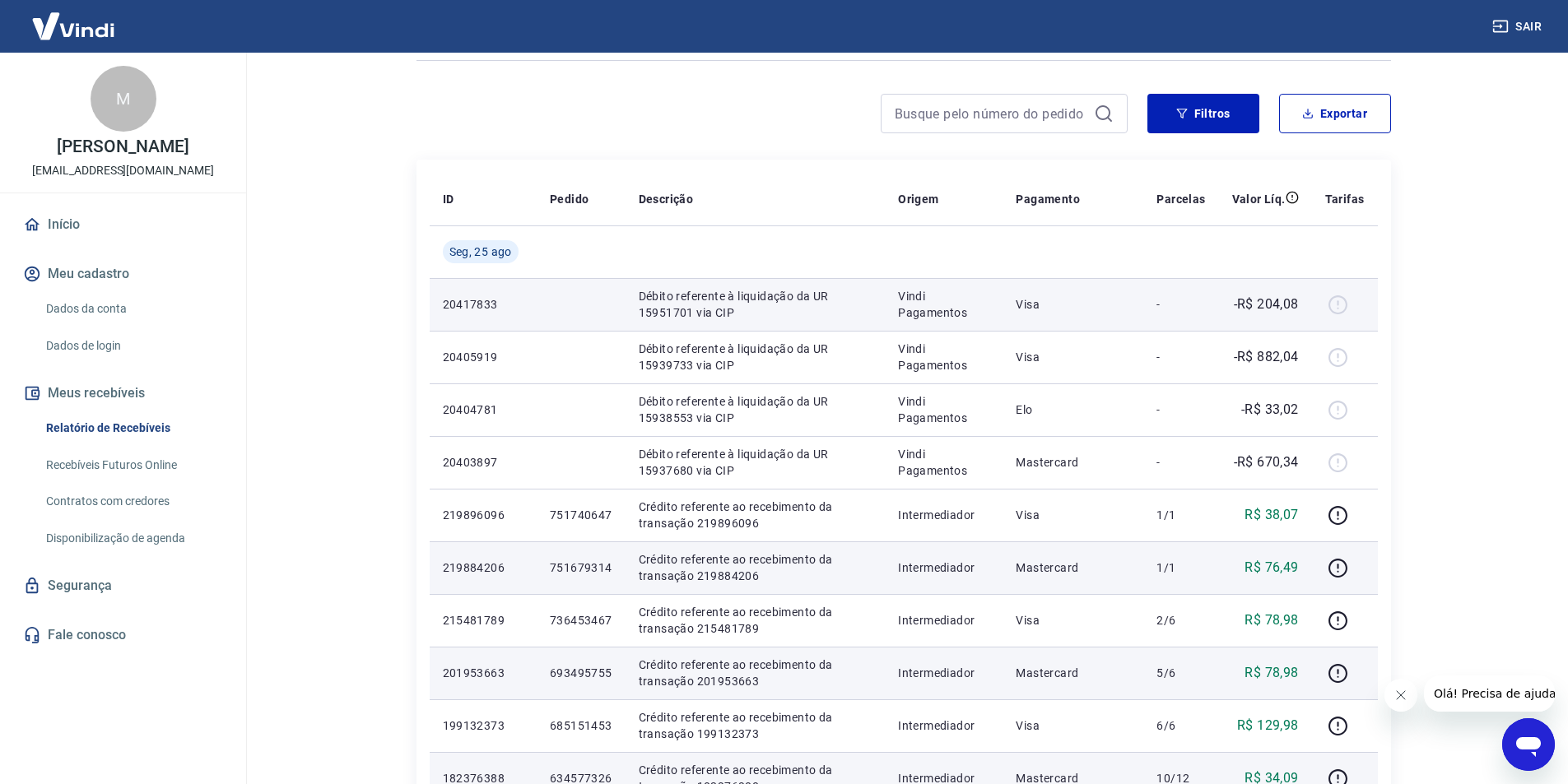
scroll to position [83, 0]
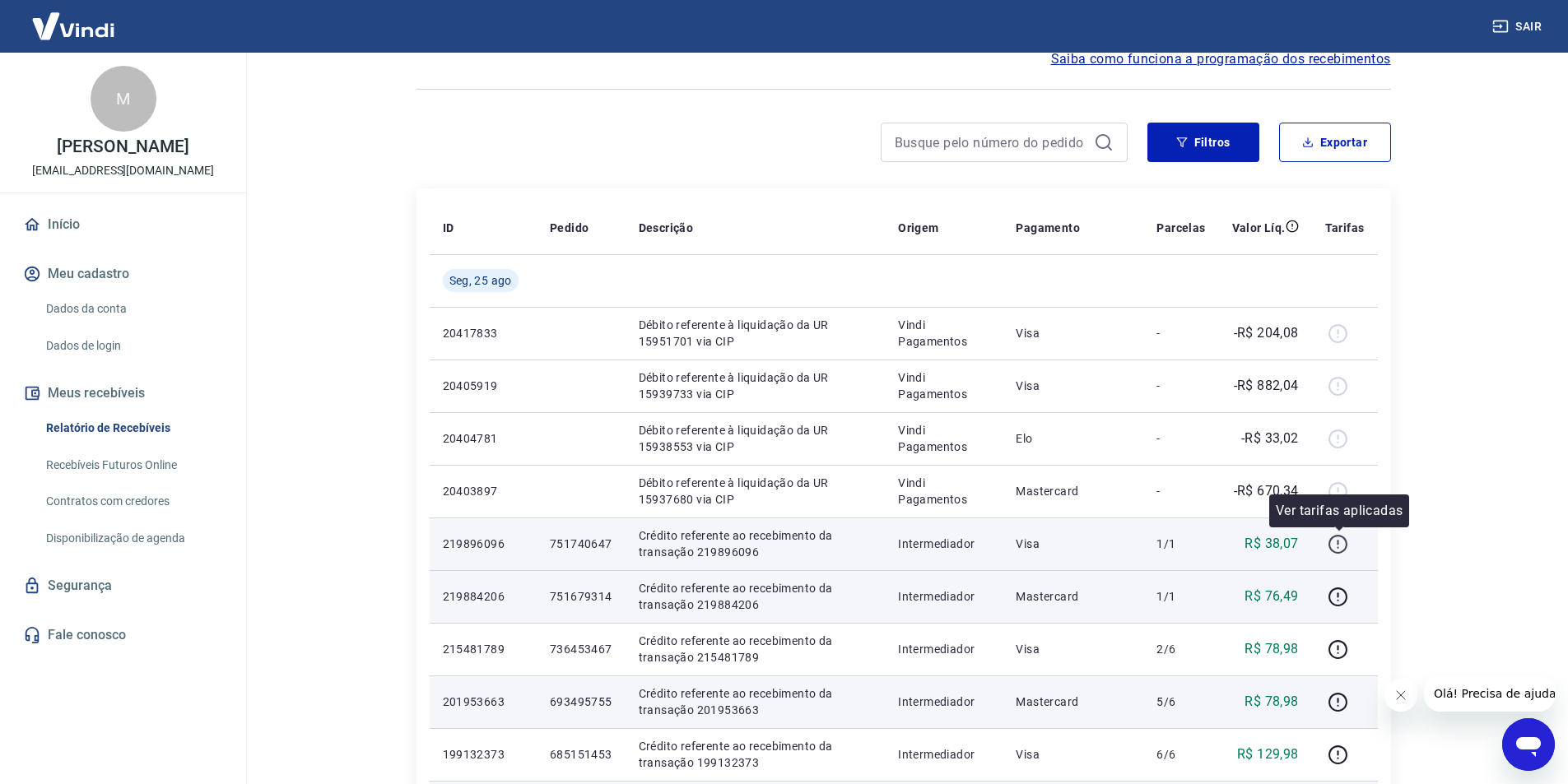
click at [1341, 543] on icon "button" at bounding box center [1338, 545] width 21 height 21
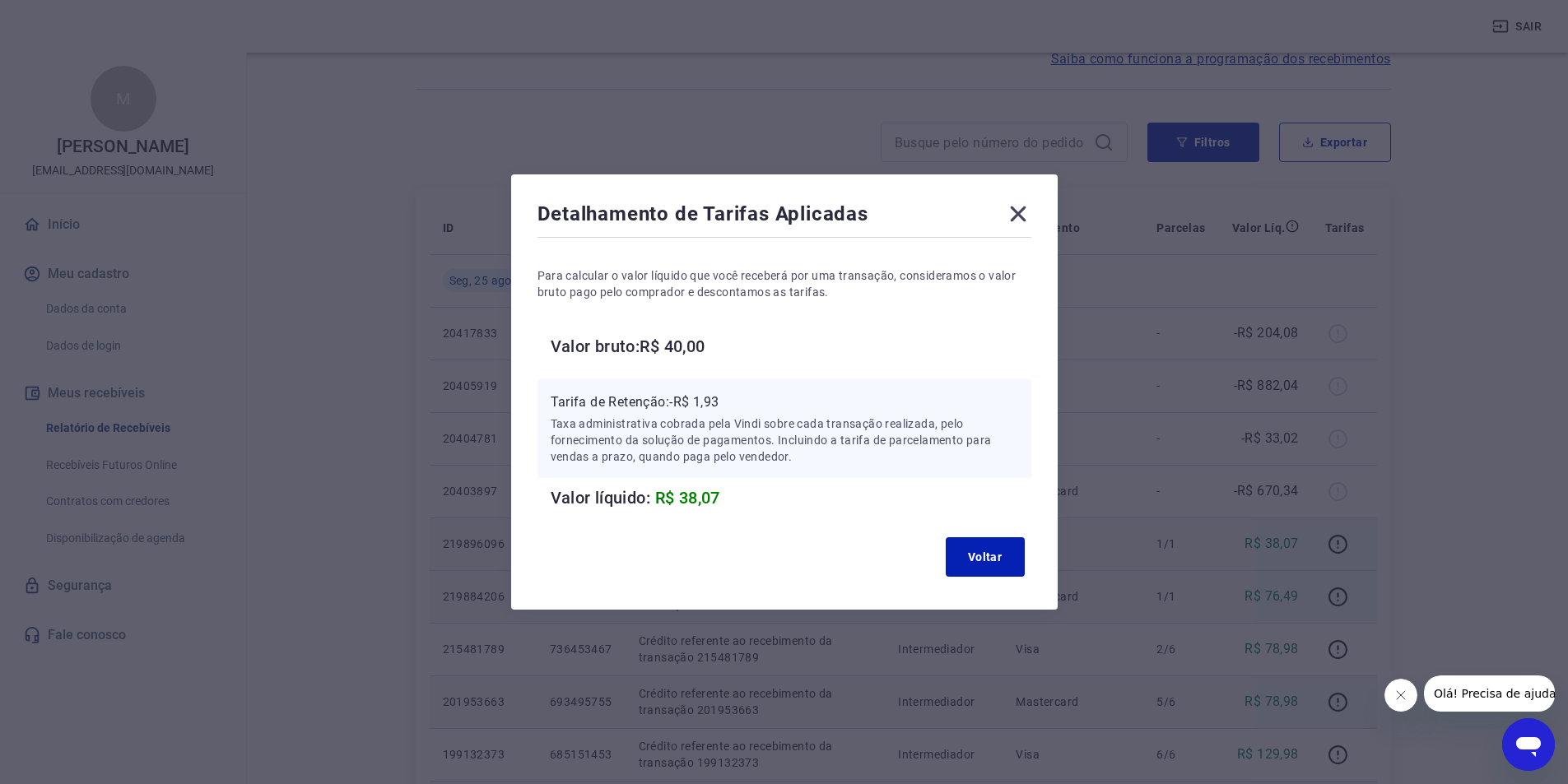
click at [1032, 207] on icon at bounding box center [1018, 214] width 26 height 26
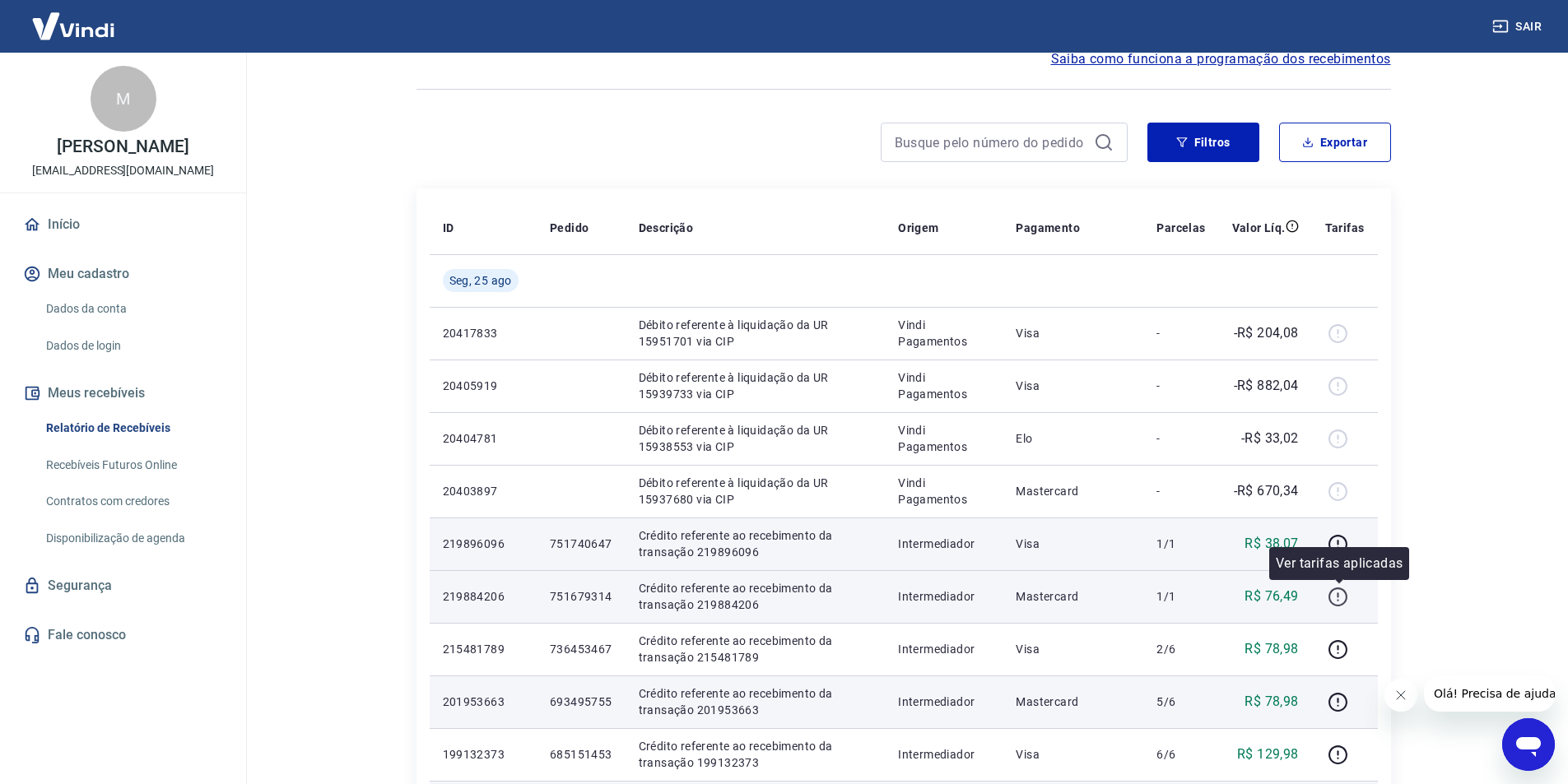
click at [1334, 600] on icon "button" at bounding box center [1338, 597] width 21 height 21
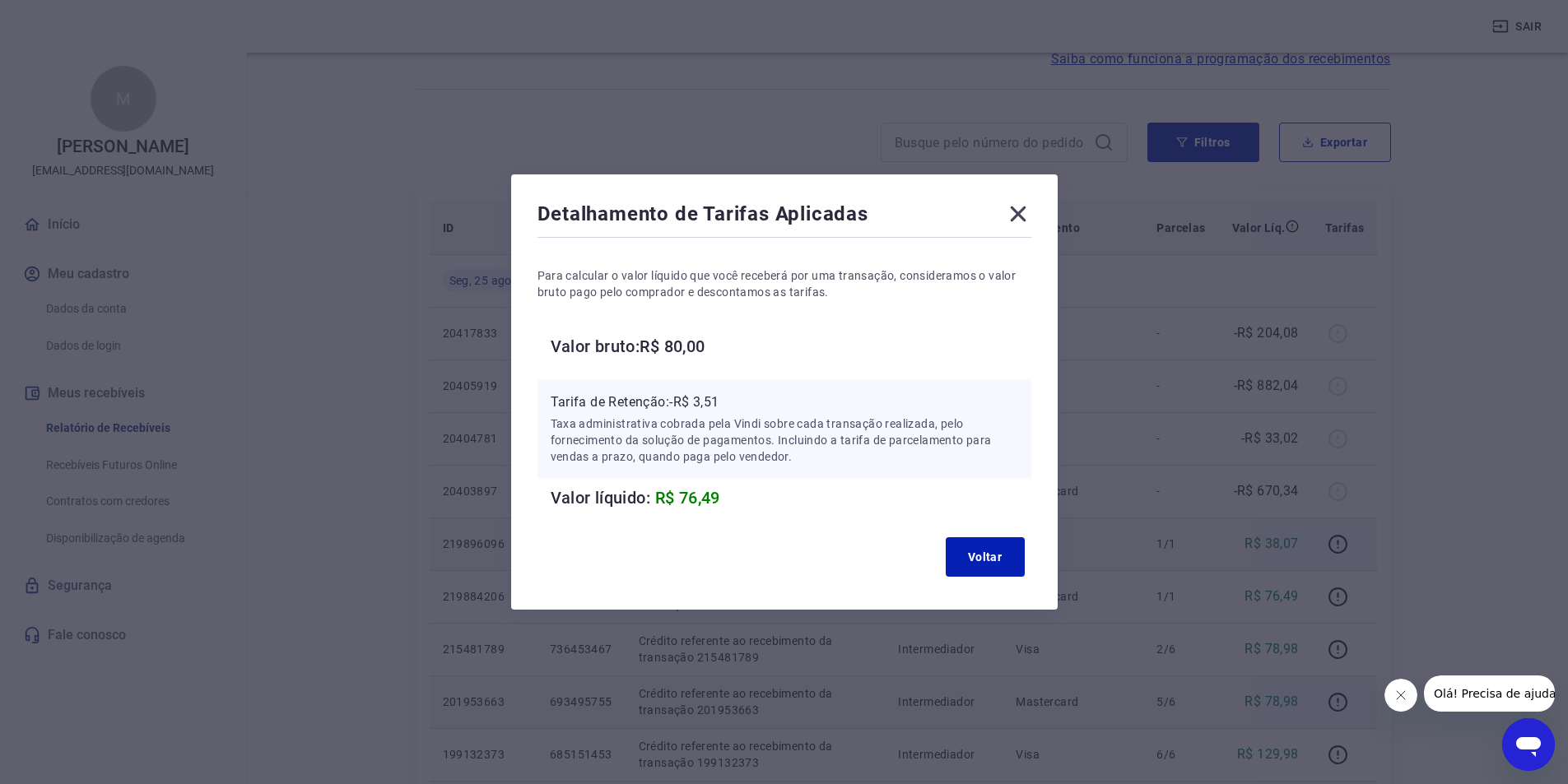
click at [1022, 204] on icon at bounding box center [1018, 214] width 26 height 26
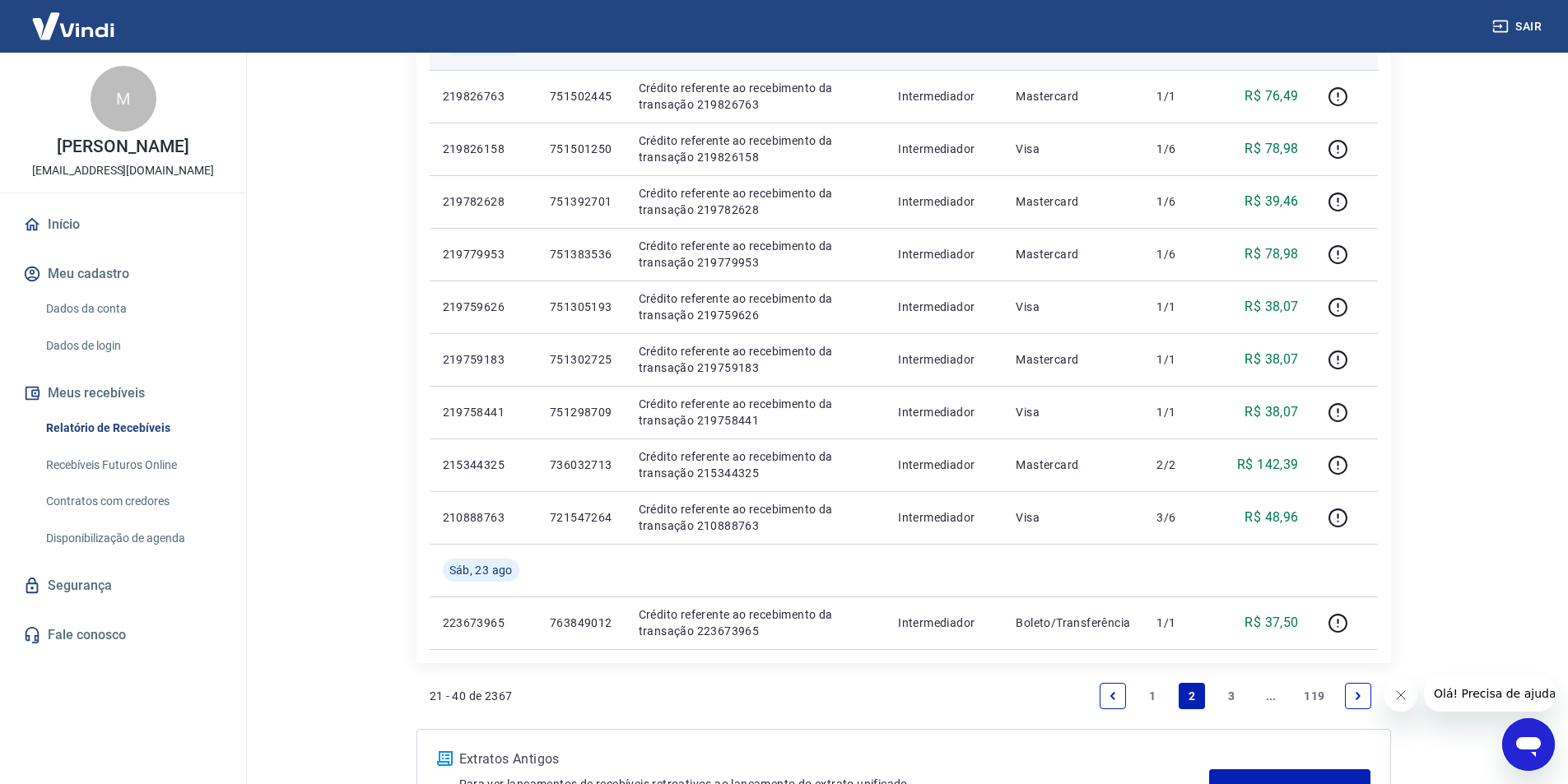
scroll to position [1034, 0]
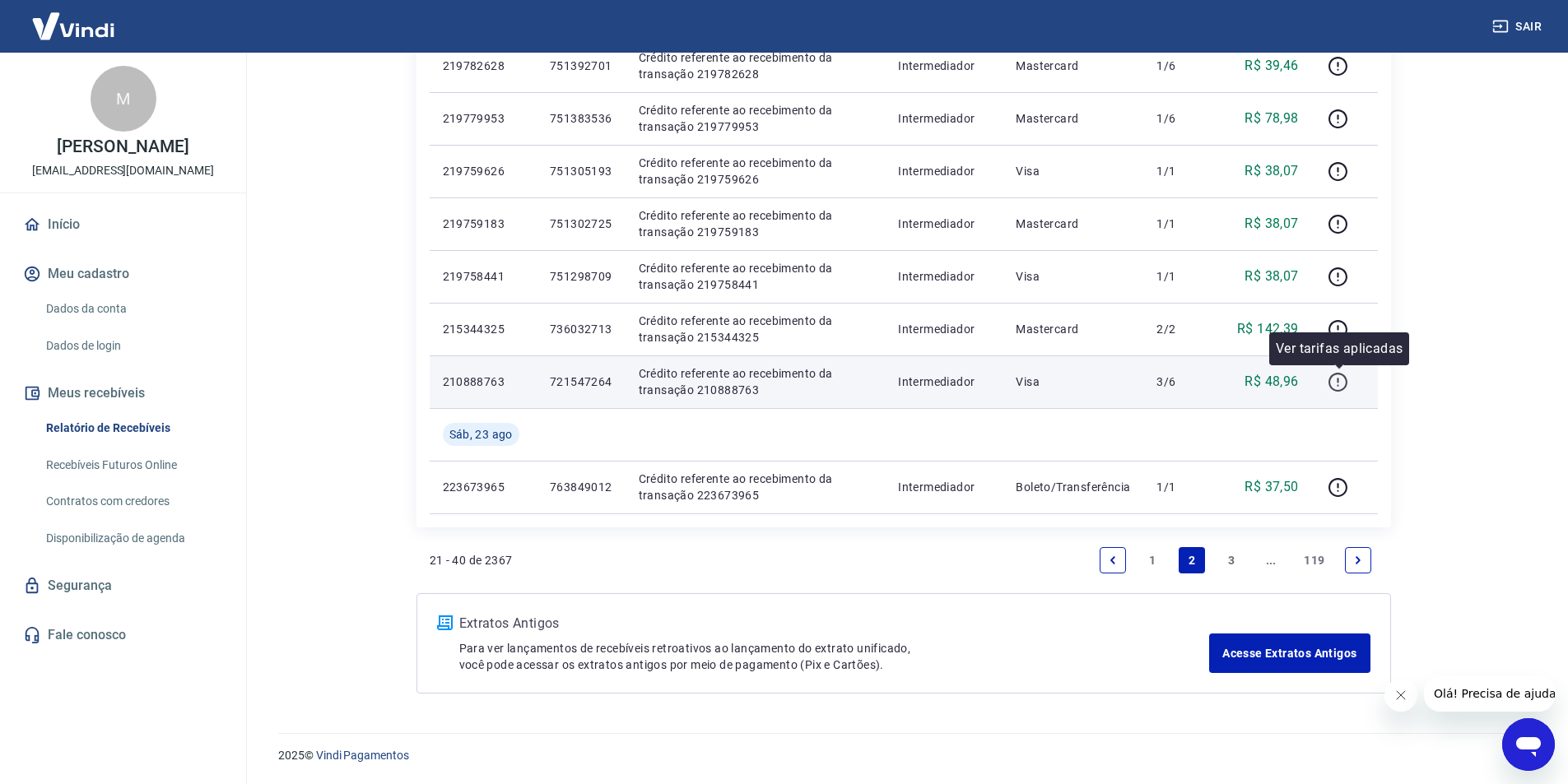
click at [1342, 379] on icon "button" at bounding box center [1338, 382] width 21 height 21
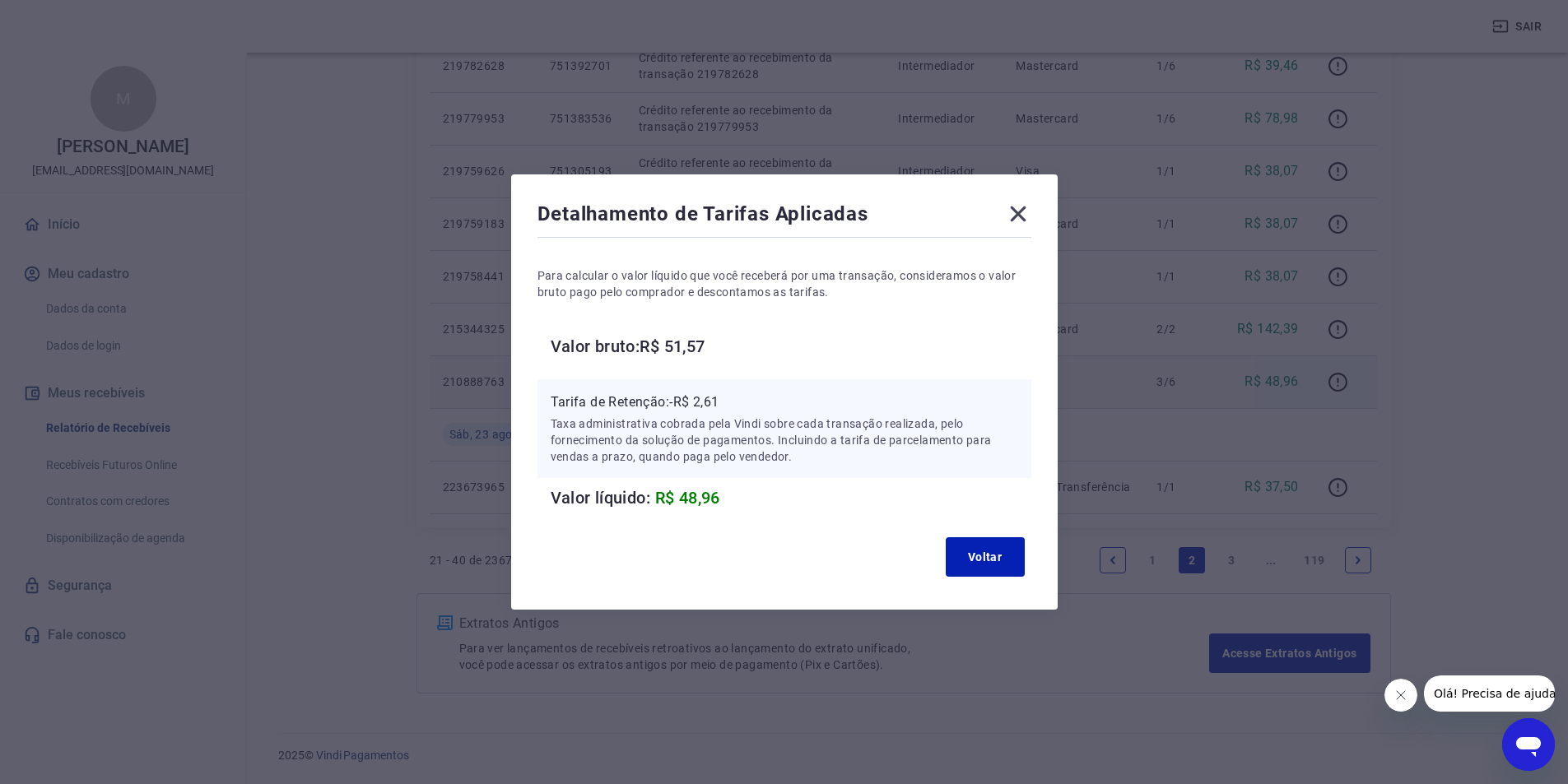
click at [1026, 220] on icon at bounding box center [1018, 214] width 16 height 16
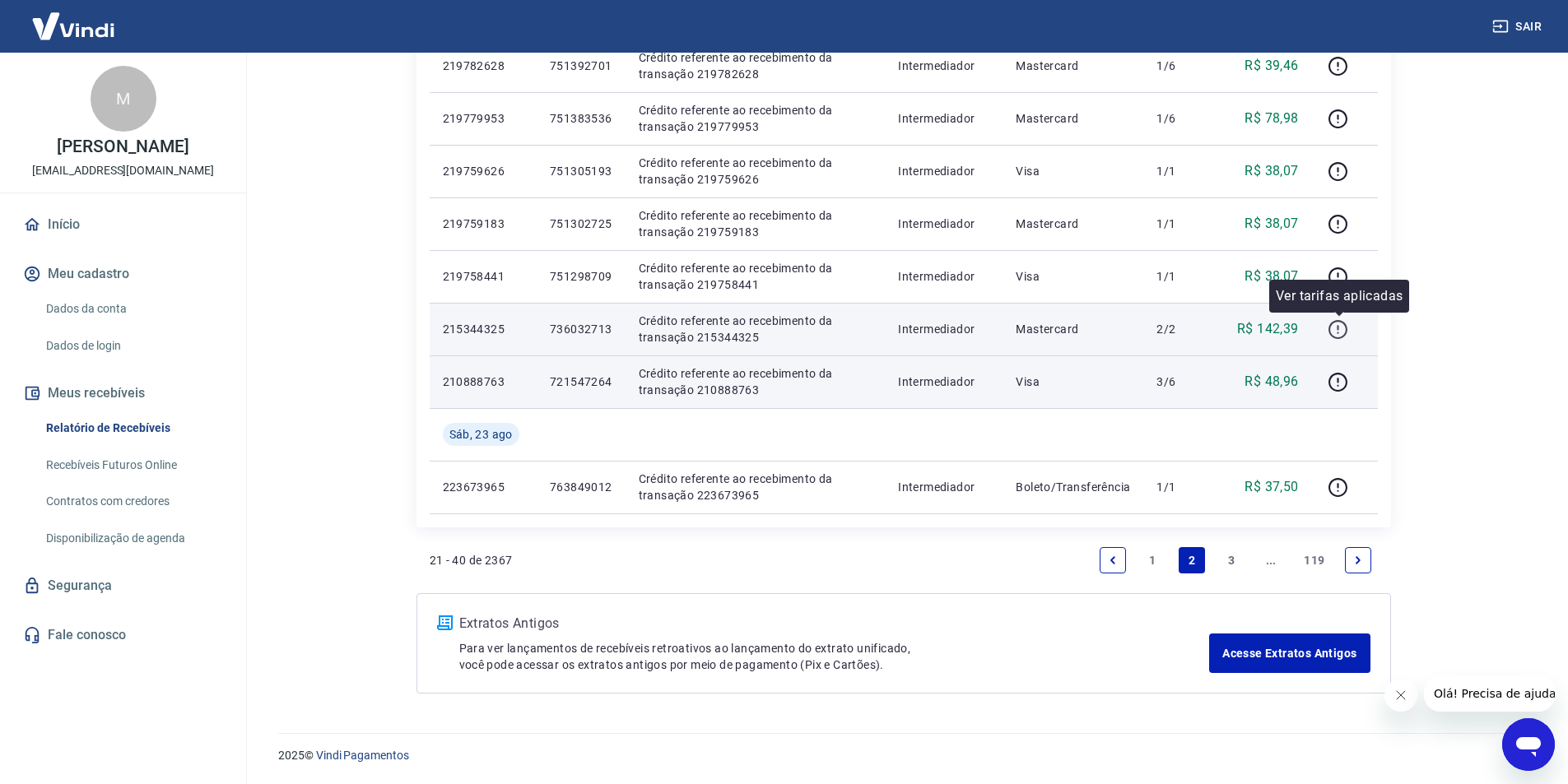
click at [1332, 334] on icon "button" at bounding box center [1338, 330] width 19 height 19
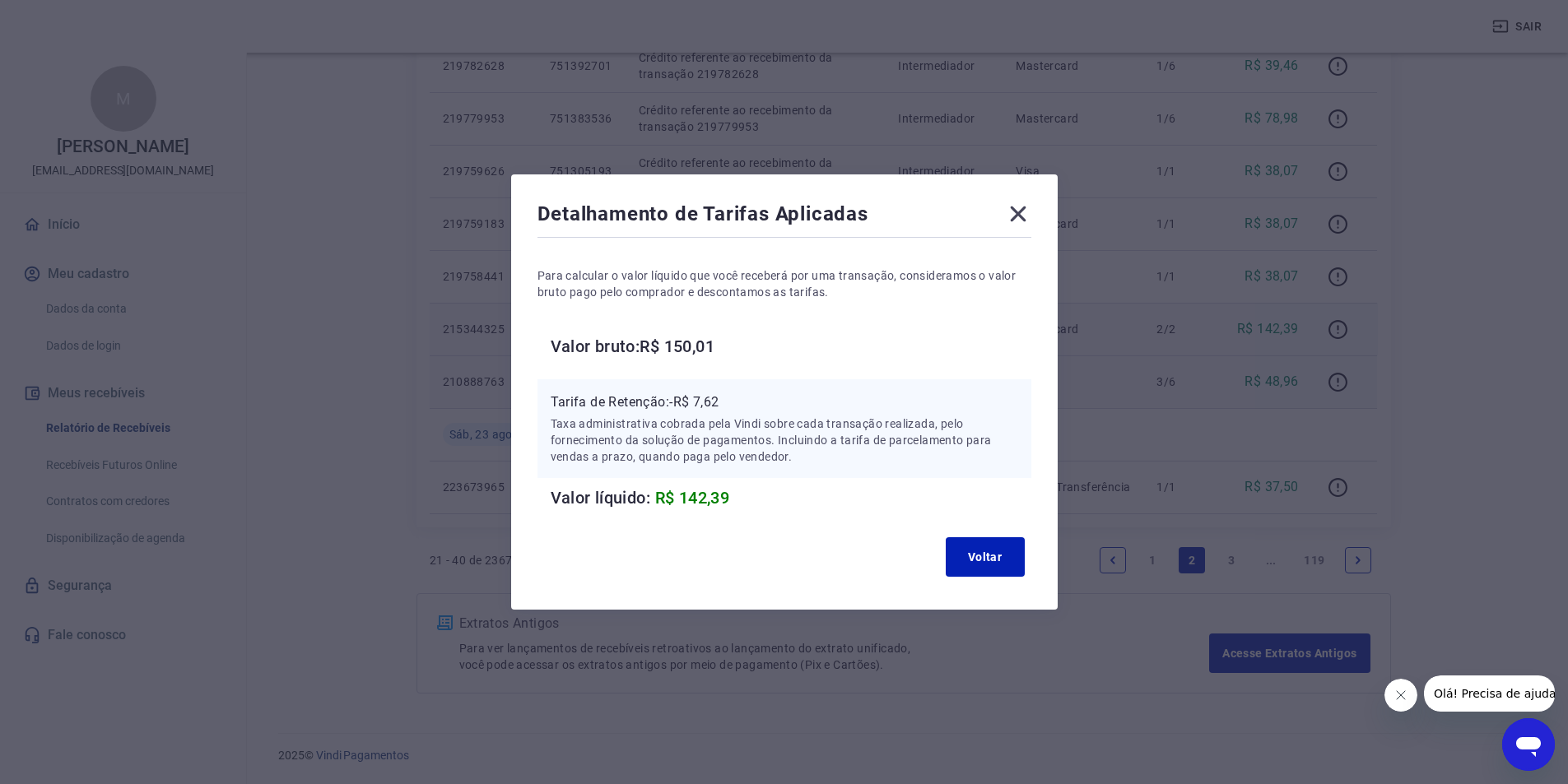
click at [1022, 220] on icon at bounding box center [1018, 214] width 26 height 26
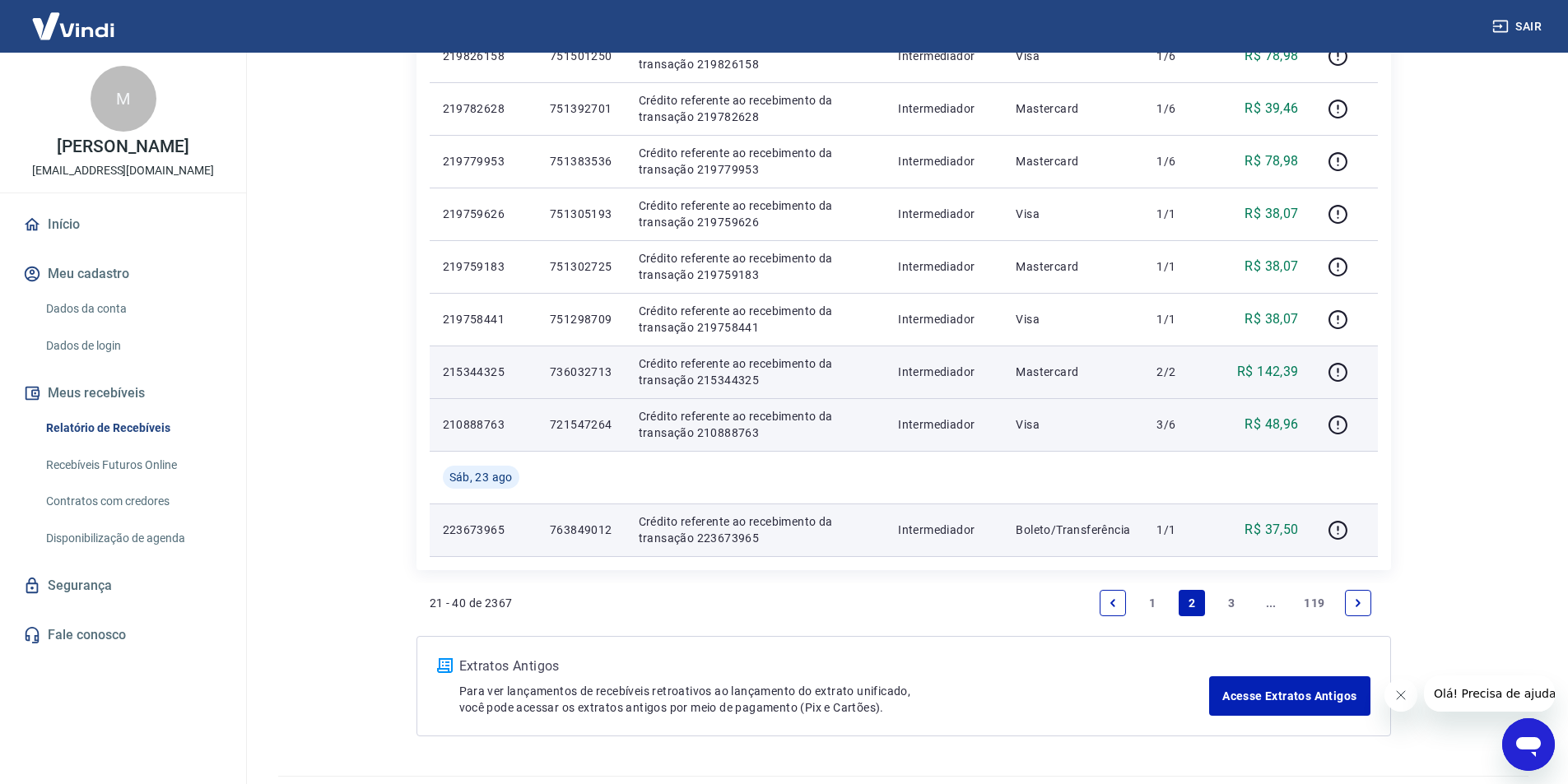
scroll to position [952, 0]
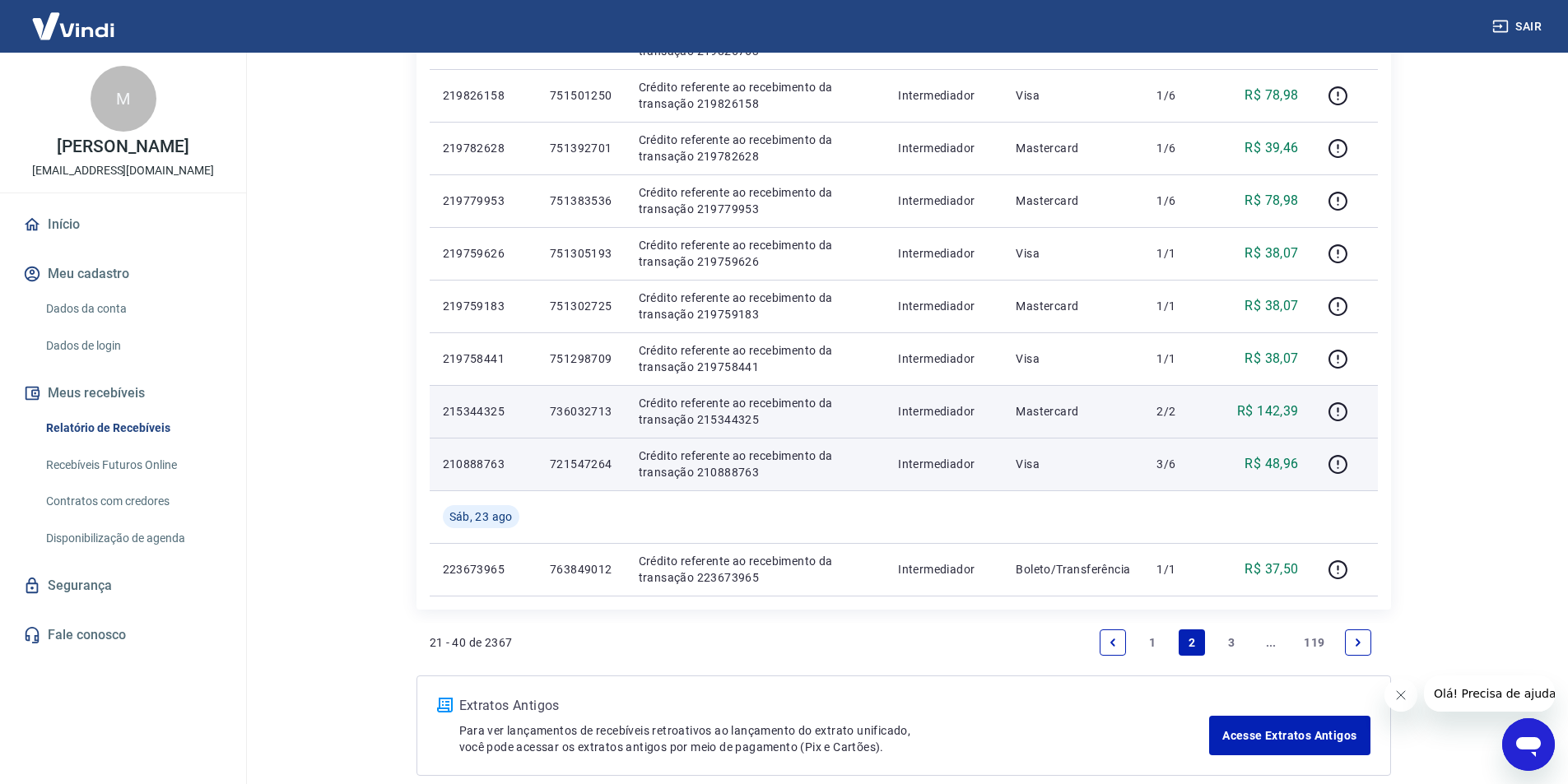
drag, startPoint x: 1316, startPoint y: 640, endPoint x: 1308, endPoint y: 640, distance: 8.0
click at [1316, 640] on link "119" at bounding box center [1314, 642] width 34 height 26
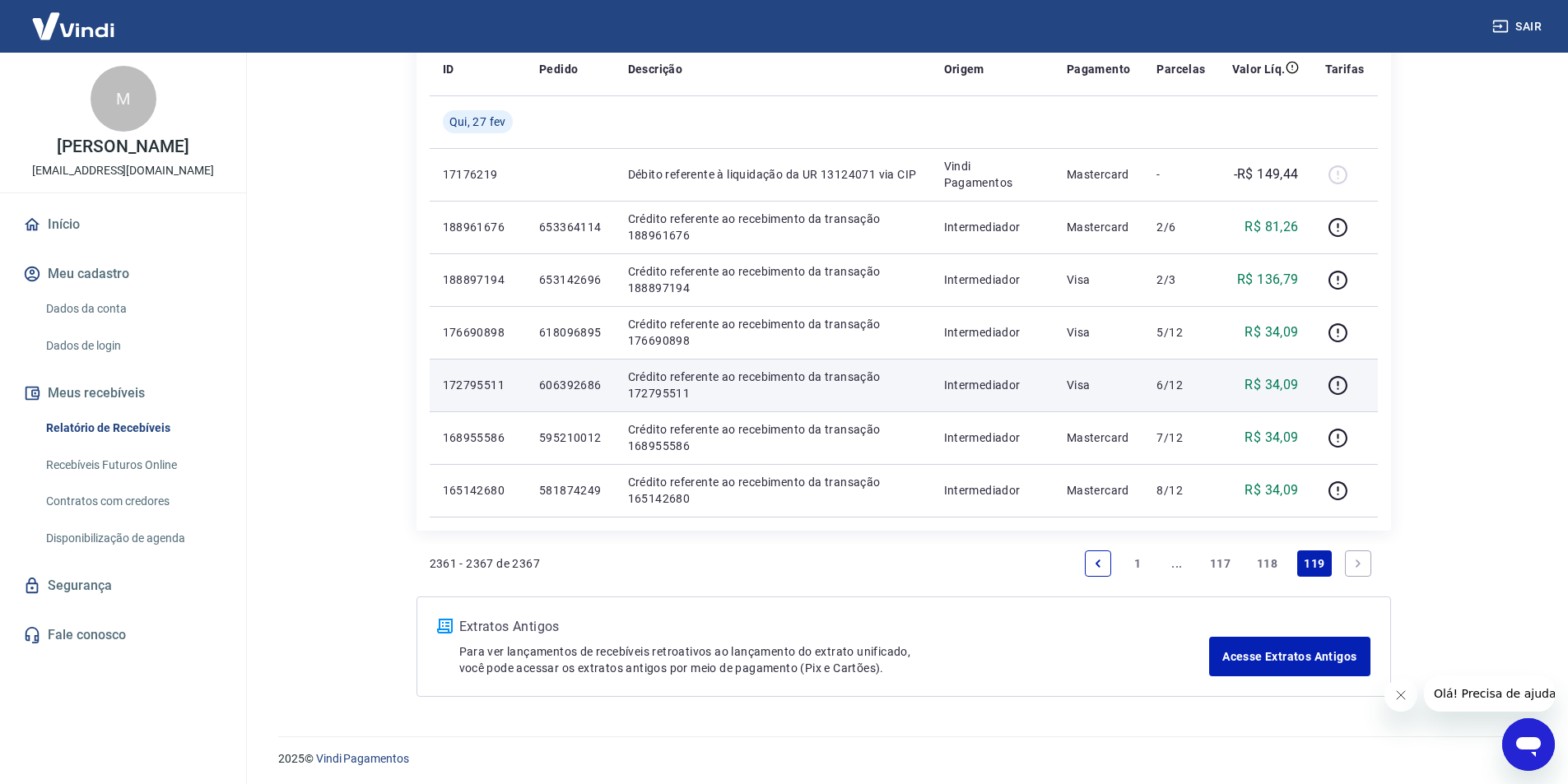
scroll to position [245, 0]
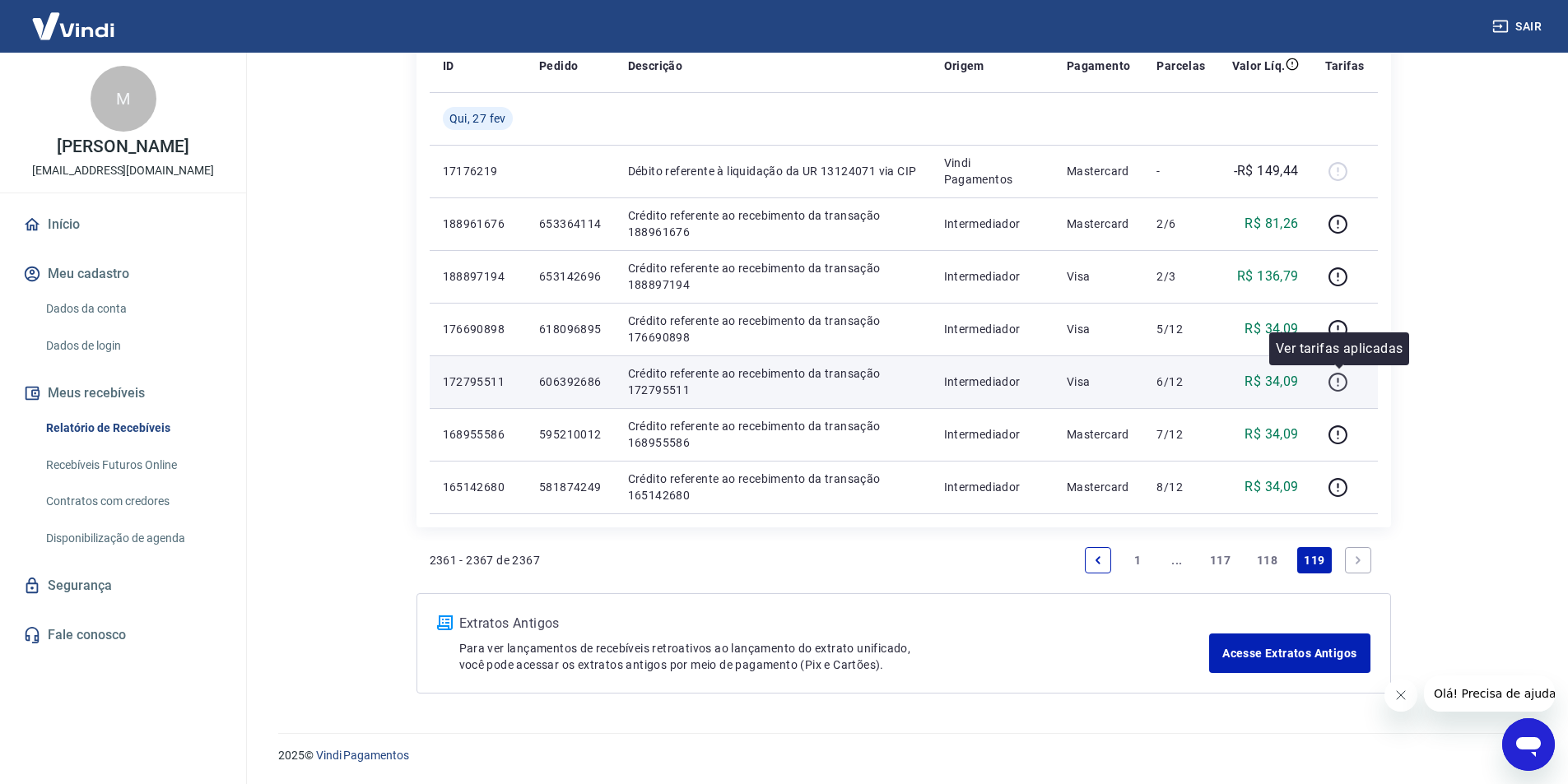
click at [1336, 378] on icon "button" at bounding box center [1338, 382] width 21 height 21
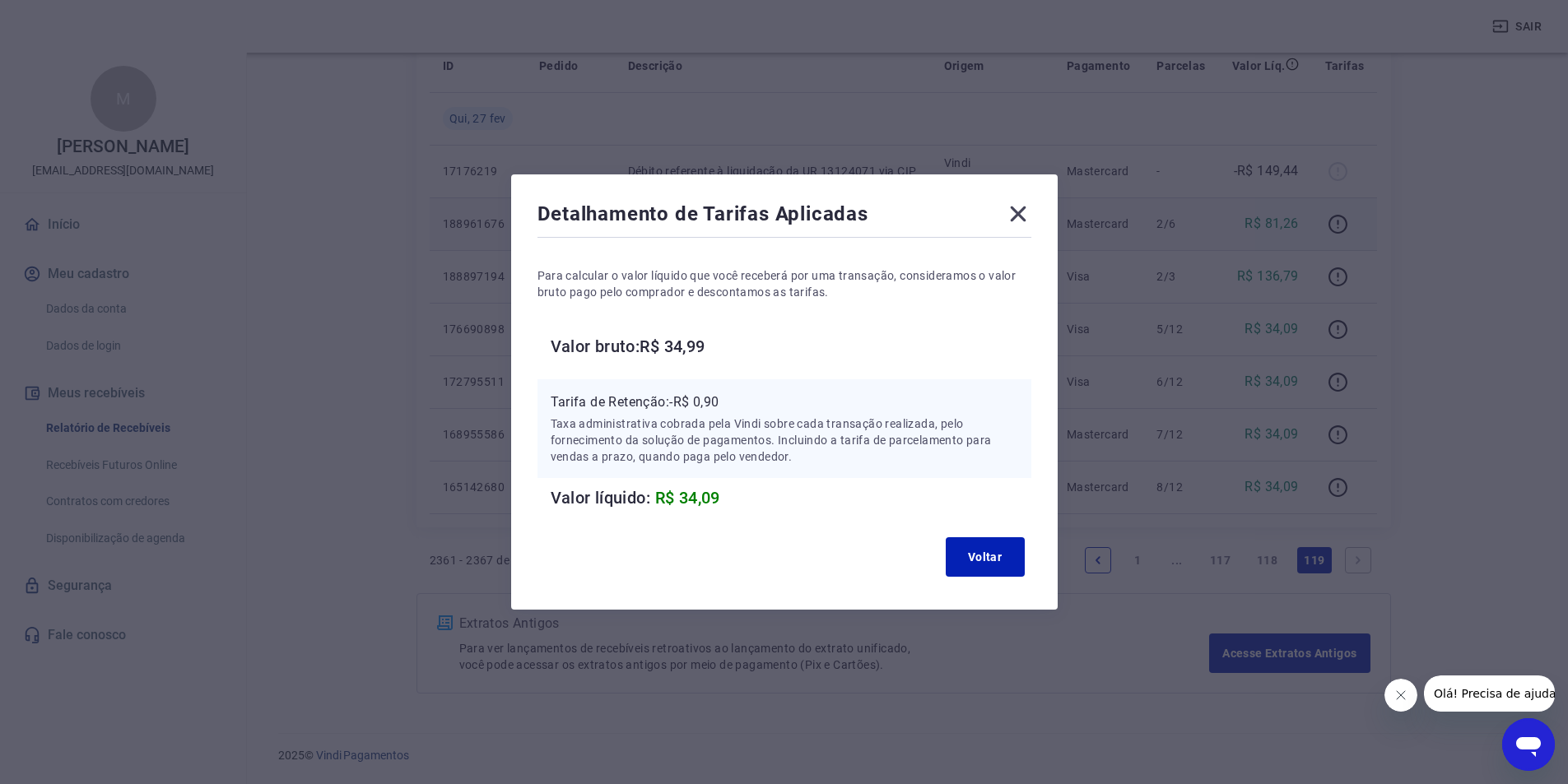
click at [1032, 213] on icon at bounding box center [1018, 214] width 26 height 26
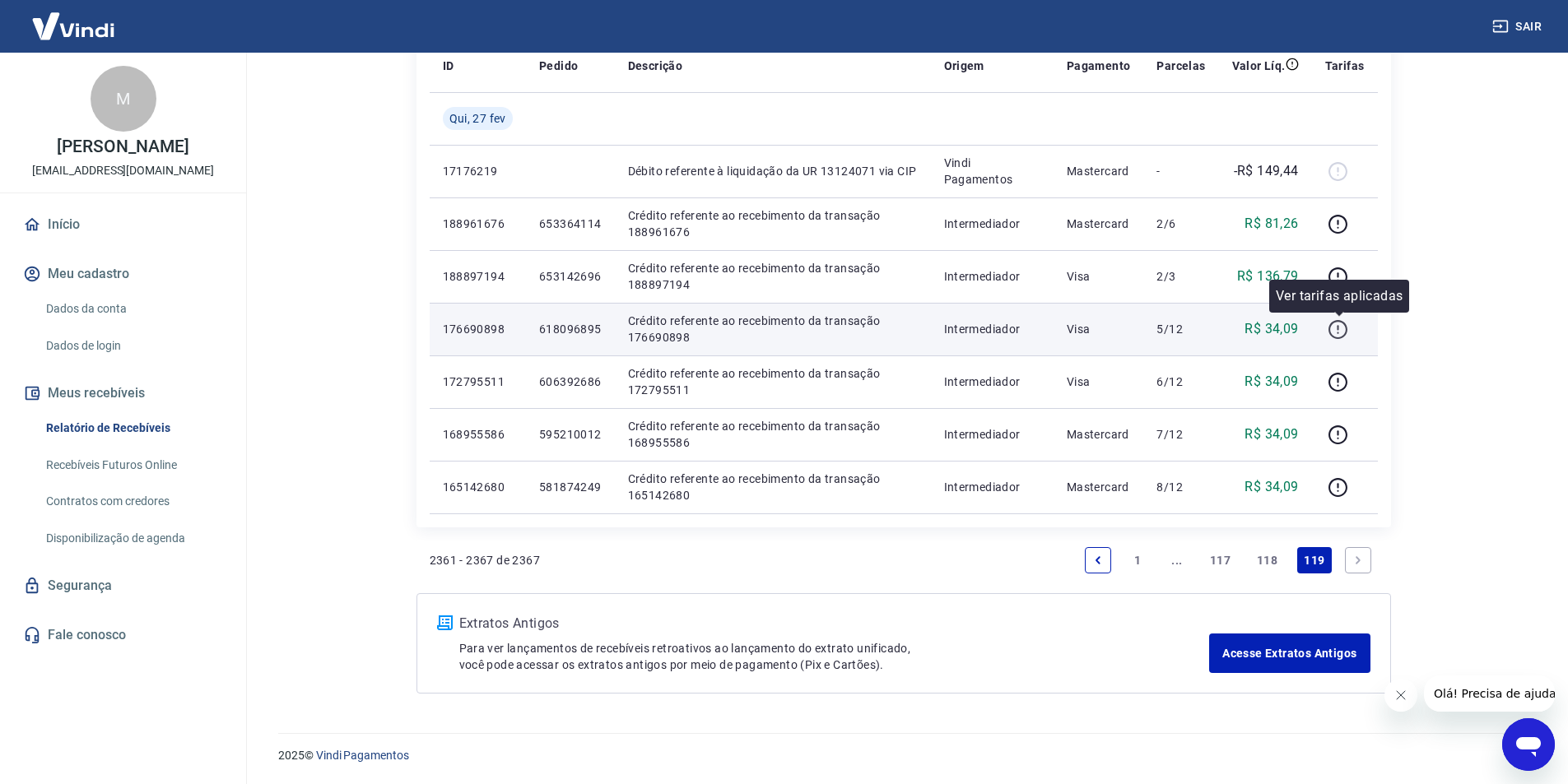
click at [1344, 330] on icon "button" at bounding box center [1338, 330] width 21 height 21
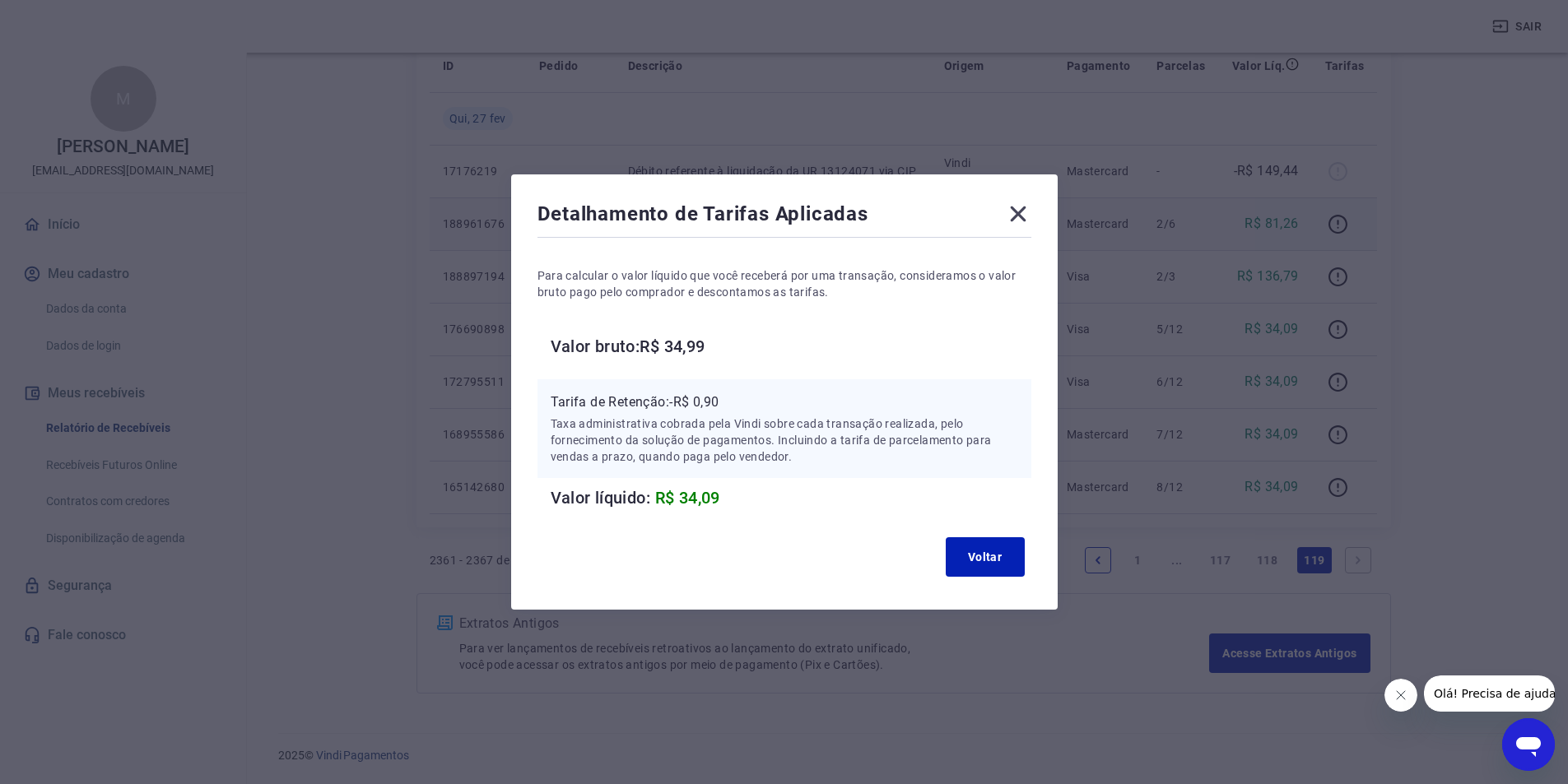
click at [1029, 211] on icon at bounding box center [1018, 214] width 26 height 26
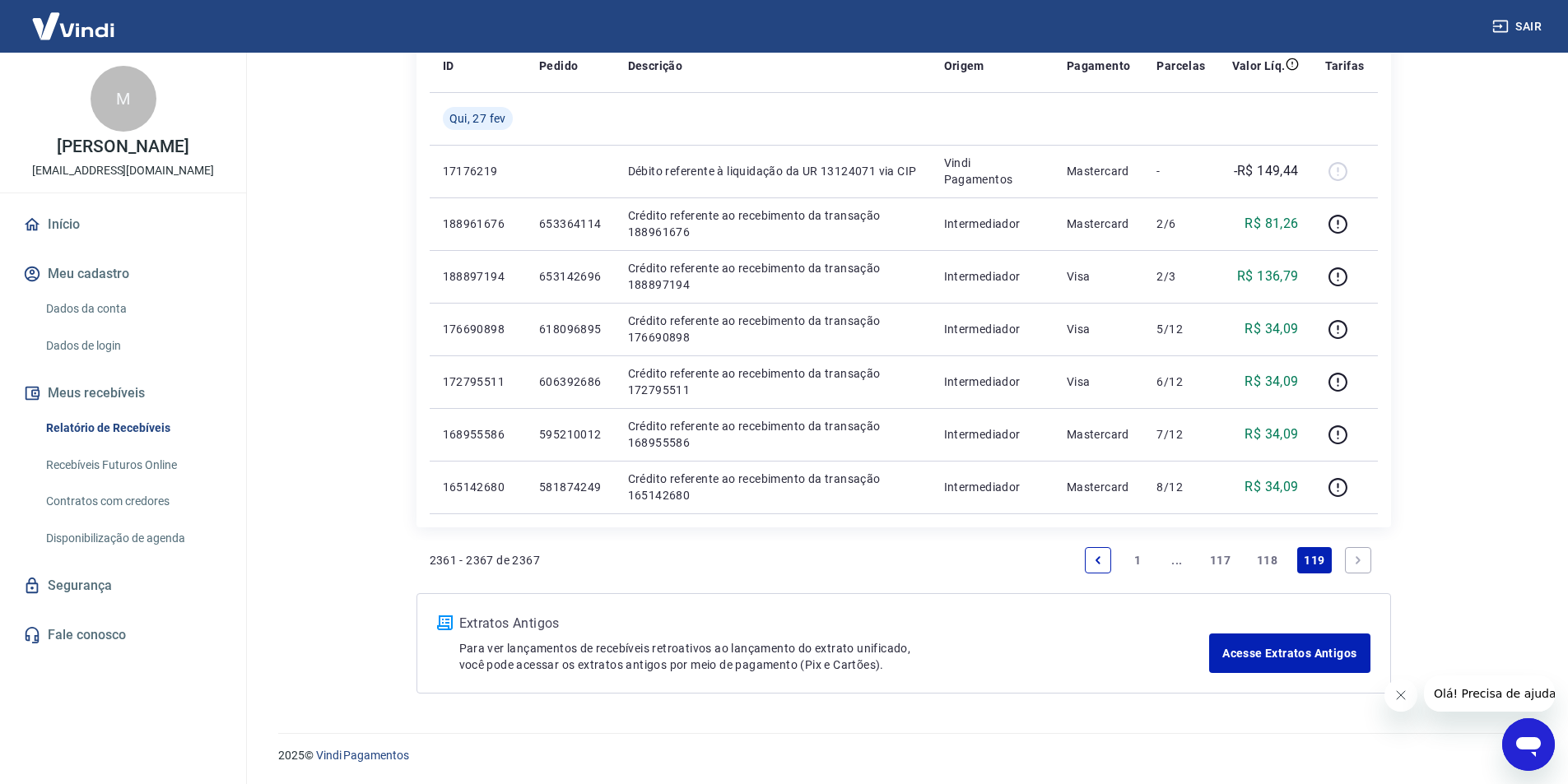
click at [1264, 561] on link "118" at bounding box center [1267, 560] width 34 height 26
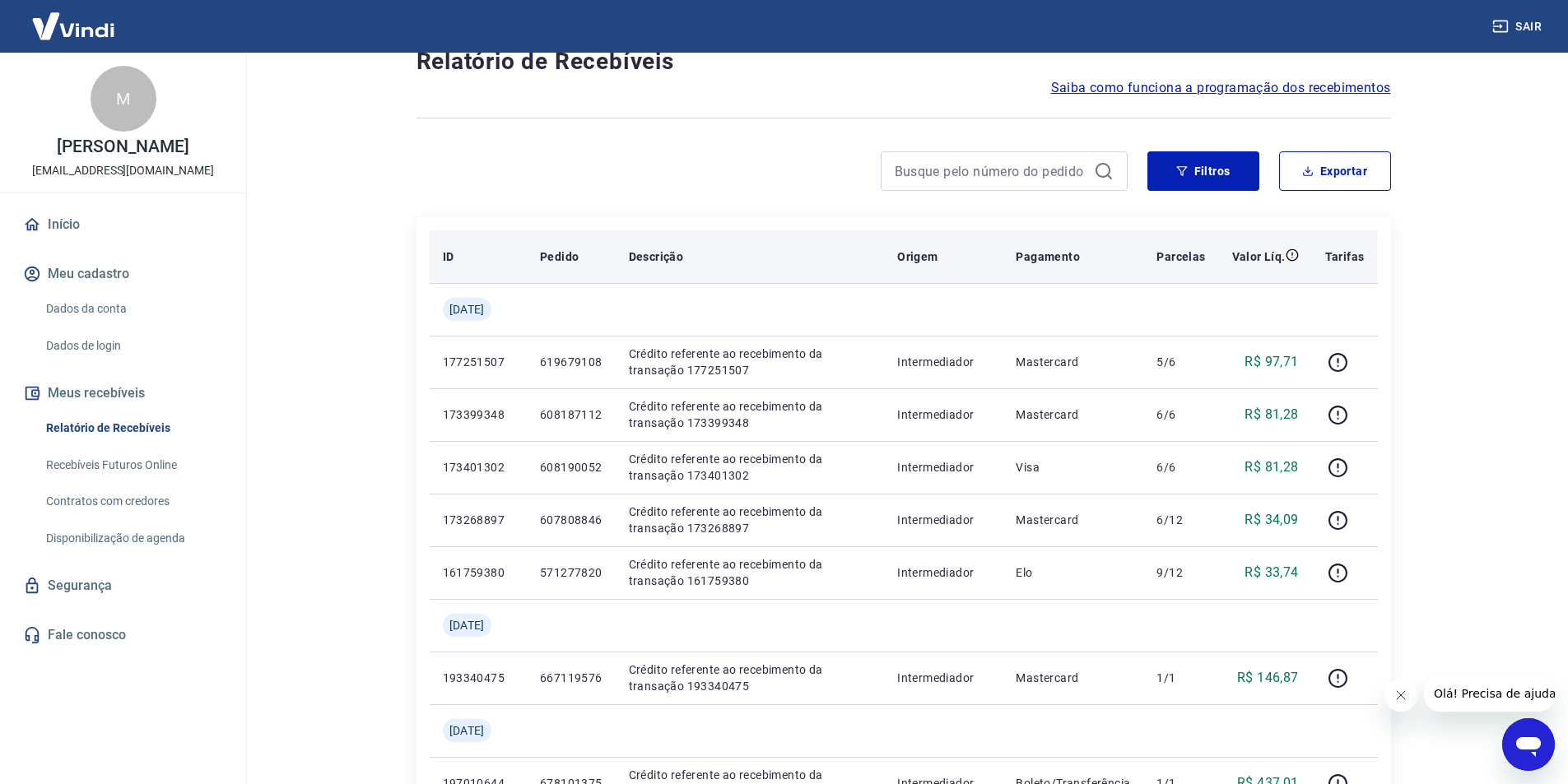
scroll to position [164, 0]
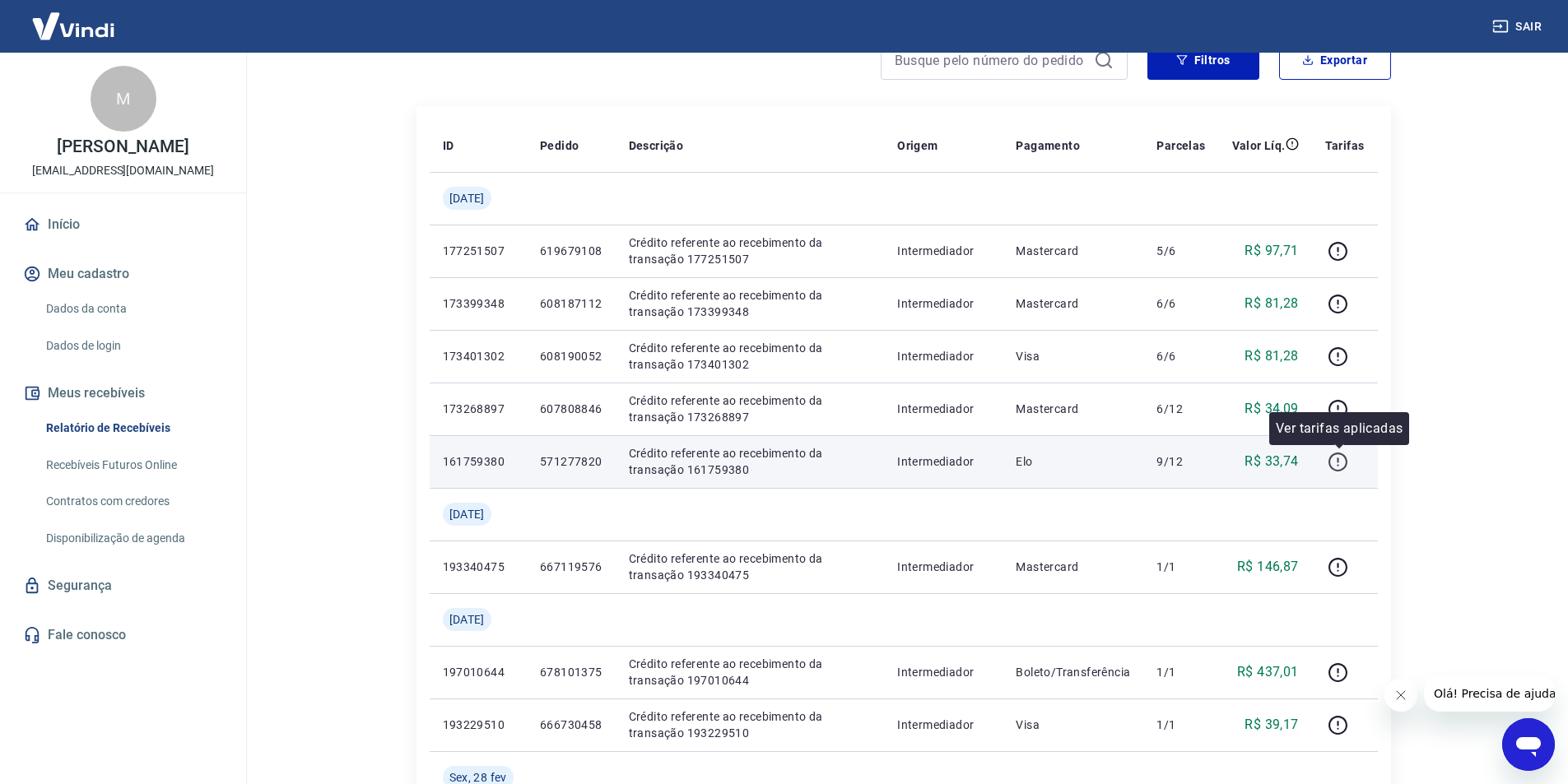
click at [1343, 462] on icon "button" at bounding box center [1338, 462] width 21 height 21
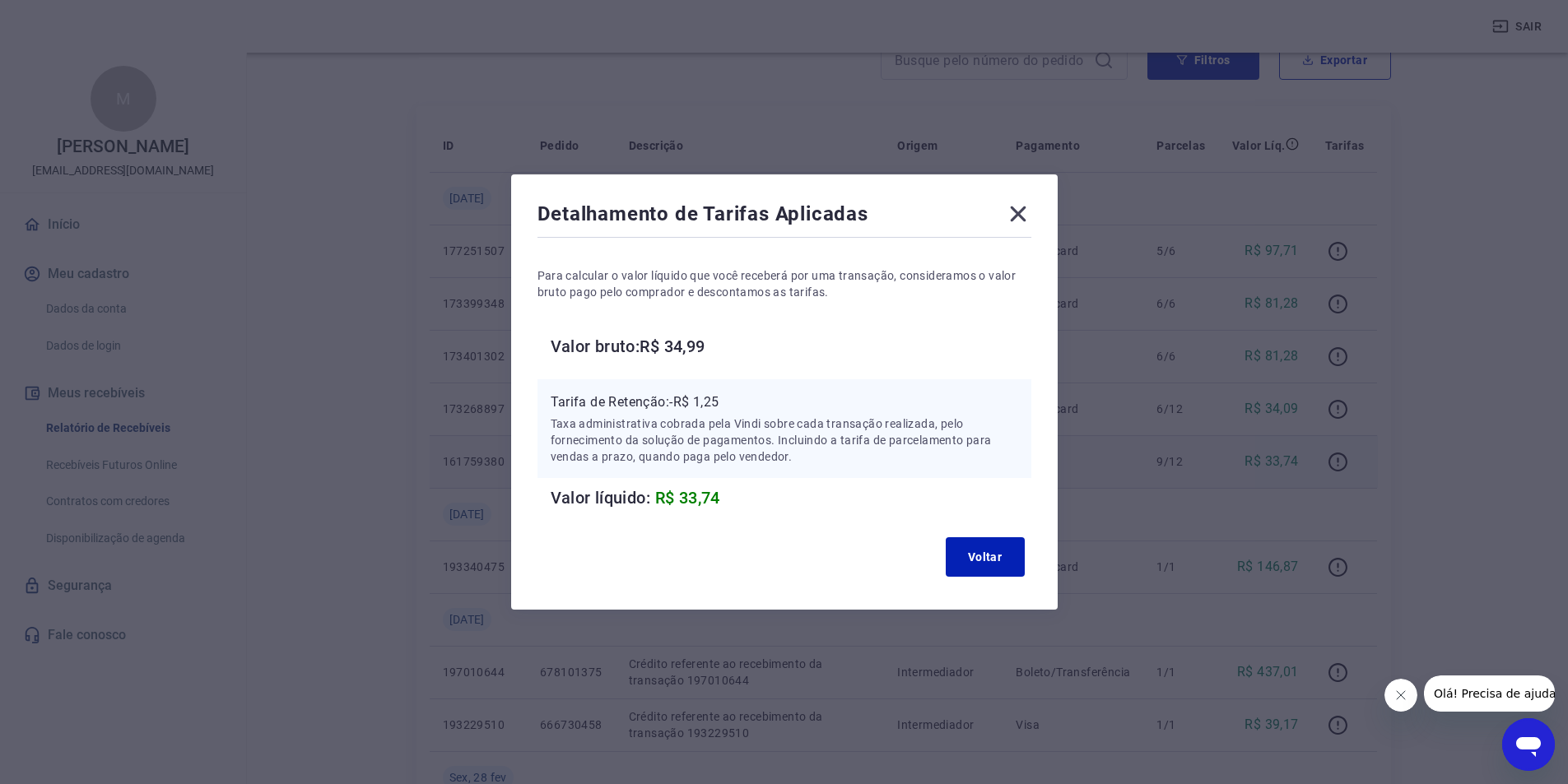
click at [1031, 211] on icon at bounding box center [1018, 214] width 26 height 26
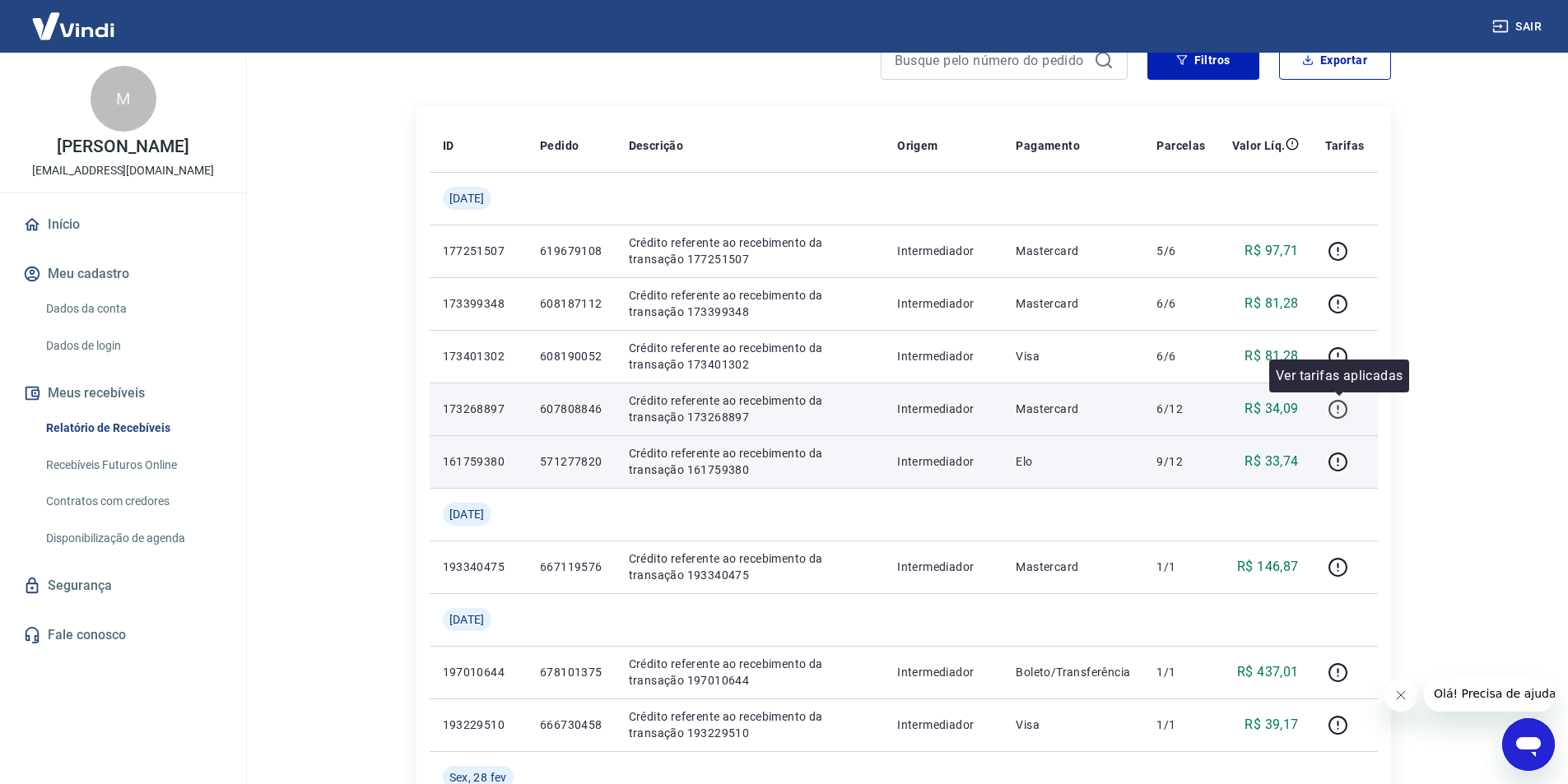
click at [1335, 403] on icon "button" at bounding box center [1338, 410] width 21 height 21
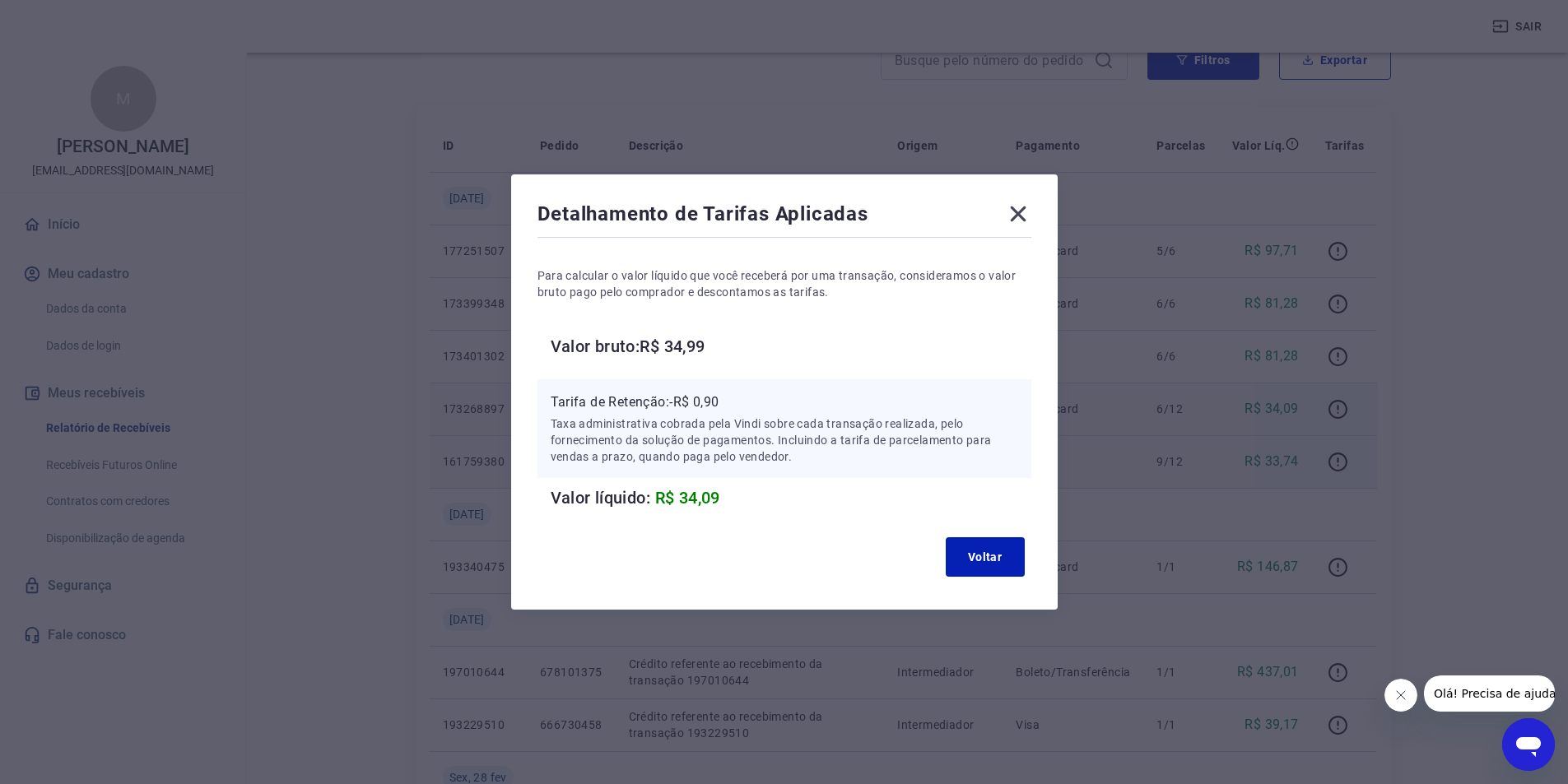
click at [1020, 207] on icon at bounding box center [1018, 214] width 26 height 26
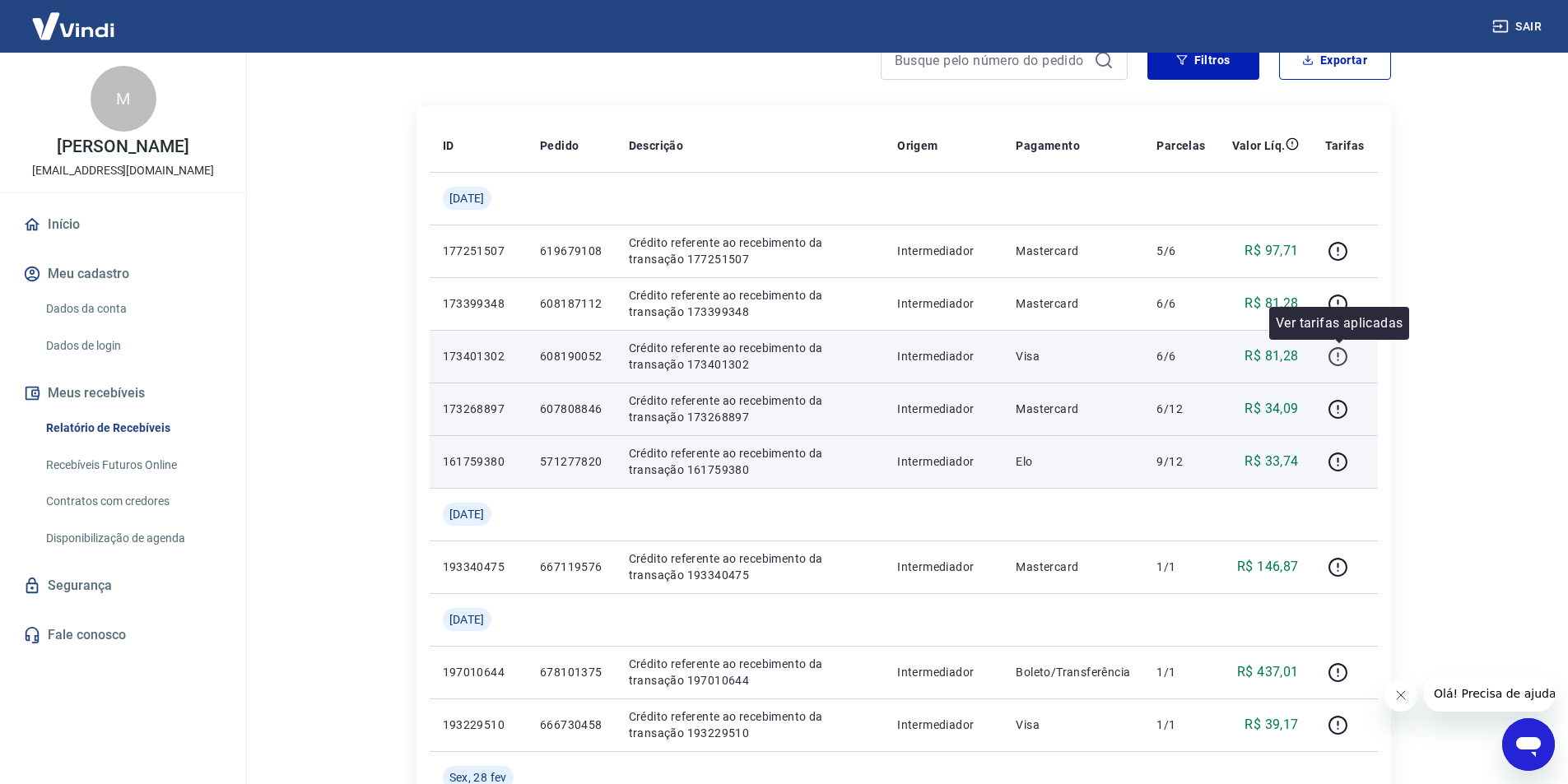
click at [1334, 356] on icon "button" at bounding box center [1338, 357] width 21 height 21
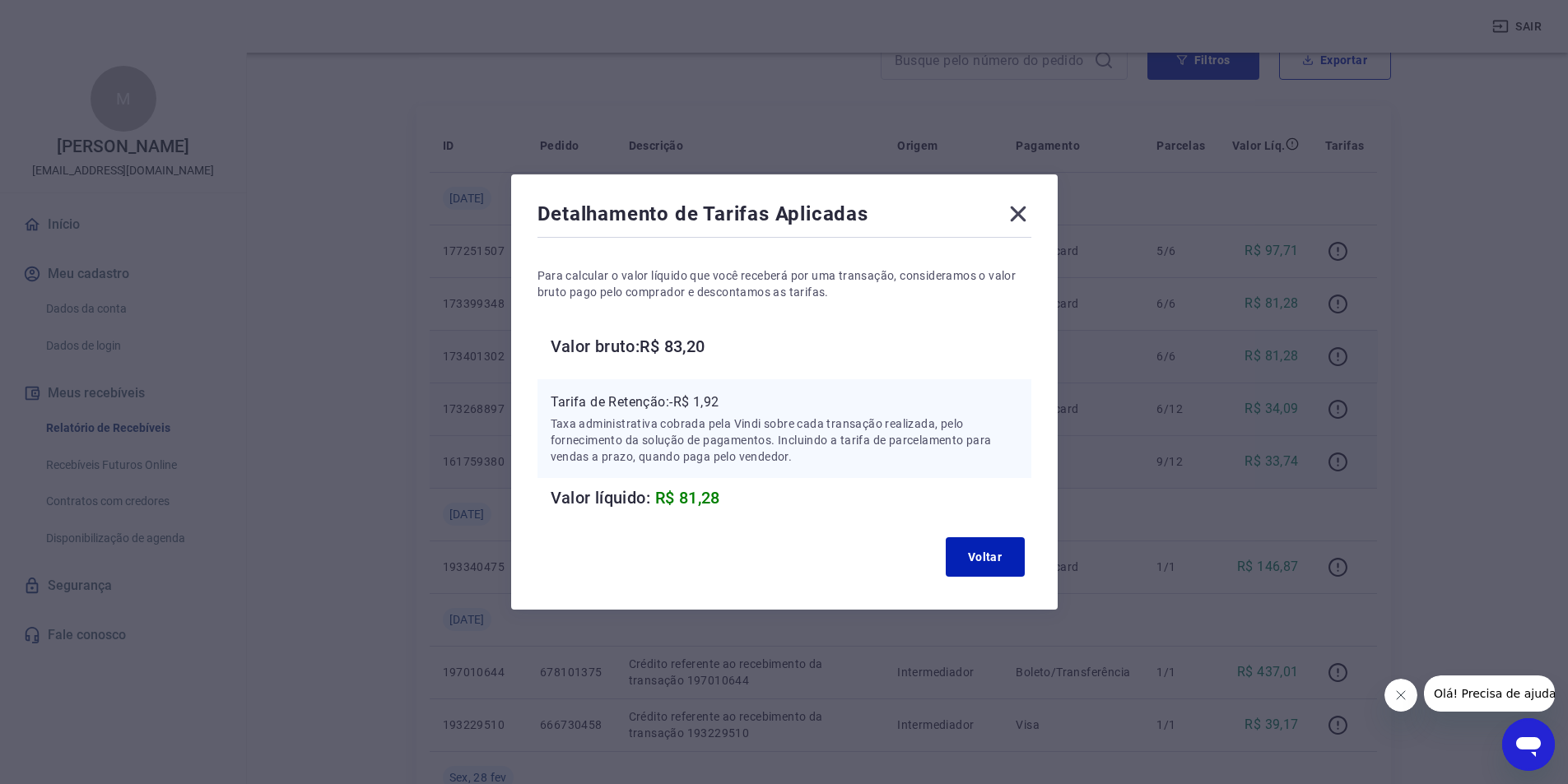
click at [1020, 218] on icon at bounding box center [1018, 214] width 16 height 16
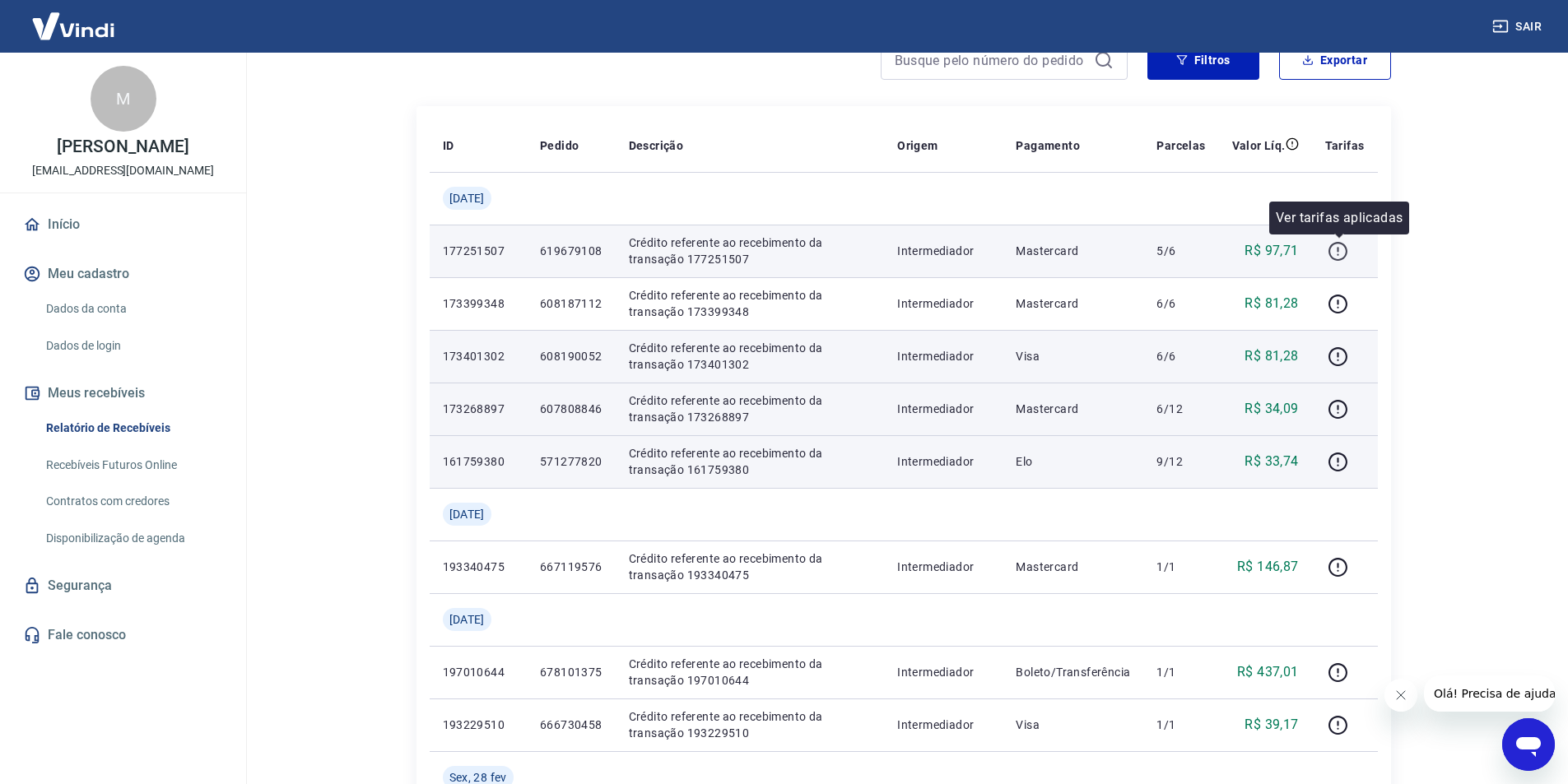
click at [1343, 251] on icon "button" at bounding box center [1338, 251] width 21 height 21
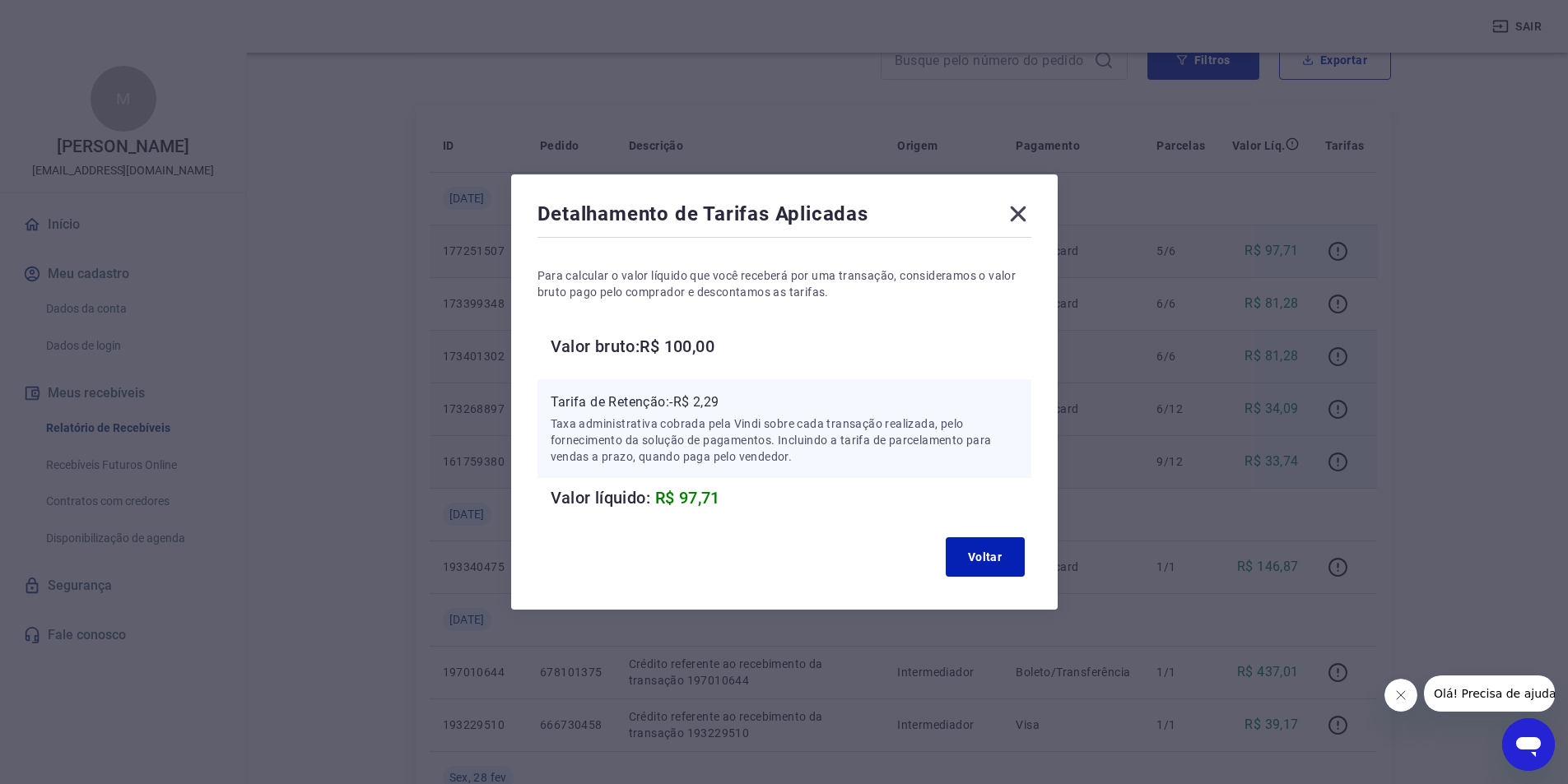
click at [1015, 207] on icon at bounding box center [1018, 214] width 26 height 26
